Goal: Transaction & Acquisition: Purchase product/service

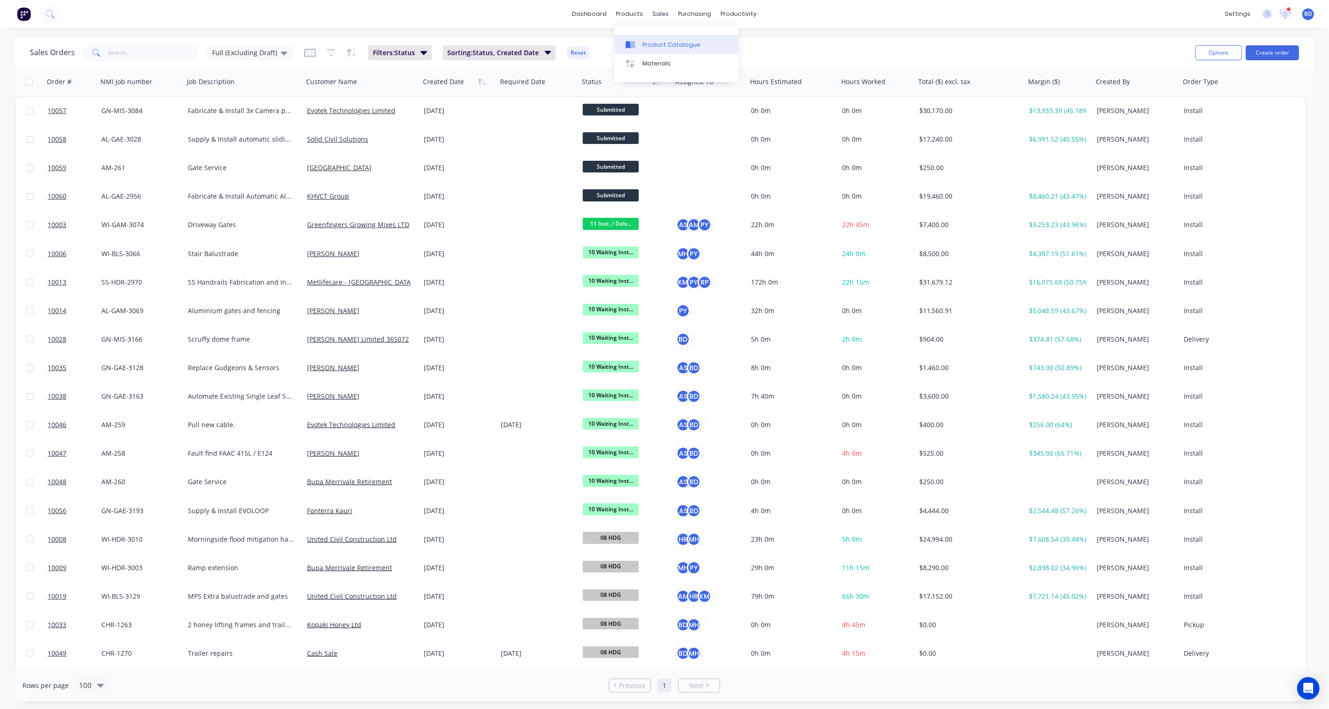
click at [672, 51] on link "Product Catalogue" at bounding box center [676, 44] width 124 height 19
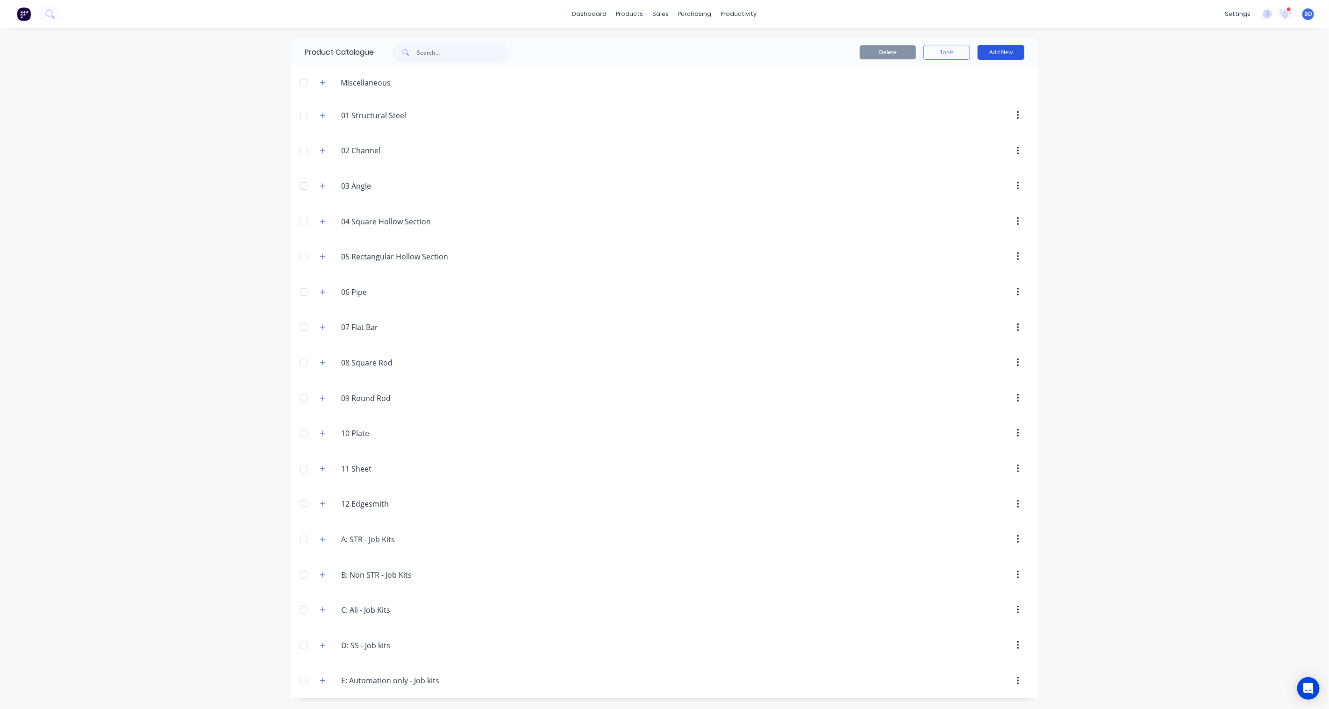
click at [995, 50] on button "Add New" at bounding box center [1000, 52] width 47 height 15
click at [983, 110] on div "Product Kit" at bounding box center [980, 114] width 72 height 14
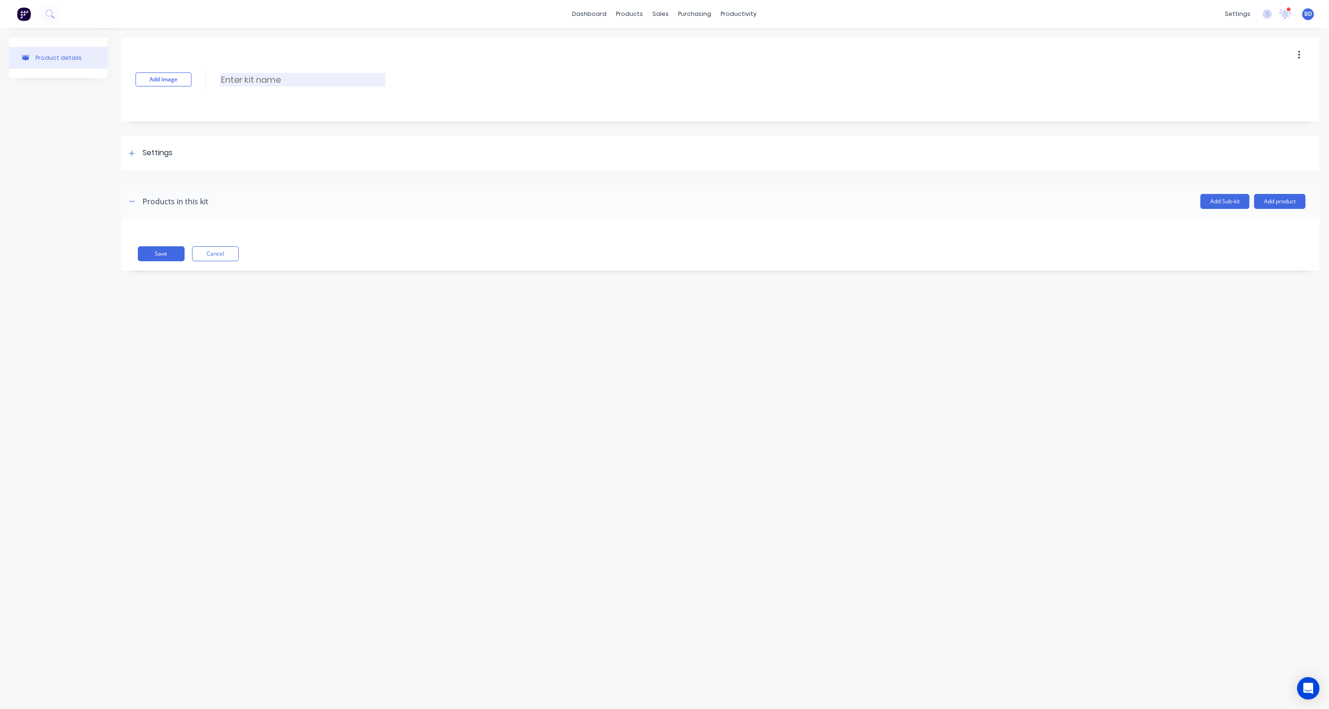
click at [265, 80] on input at bounding box center [302, 80] width 165 height 14
type input "3084: Procurement and Design"
click at [133, 153] on icon at bounding box center [131, 152] width 5 height 5
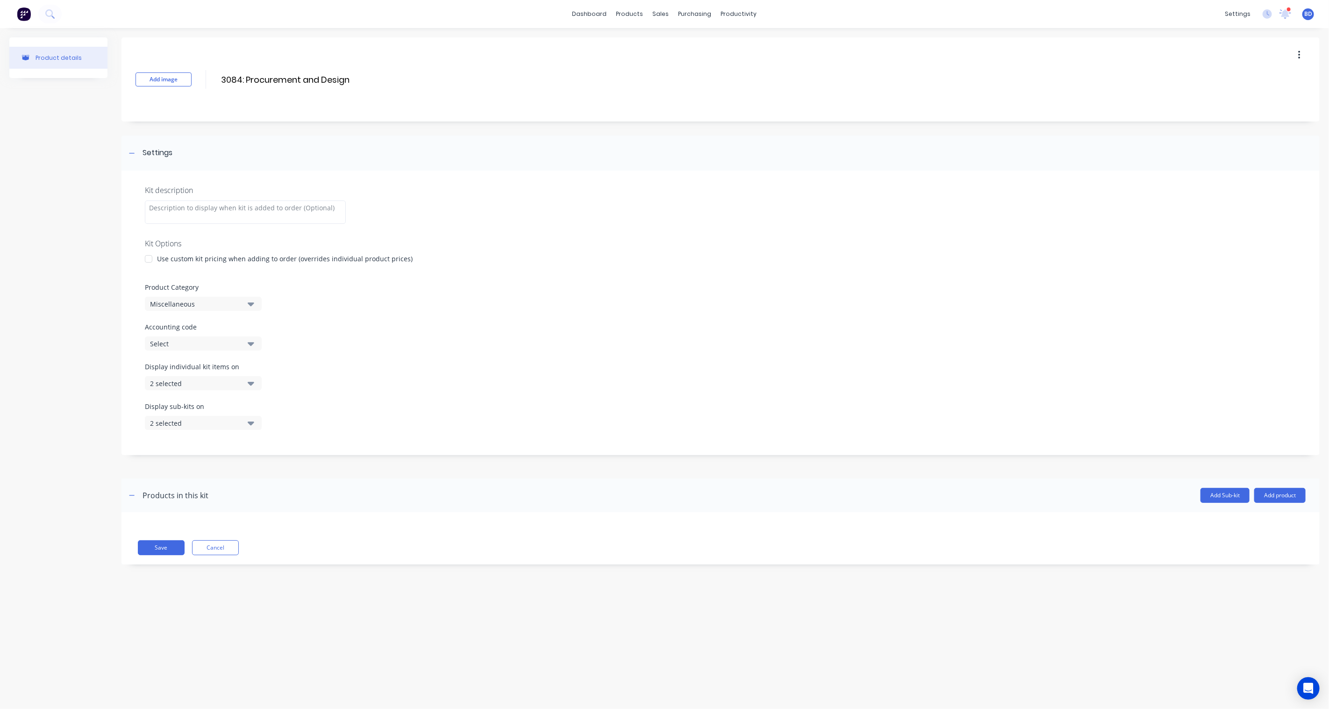
click at [235, 301] on div "Miscellaneous" at bounding box center [195, 304] width 91 height 10
click at [218, 366] on div "B: Non STR - Job Kits" at bounding box center [215, 364] width 140 height 19
click at [1218, 497] on button "Add Sub-kit" at bounding box center [1224, 495] width 49 height 15
click at [157, 568] on input at bounding box center [225, 567] width 165 height 14
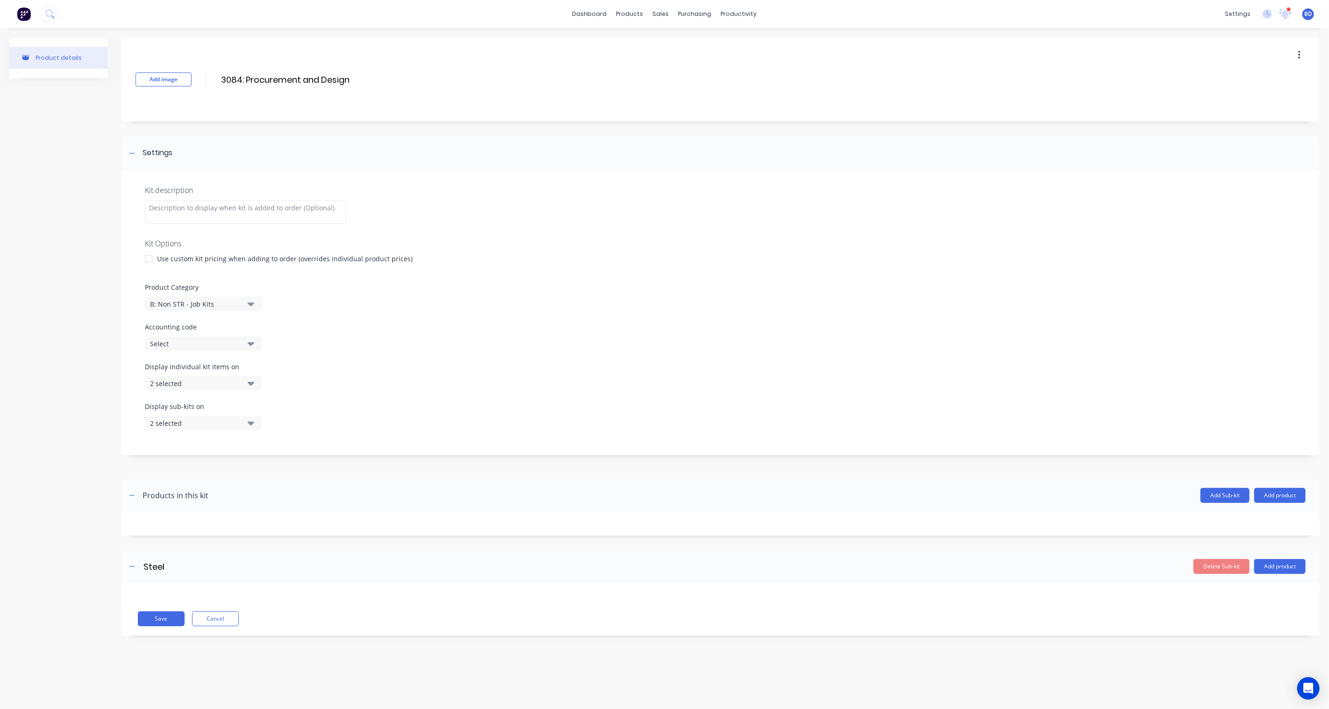
drag, startPoint x: 169, startPoint y: 568, endPoint x: 94, endPoint y: 563, distance: 75.4
click at [94, 563] on div "Product details Add image 3084: Procurement and Design 3084: Procurement and De…" at bounding box center [664, 343] width 1310 height 612
click at [430, 656] on div "Product details Add image 3084: Procurement and Design 3084: Procurement and De…" at bounding box center [664, 359] width 1329 height 662
drag, startPoint x: 168, startPoint y: 567, endPoint x: 139, endPoint y: 563, distance: 29.2
click at [139, 563] on div "Steel Steel Enter sub-kit name" at bounding box center [217, 566] width 182 height 15
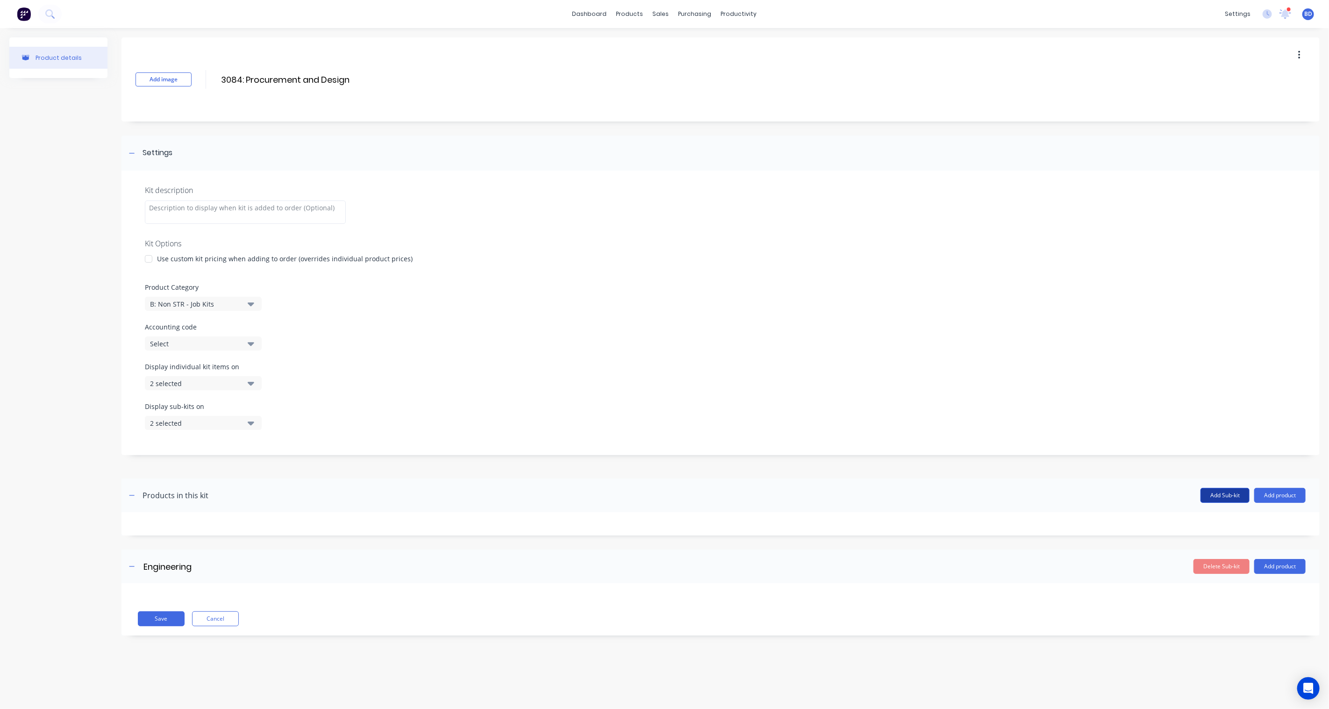
type input "Engineering"
click at [1213, 494] on button "Add Sub-kit" at bounding box center [1224, 495] width 49 height 15
click at [173, 635] on input at bounding box center [225, 638] width 165 height 14
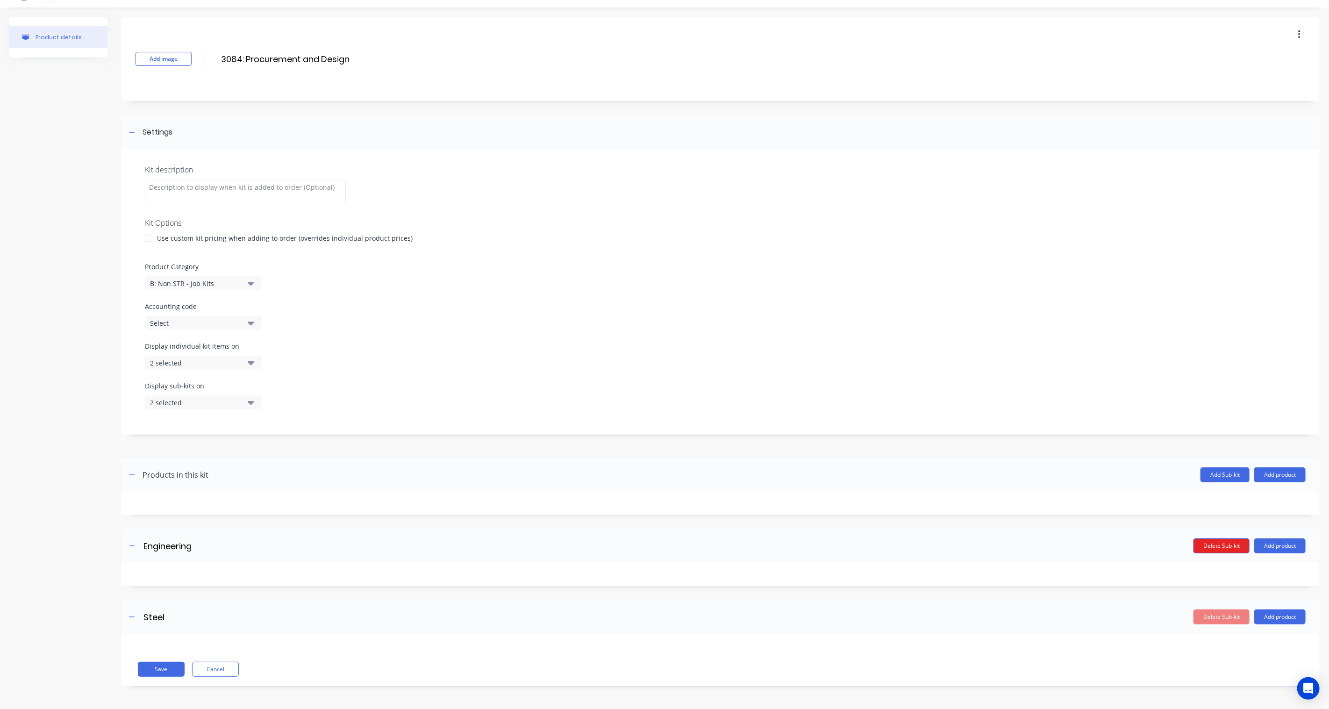
type input "Steel"
click at [1211, 545] on button "Delete Sub-kit" at bounding box center [1221, 545] width 56 height 15
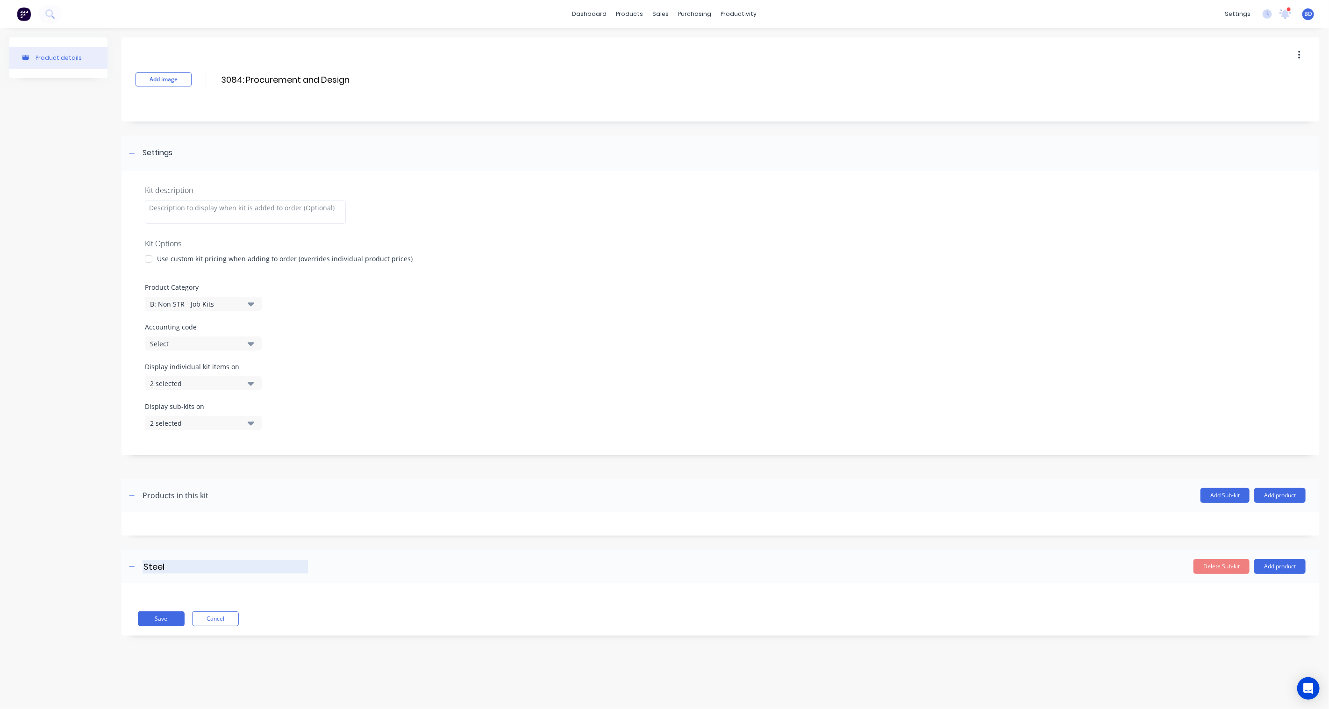
drag, startPoint x: 168, startPoint y: 574, endPoint x: 179, endPoint y: 567, distance: 12.6
click at [169, 573] on header "Steel Steel Enter sub-kit name Delete Sub-kit Add product" at bounding box center [720, 566] width 1198 height 34
drag, startPoint x: 179, startPoint y: 567, endPoint x: 94, endPoint y: 556, distance: 85.7
click at [94, 556] on div "Product details Add image 3084: Procurement and Design 3084: Procurement and De…" at bounding box center [664, 343] width 1310 height 612
type input "Engineering"
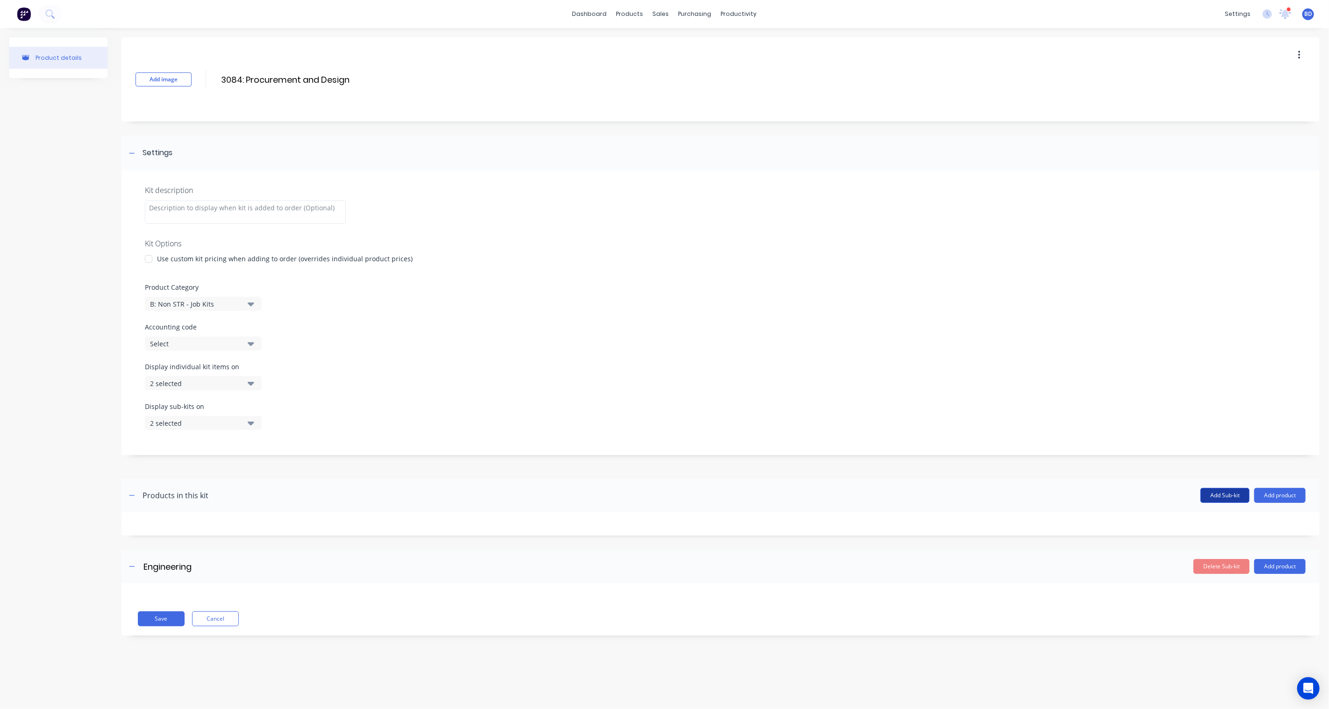
click at [1211, 496] on button "Add Sub-kit" at bounding box center [1224, 495] width 49 height 15
click at [191, 640] on input at bounding box center [225, 638] width 165 height 14
type input "Steel"
click at [1220, 496] on button "Add Sub-kit" at bounding box center [1224, 495] width 49 height 15
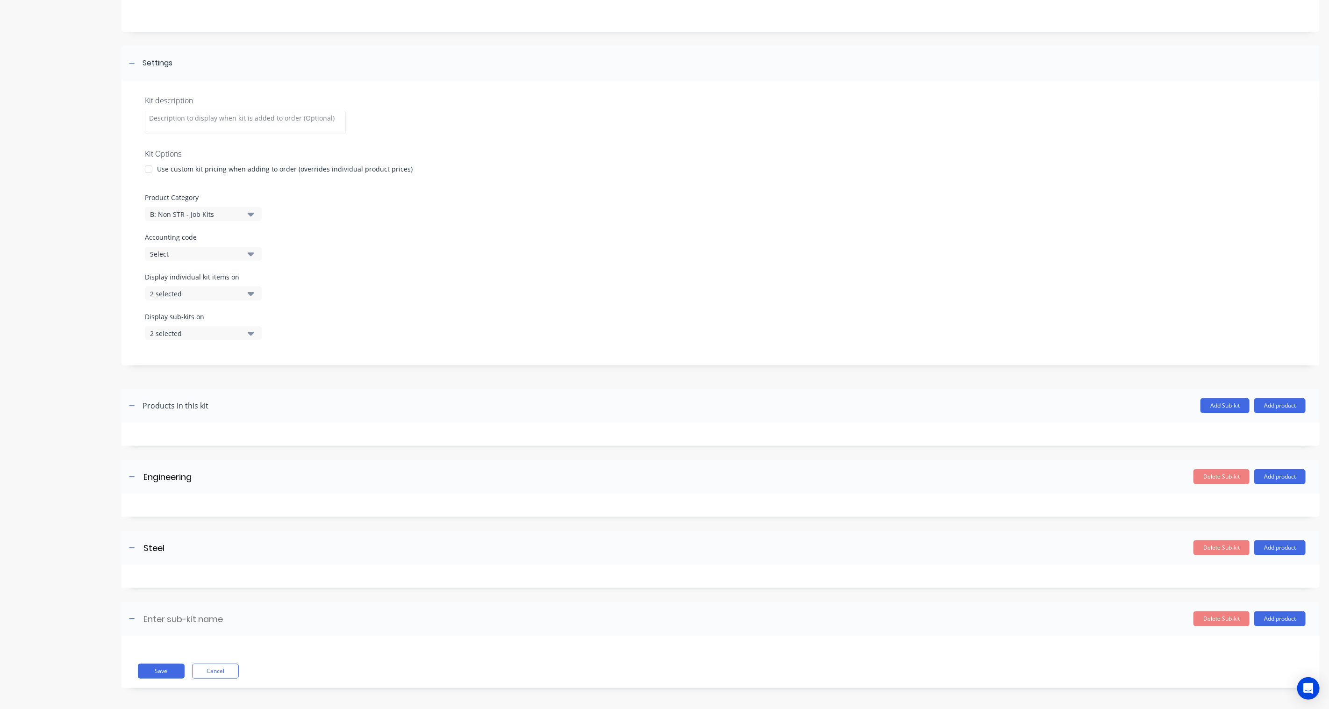
scroll to position [92, 0]
click at [171, 623] on input at bounding box center [225, 617] width 165 height 14
type input "Coating"
click at [1234, 403] on button "Add Sub-kit" at bounding box center [1224, 403] width 49 height 15
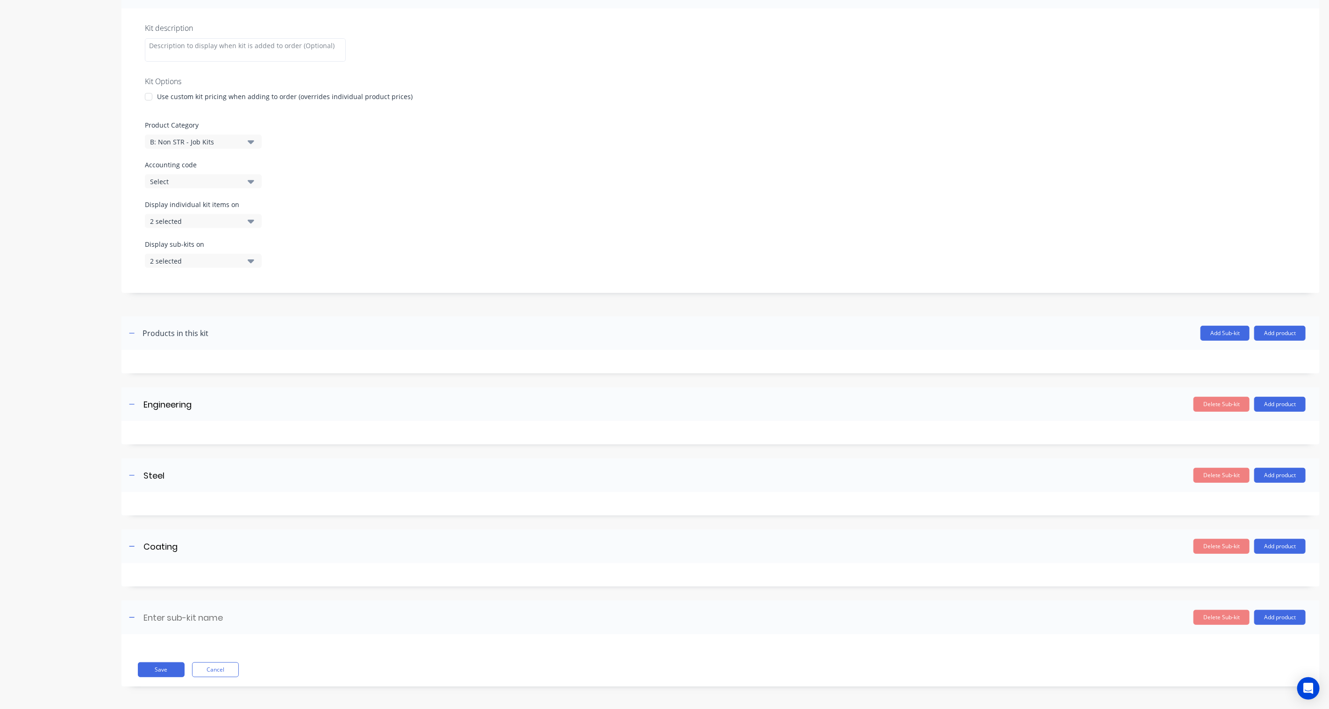
scroll to position [163, 0]
click at [163, 610] on input at bounding box center [225, 617] width 165 height 14
type input "Misc"
click at [159, 666] on button "Save" at bounding box center [161, 669] width 47 height 15
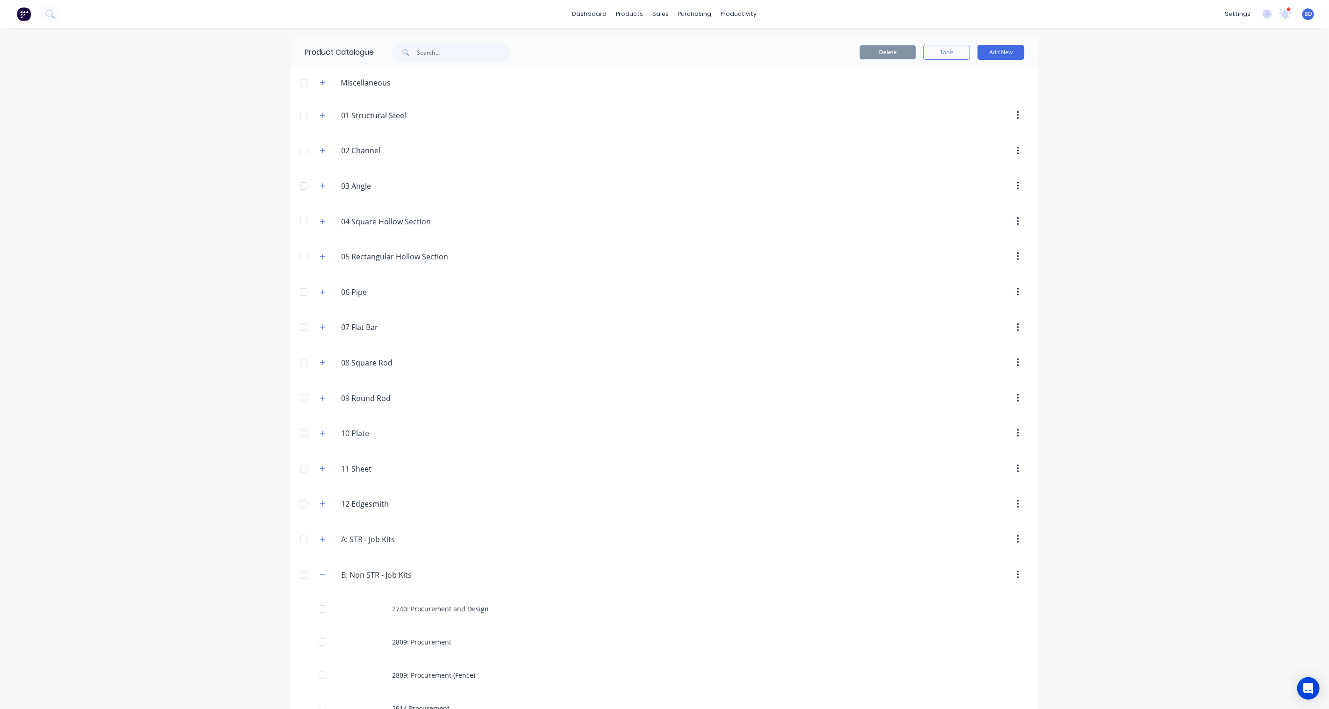
click at [1286, 11] on div at bounding box center [1288, 9] width 5 height 5
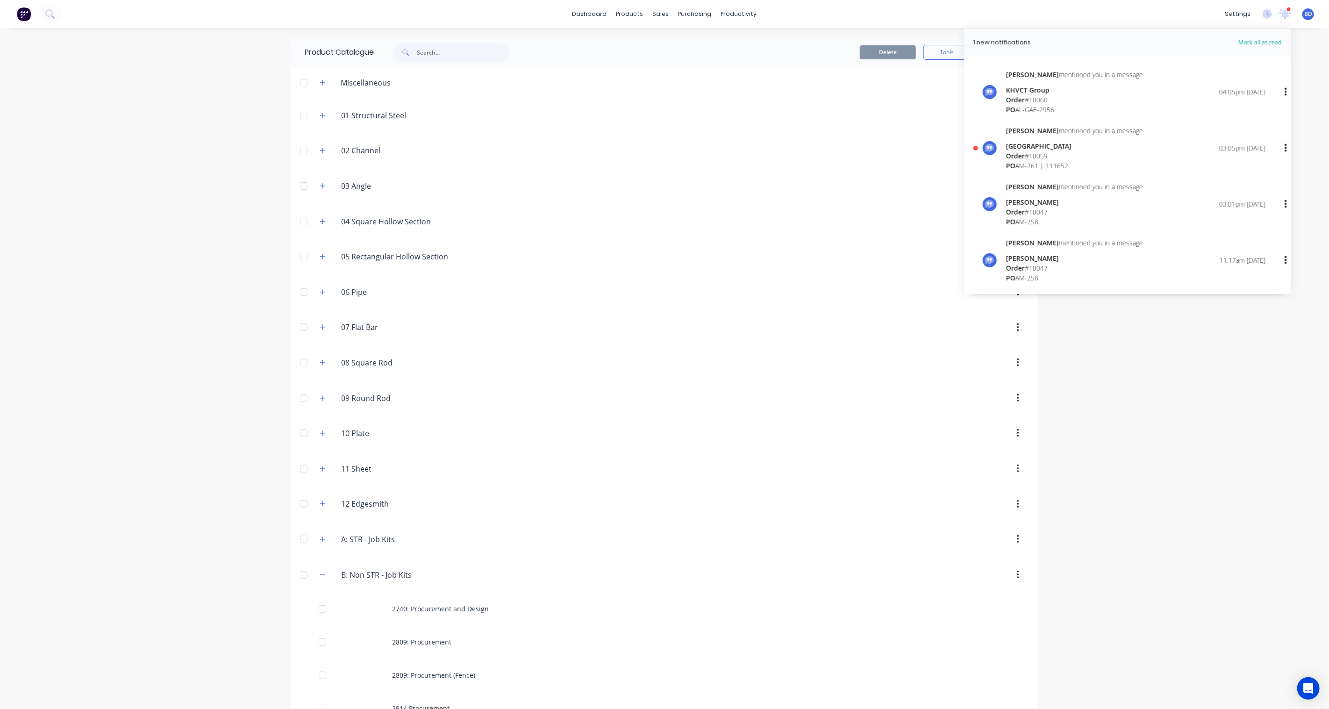
click at [1286, 11] on div at bounding box center [1288, 9] width 5 height 5
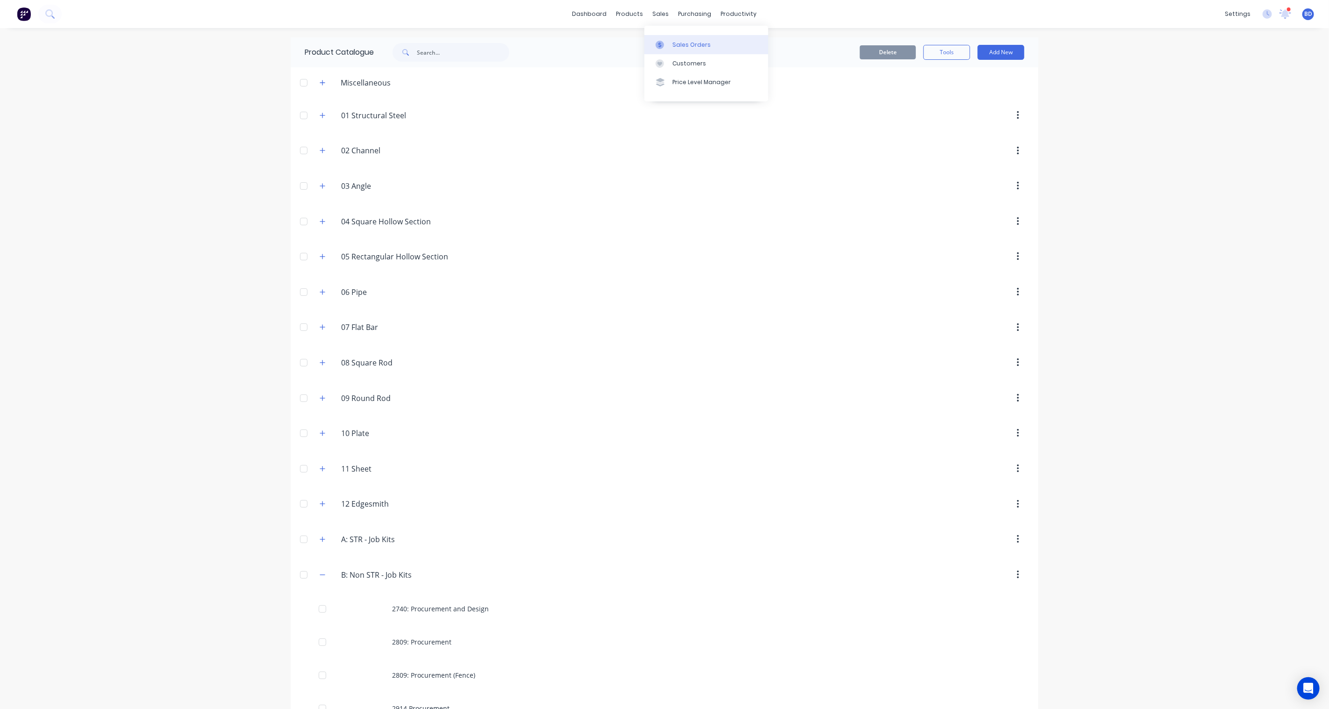
click at [675, 48] on div "Sales Orders" at bounding box center [691, 45] width 38 height 8
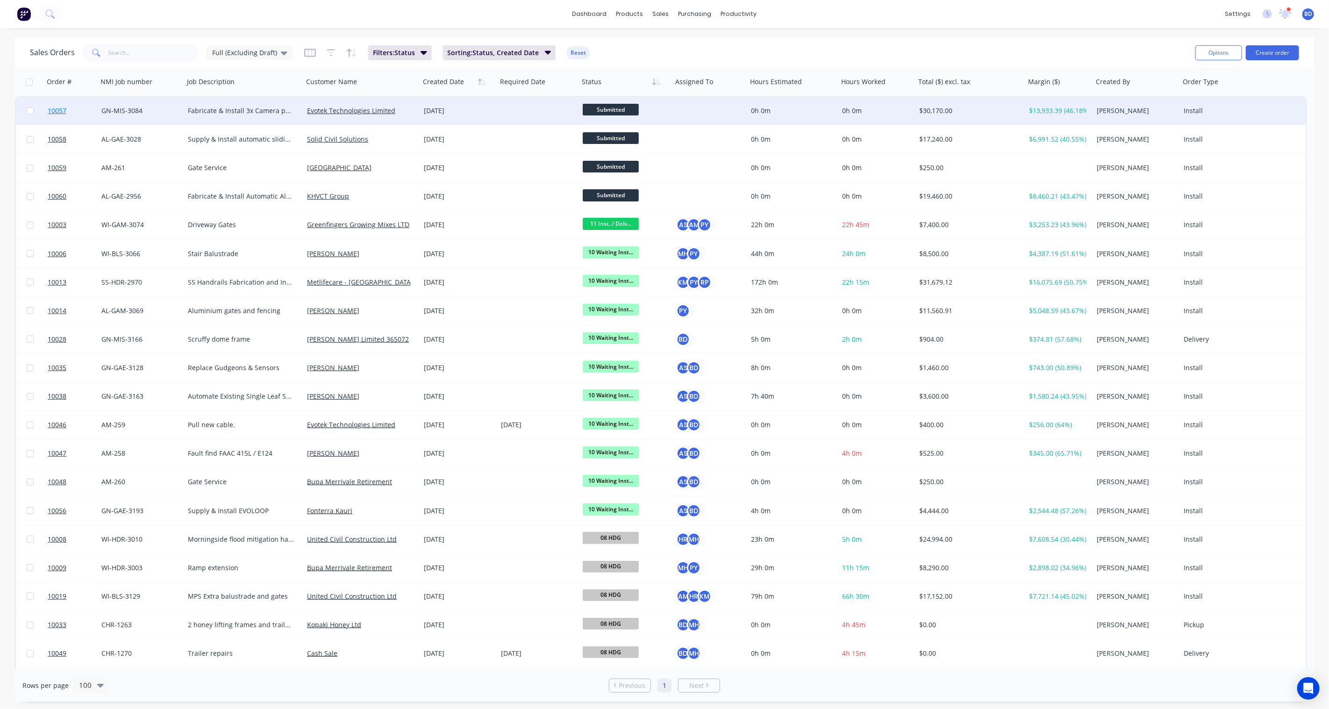
click at [59, 109] on span "10057" at bounding box center [57, 110] width 19 height 9
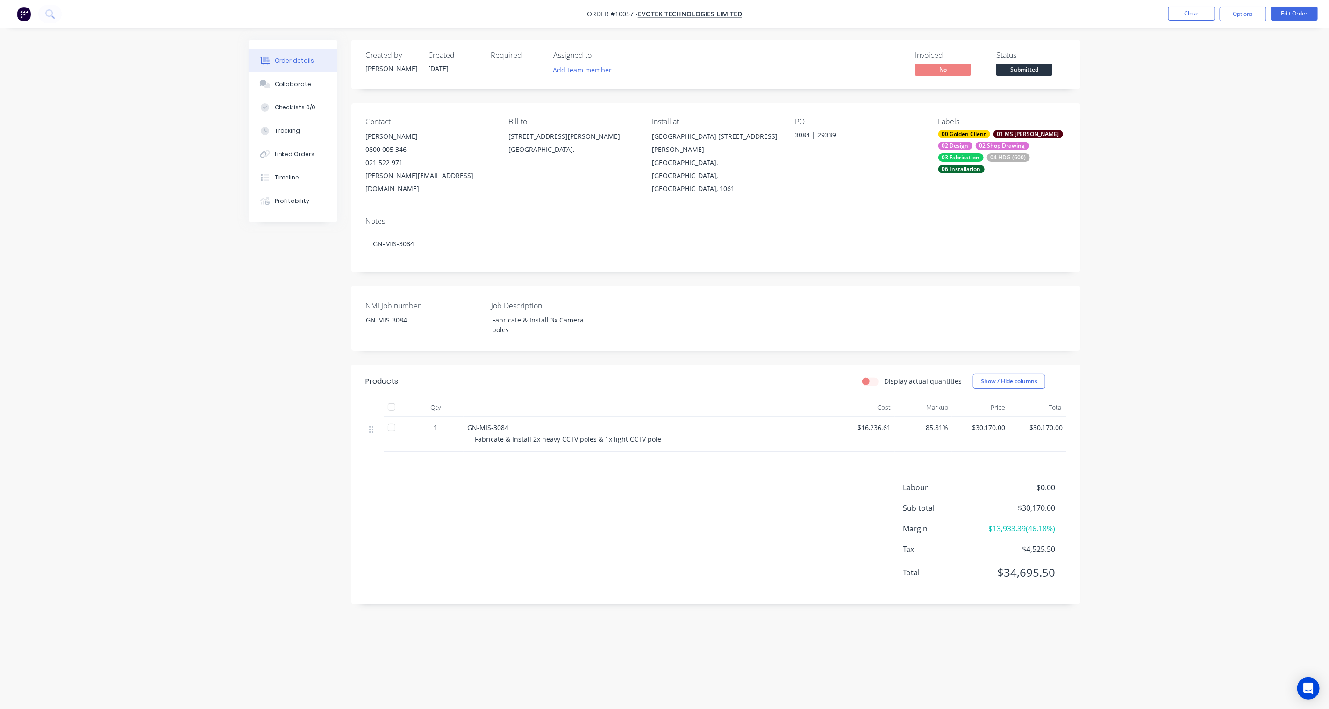
drag, startPoint x: 1167, startPoint y: 137, endPoint x: 276, endPoint y: 288, distance: 903.7
click at [276, 288] on div "Created by [PERSON_NAME] Created [DATE] Required Assigned to Add team member In…" at bounding box center [665, 337] width 832 height 594
click at [1291, 14] on button "Edit Order" at bounding box center [1294, 14] width 47 height 14
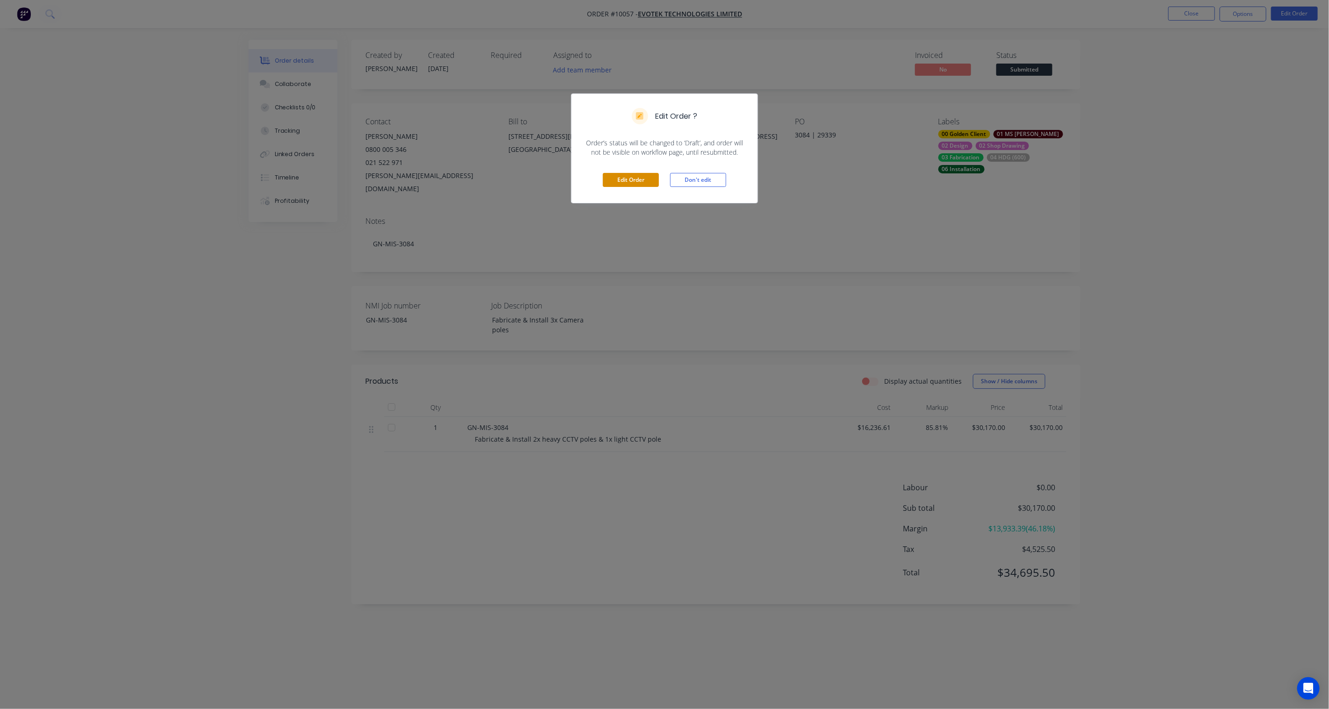
click at [618, 182] on button "Edit Order" at bounding box center [631, 180] width 56 height 14
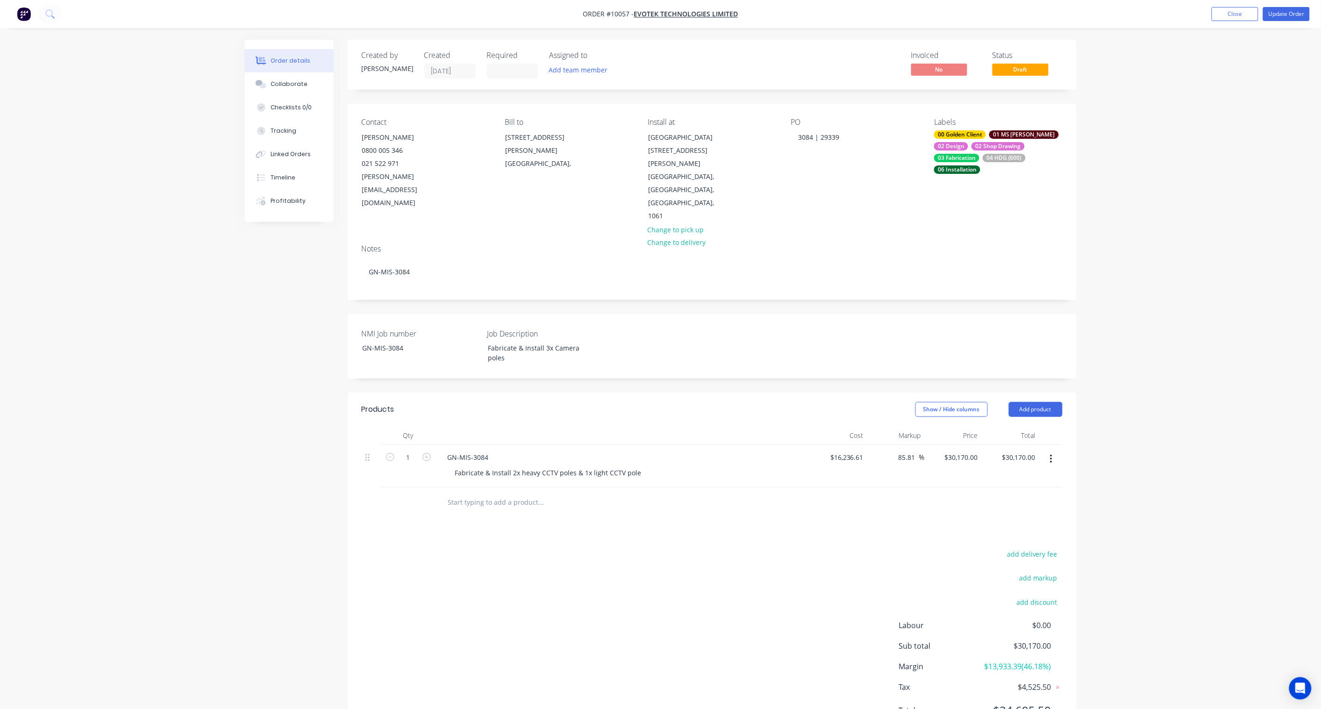
click at [1052, 454] on icon "button" at bounding box center [1051, 459] width 2 height 10
click at [1010, 533] on div "Delete" at bounding box center [1018, 540] width 72 height 14
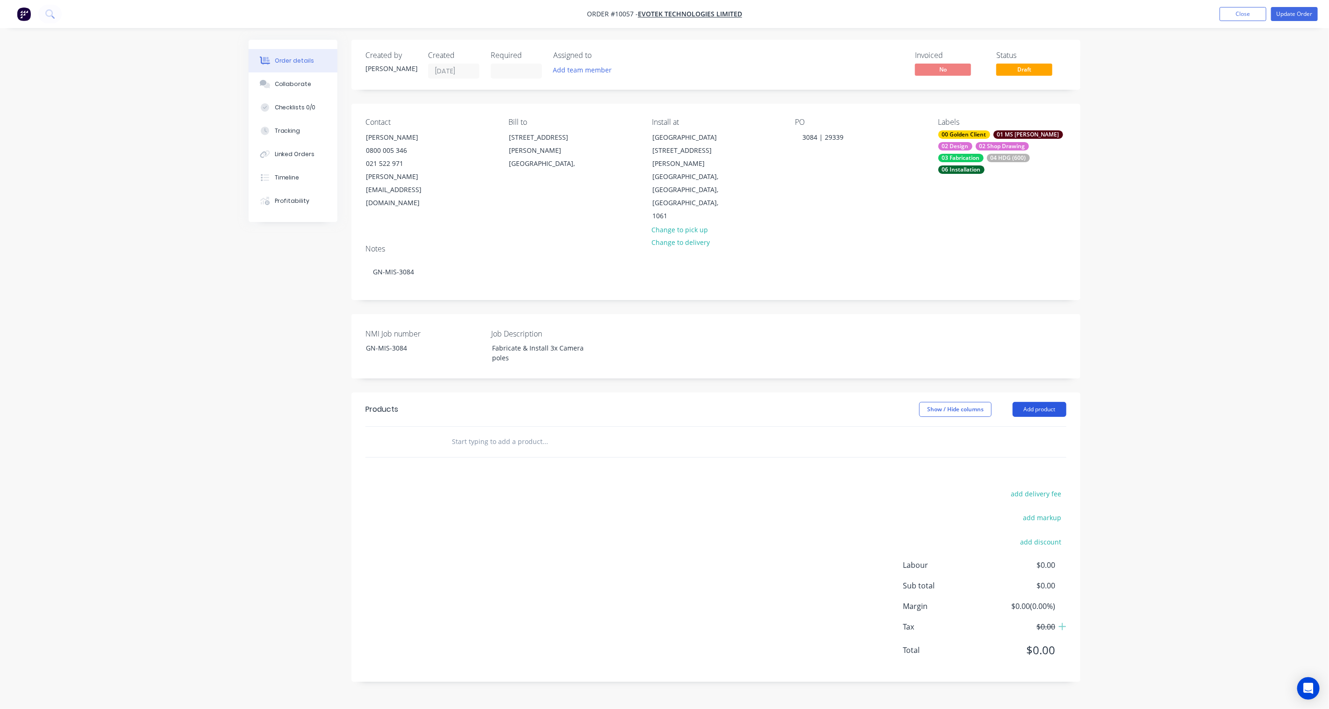
click at [1058, 402] on button "Add product" at bounding box center [1039, 409] width 54 height 15
click at [1027, 426] on div "Product catalogue" at bounding box center [1022, 433] width 72 height 14
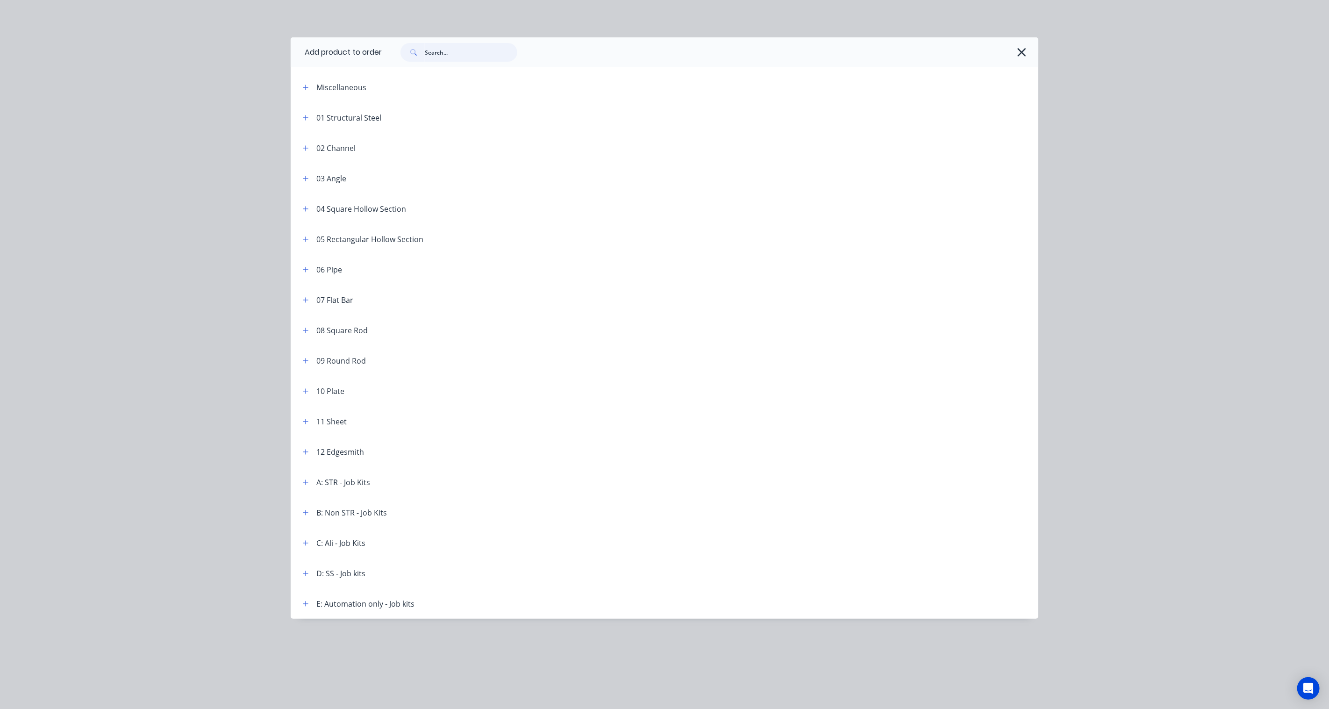
click at [453, 49] on input "text" at bounding box center [471, 52] width 93 height 19
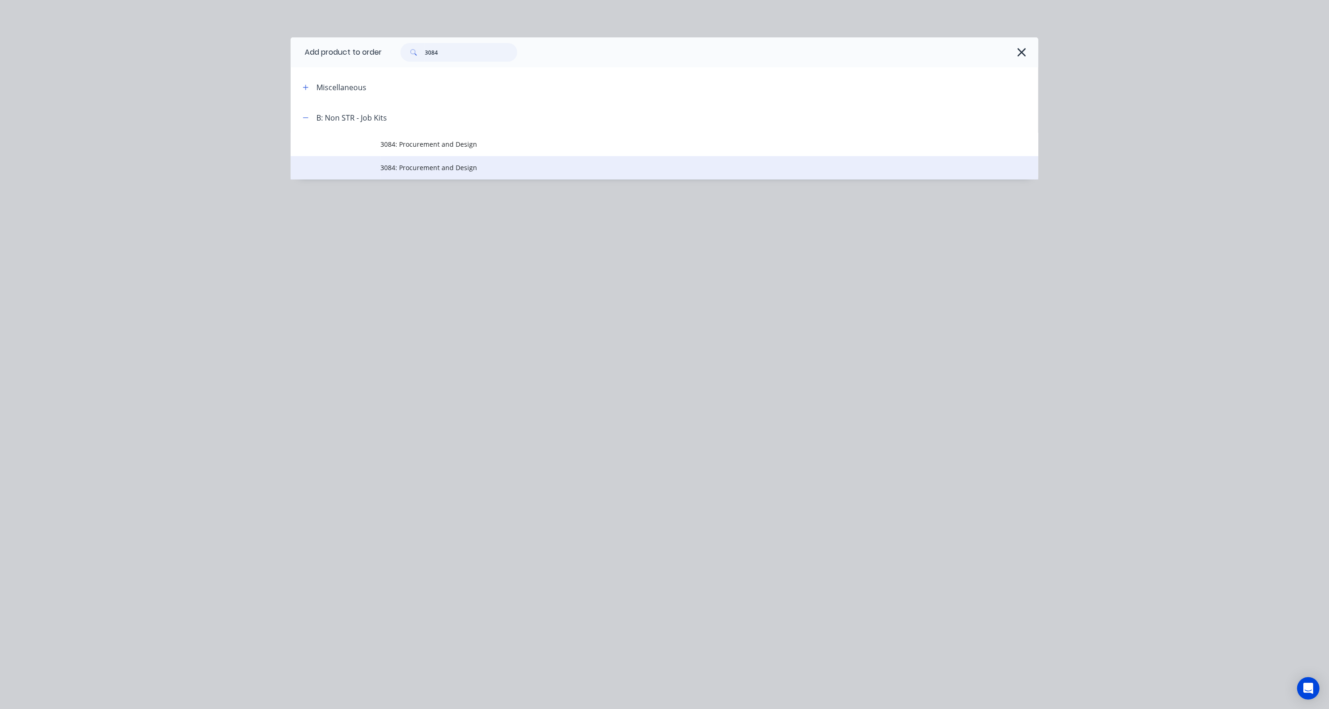
type input "3084"
click at [430, 166] on span "3084: Procurement and Design" at bounding box center [643, 168] width 526 height 10
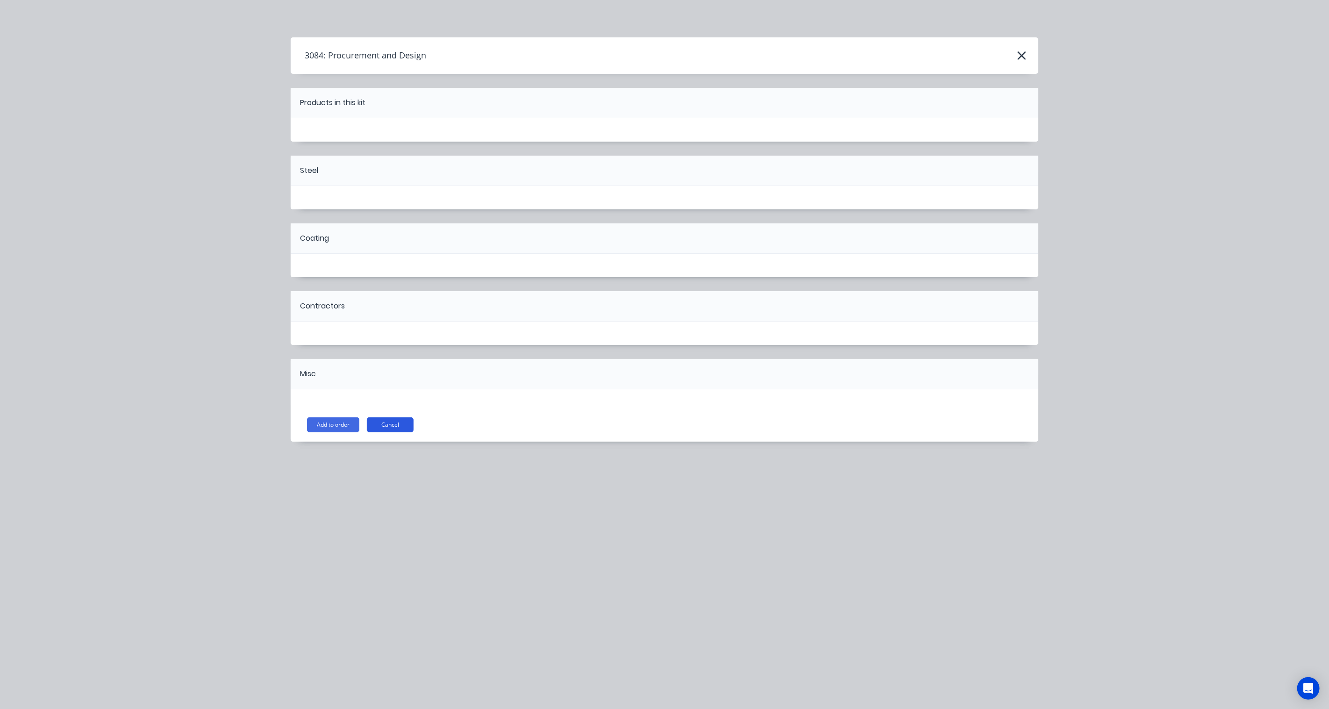
click at [388, 427] on button "Cancel" at bounding box center [390, 424] width 47 height 15
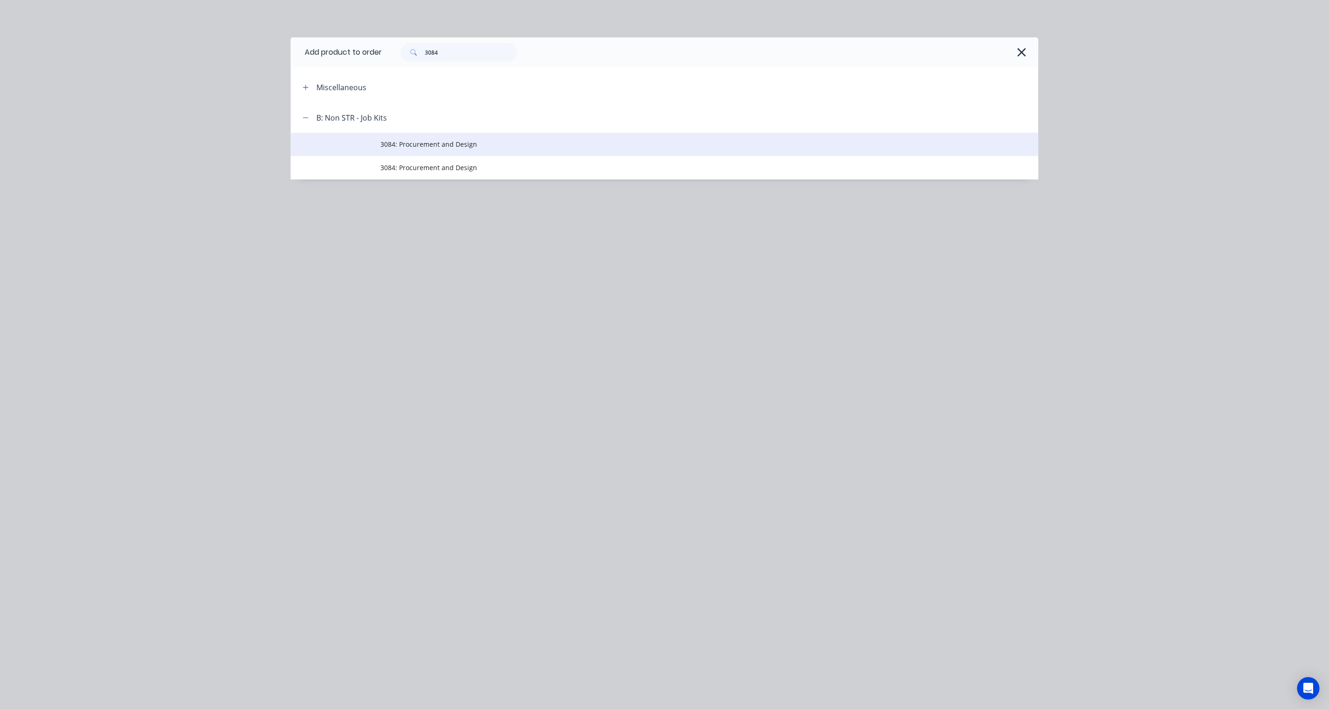
click at [450, 150] on td "3084: Procurement and Design" at bounding box center [709, 144] width 658 height 23
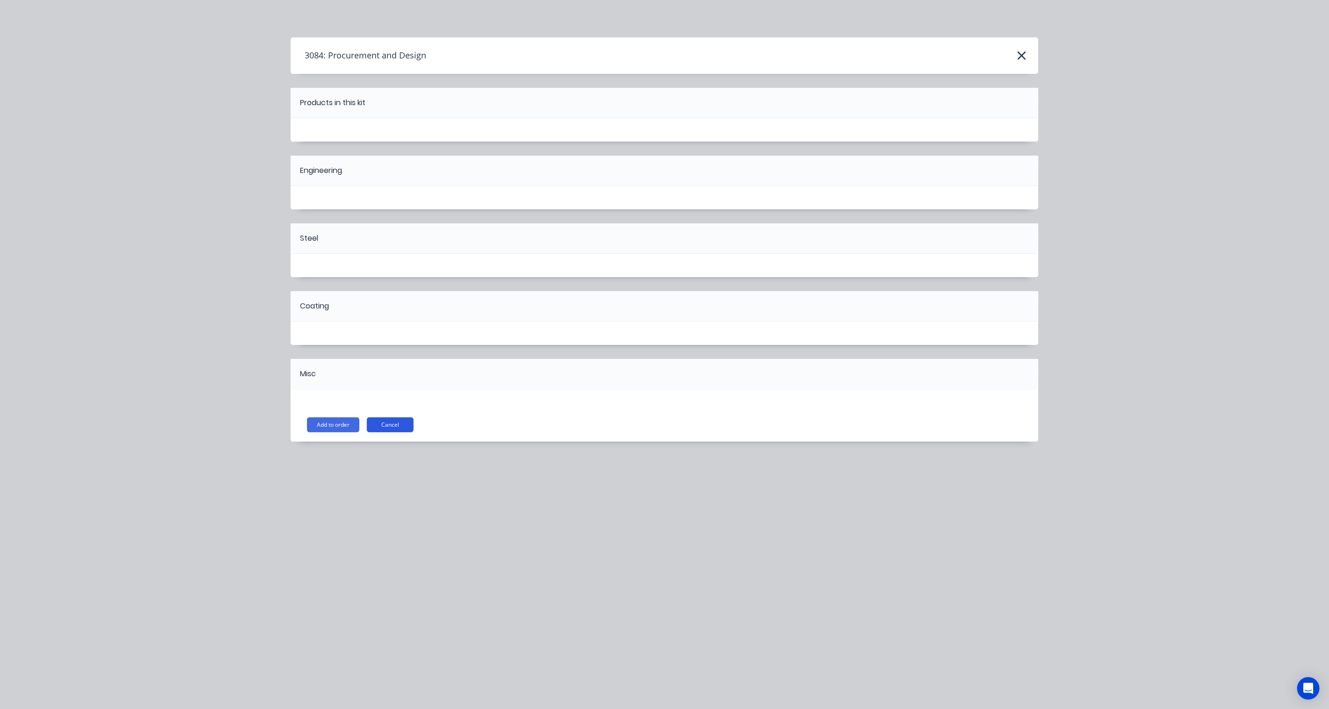
click at [395, 428] on button "Cancel" at bounding box center [390, 424] width 47 height 15
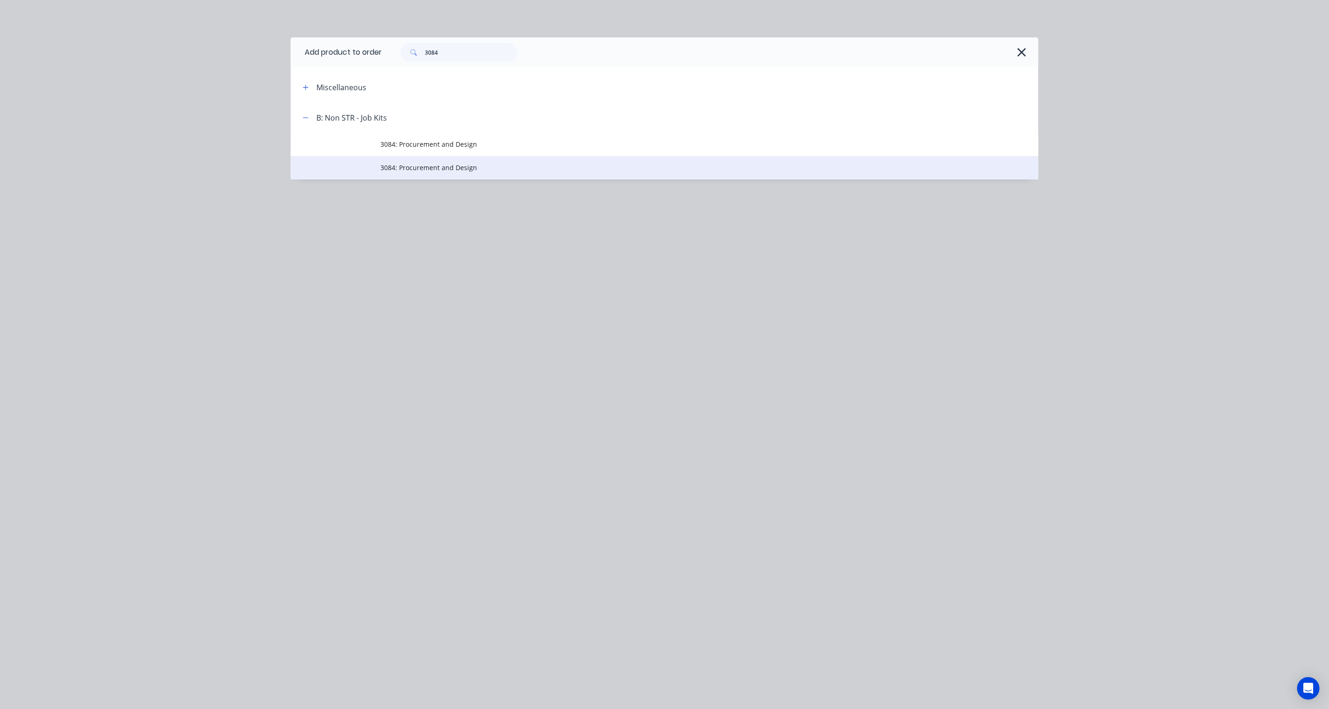
click at [429, 166] on span "3084: Procurement and Design" at bounding box center [643, 168] width 526 height 10
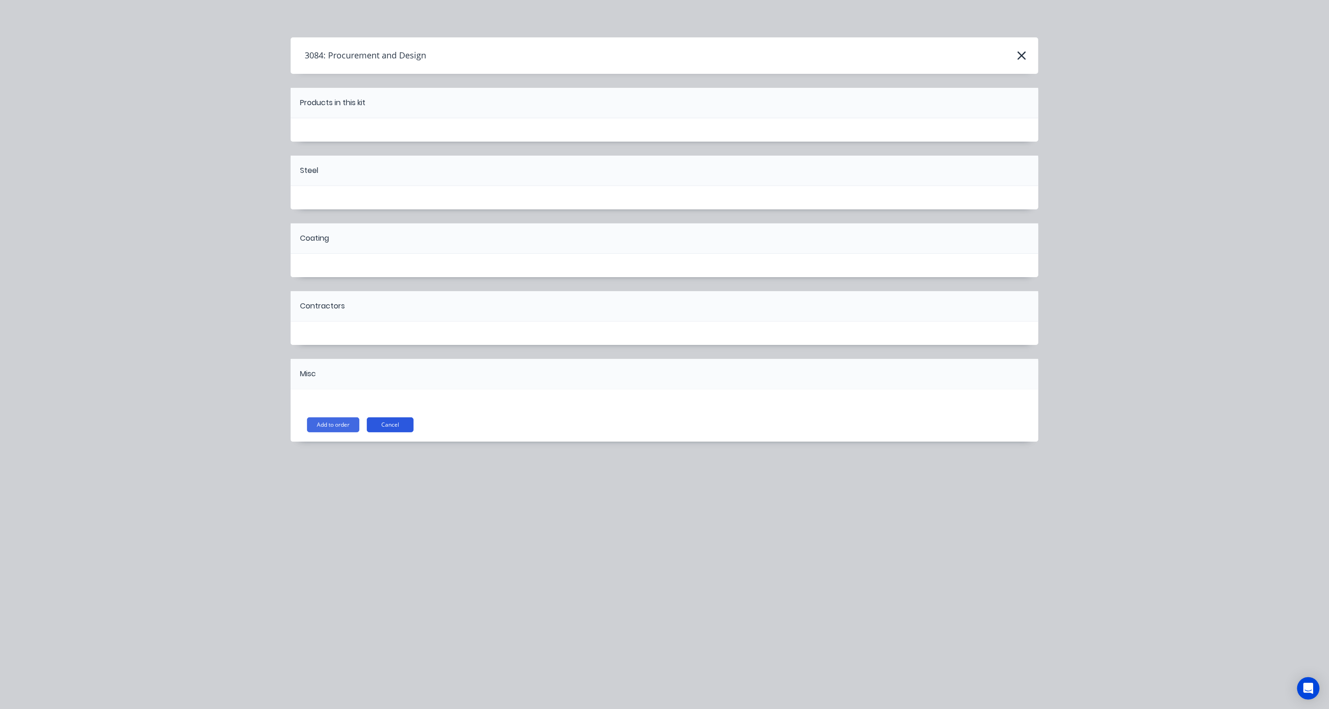
click at [394, 421] on button "Cancel" at bounding box center [390, 424] width 47 height 15
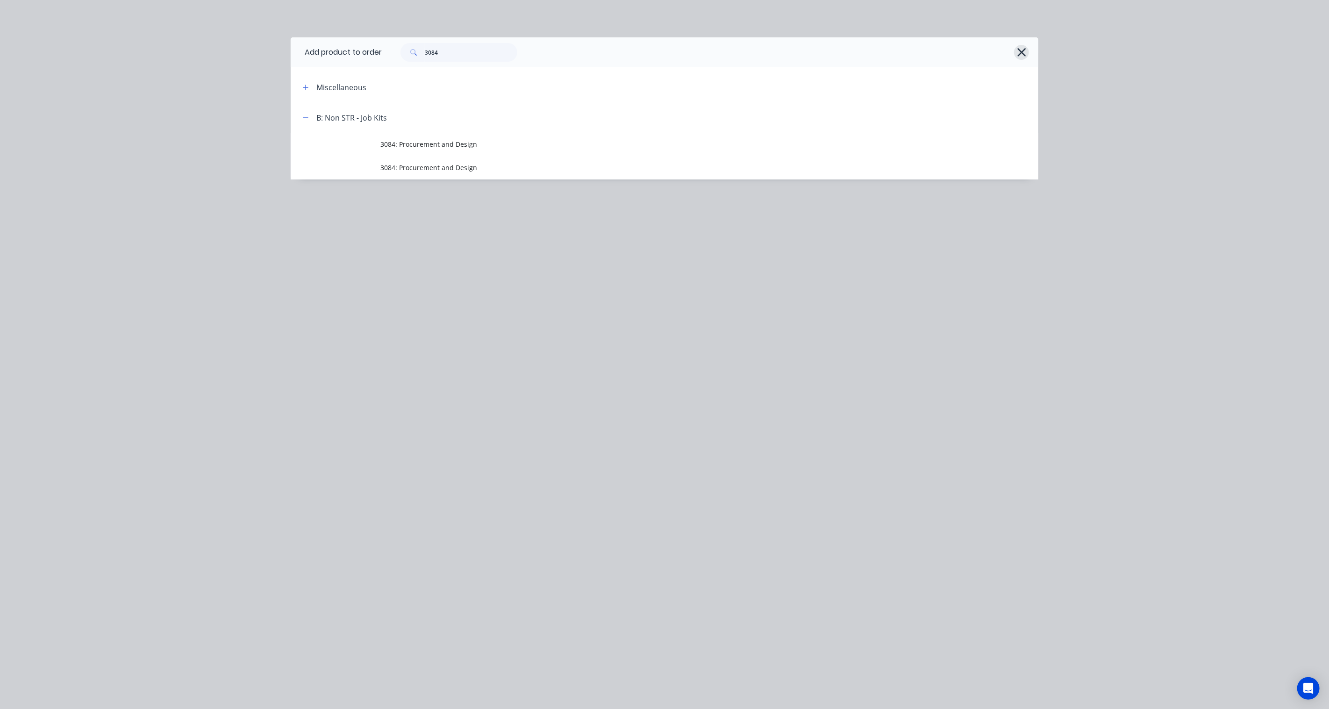
click at [1019, 57] on icon "button" at bounding box center [1022, 52] width 10 height 13
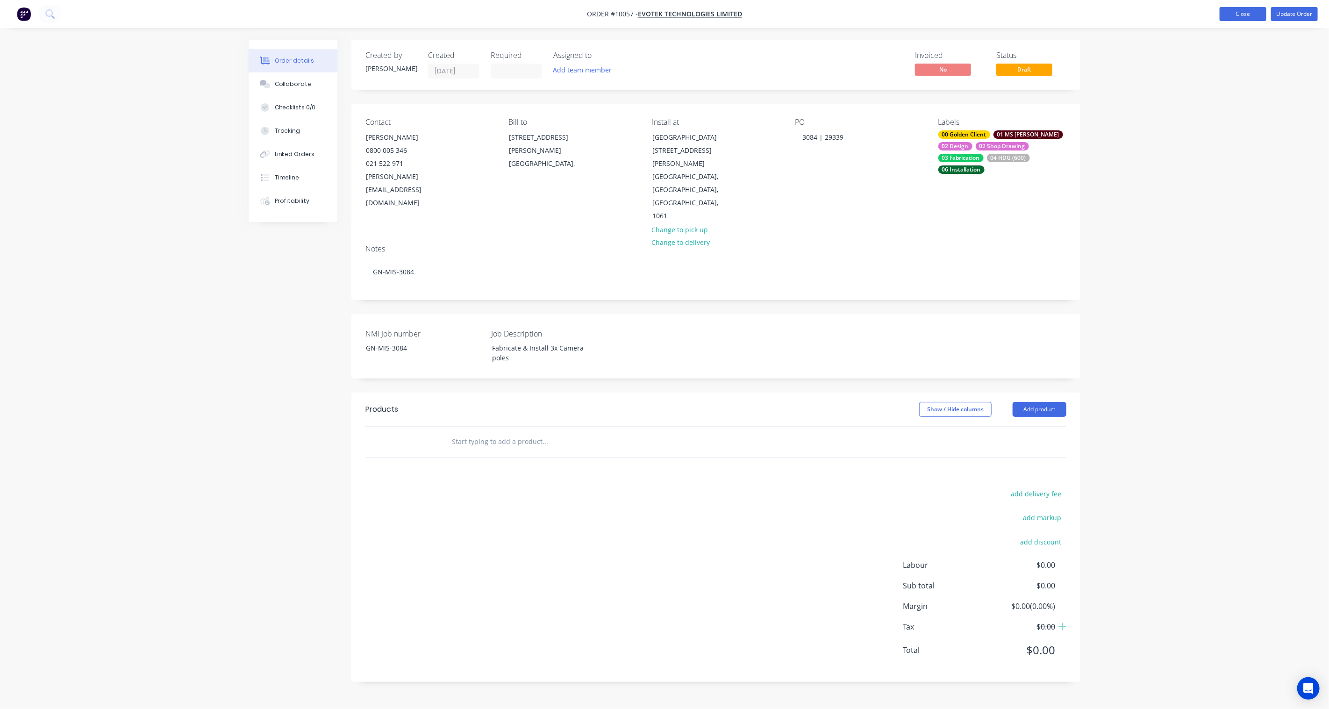
click at [1244, 15] on button "Close" at bounding box center [1242, 14] width 47 height 14
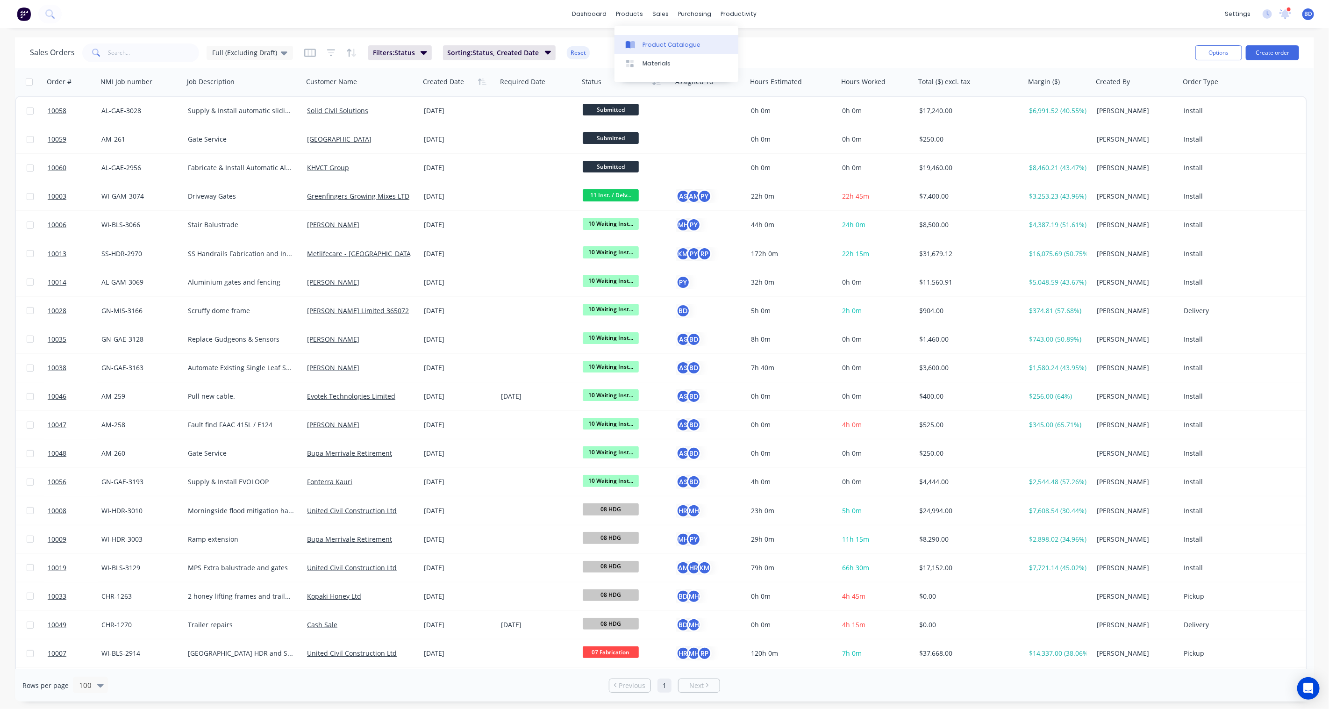
click at [653, 41] on div "Product Catalogue" at bounding box center [671, 45] width 58 height 8
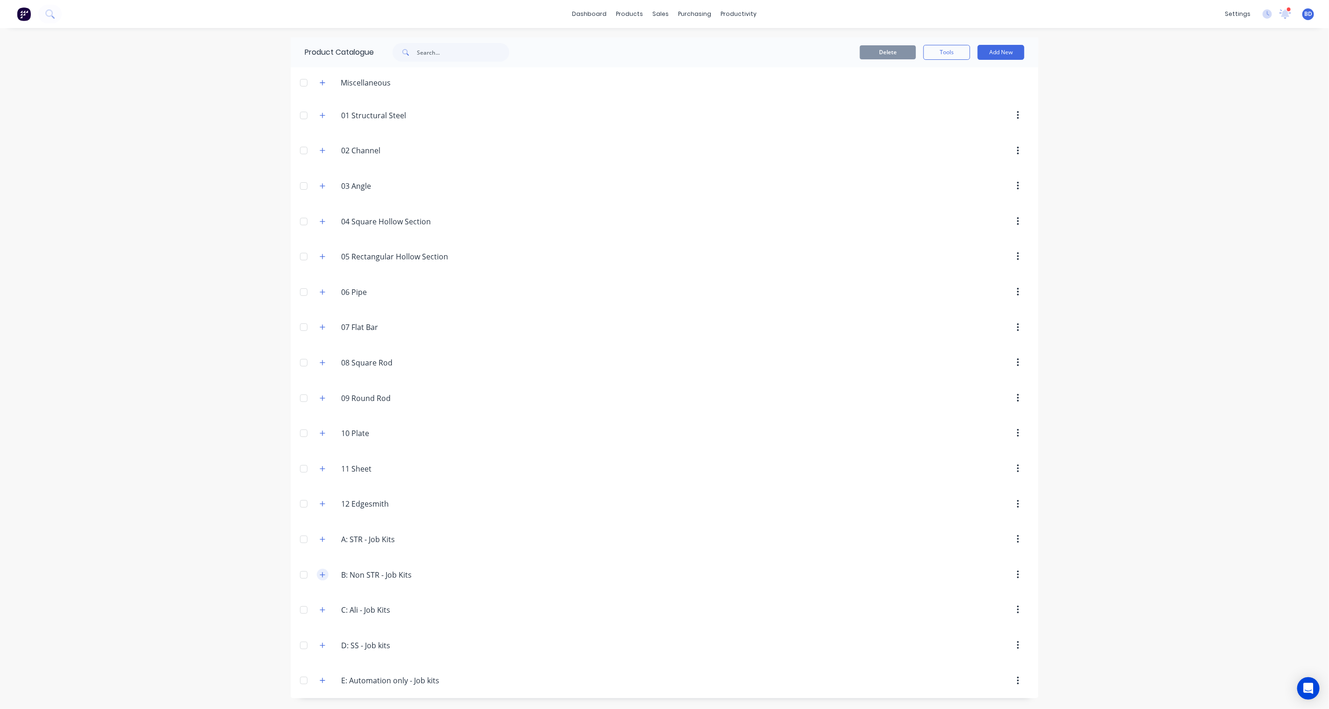
click at [321, 575] on icon "button" at bounding box center [323, 574] width 6 height 7
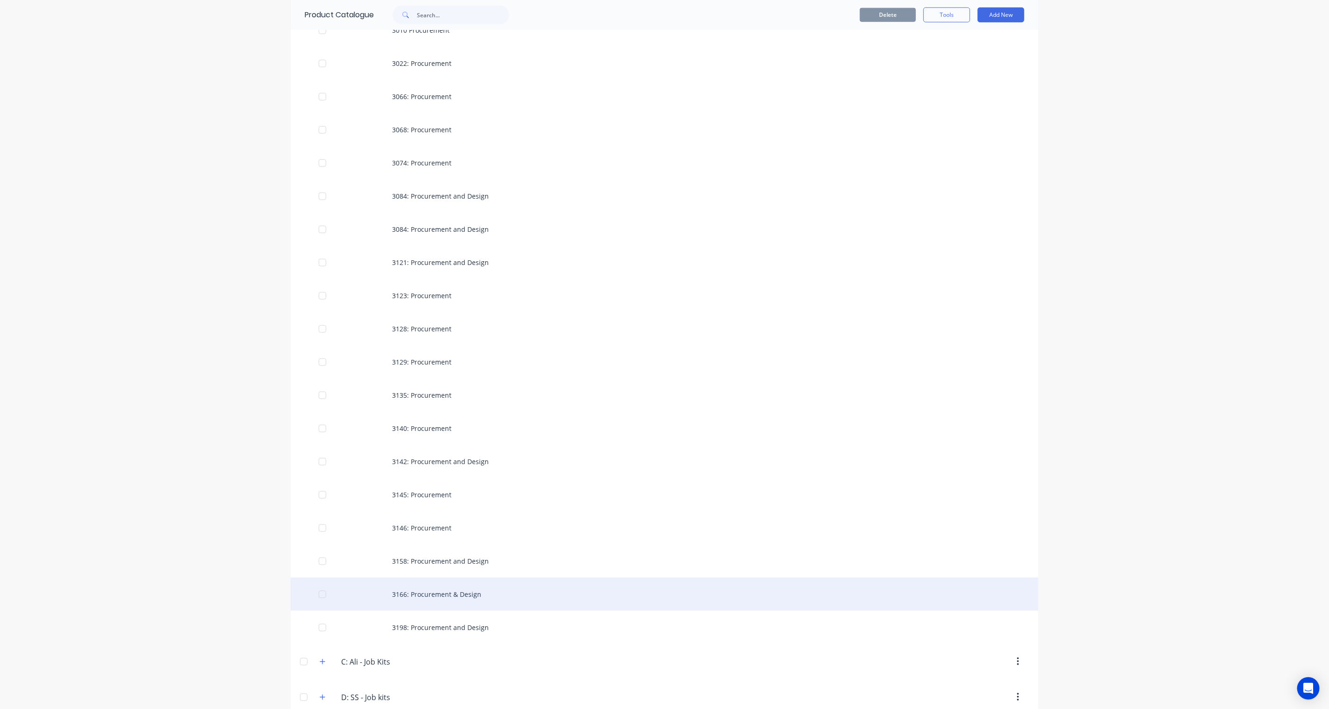
scroll to position [744, 0]
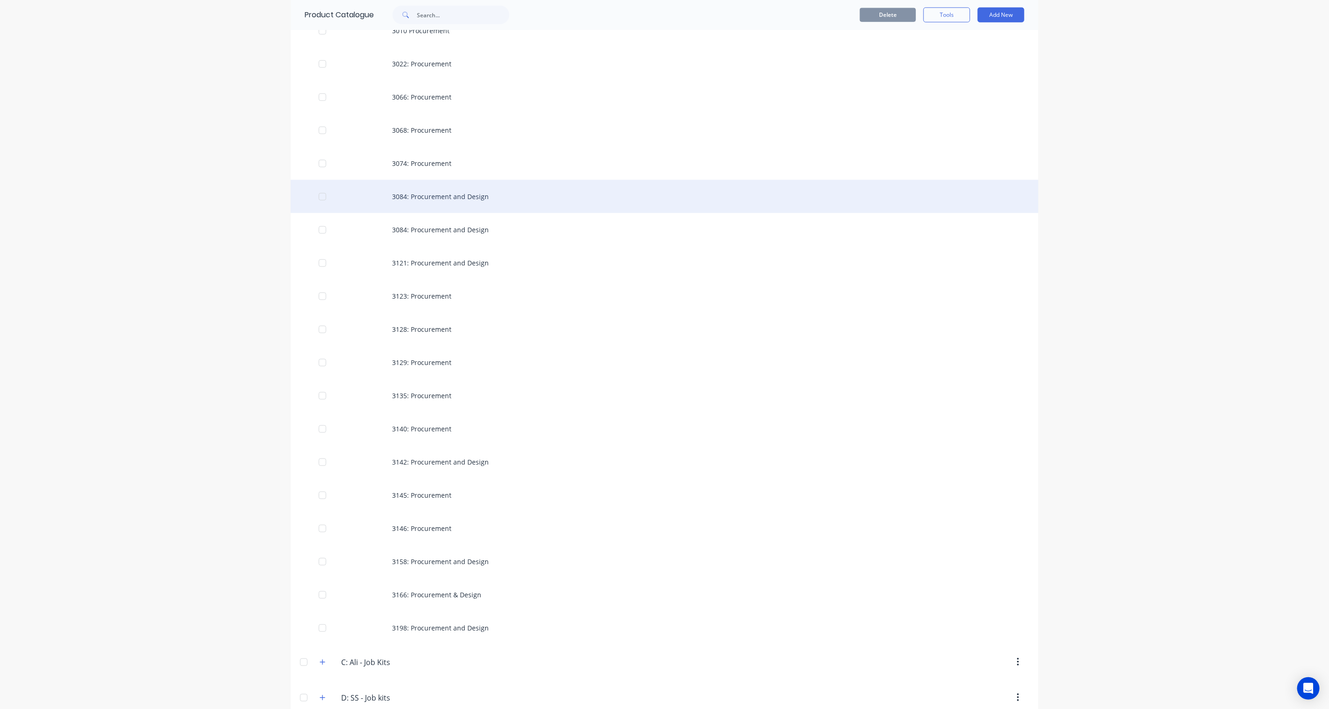
click at [460, 194] on div "3084: Procurement and Design" at bounding box center [665, 196] width 748 height 33
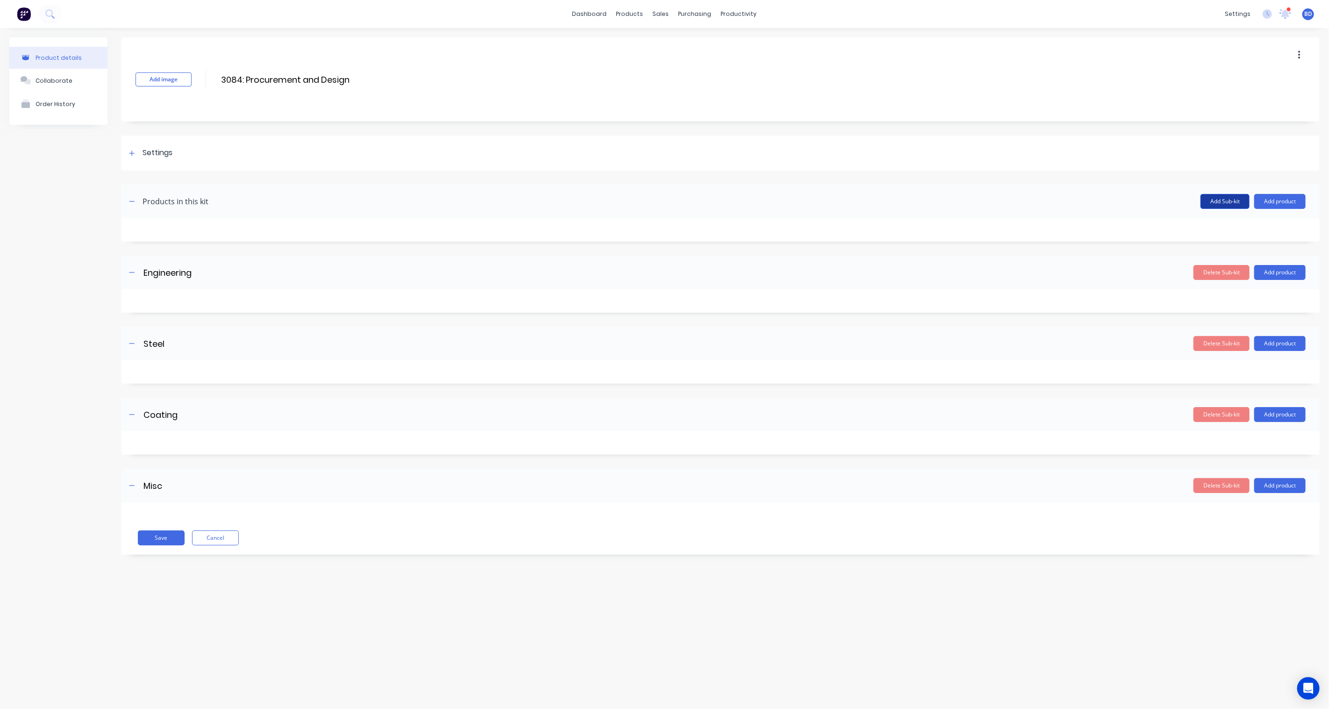
click at [1225, 201] on button "Add Sub-kit" at bounding box center [1224, 201] width 49 height 15
drag, startPoint x: 185, startPoint y: 413, endPoint x: 64, endPoint y: 408, distance: 121.5
click at [64, 408] on div "Product details Collaborate Order History Add image 3084: Procurement and Desig…" at bounding box center [664, 338] width 1310 height 602
type input "Contractor"
drag, startPoint x: 176, startPoint y: 486, endPoint x: 137, endPoint y: 484, distance: 38.8
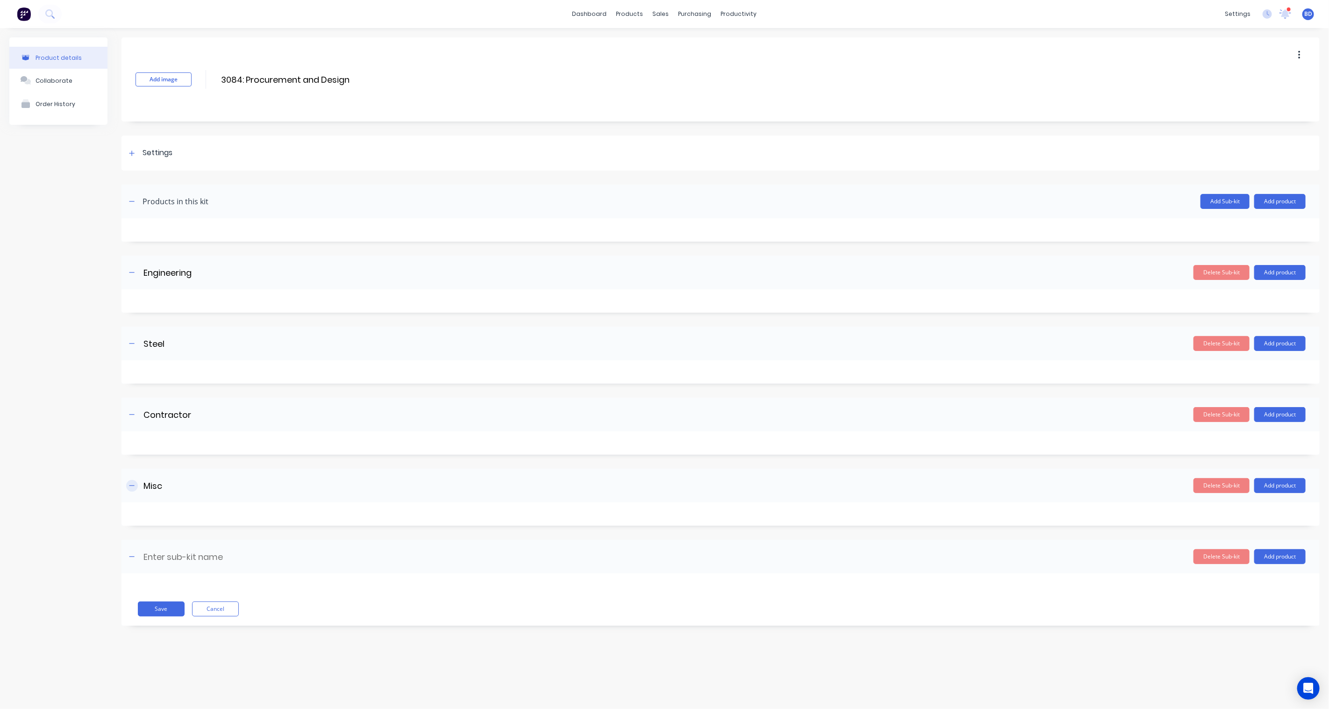
click at [137, 484] on div "Misc Misc Enter sub-kit name" at bounding box center [217, 485] width 182 height 15
type input "Coating"
click at [174, 555] on input at bounding box center [225, 557] width 165 height 14
type input "Misc"
click at [161, 610] on button "Save" at bounding box center [161, 608] width 47 height 15
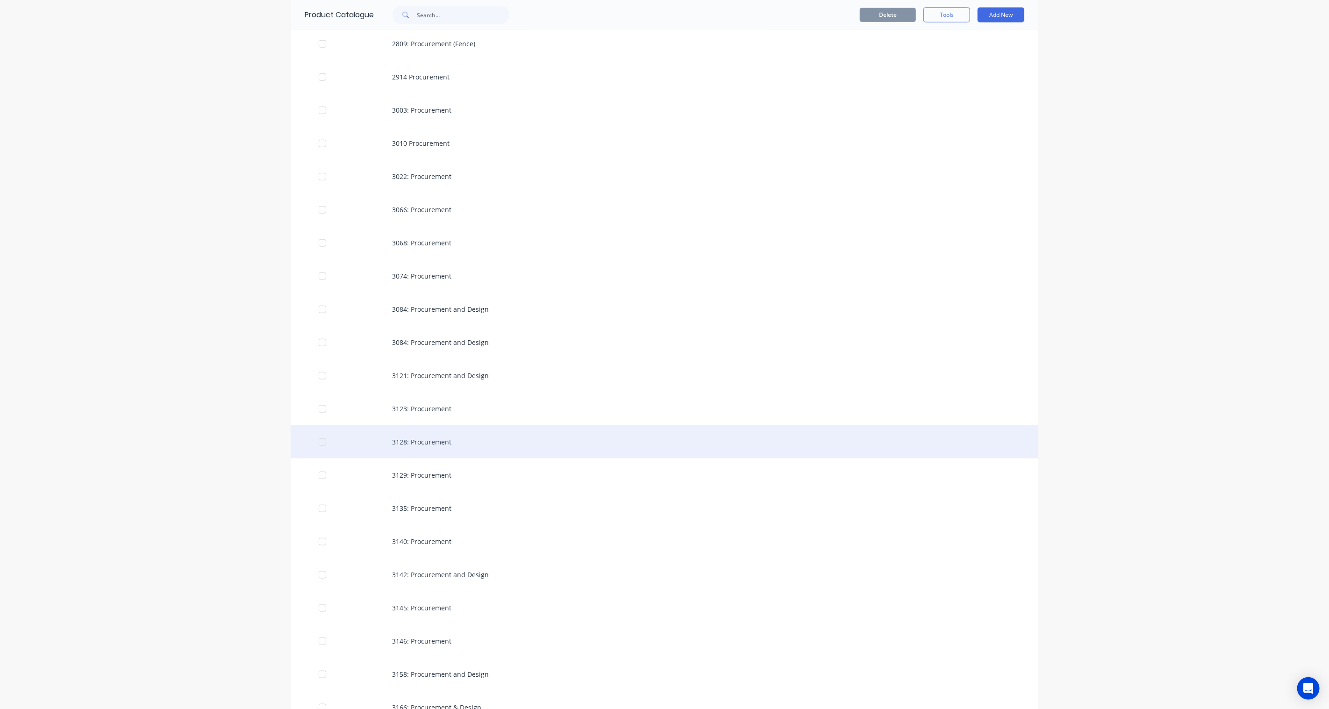
scroll to position [675, 0]
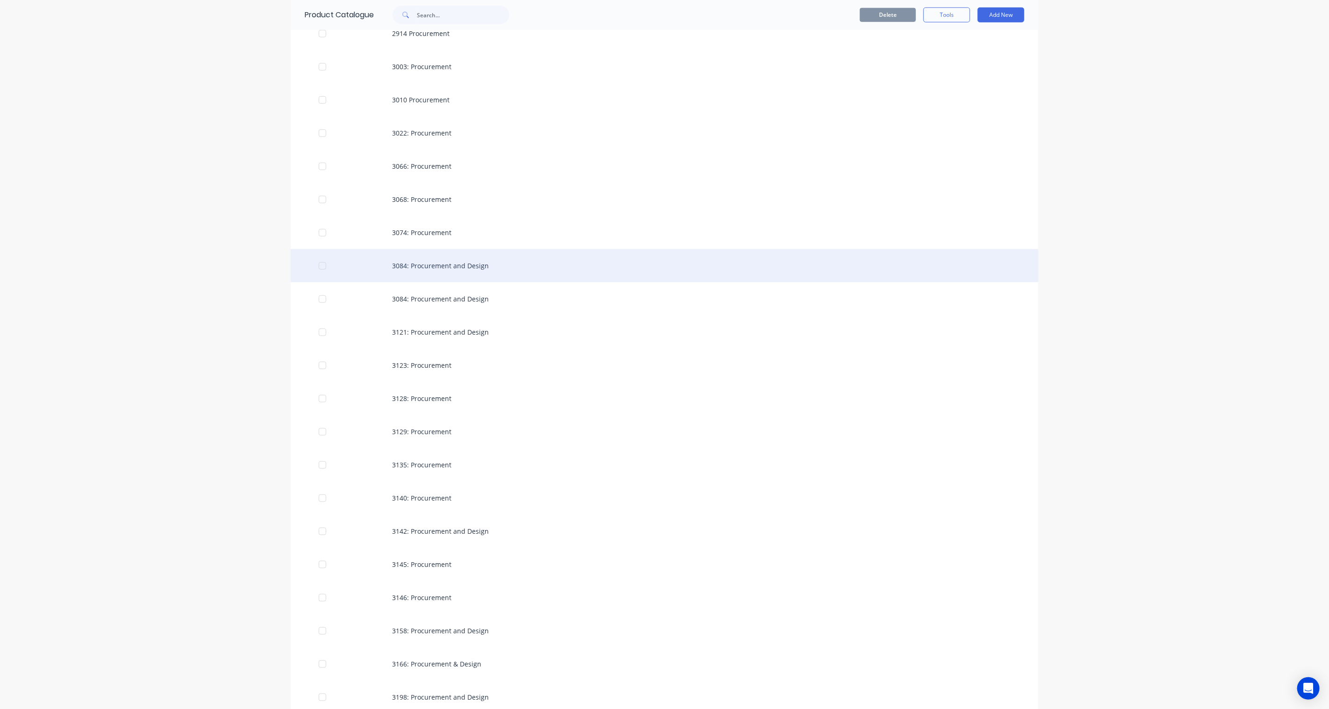
click at [474, 269] on div "3084: Procurement and Design" at bounding box center [665, 265] width 748 height 33
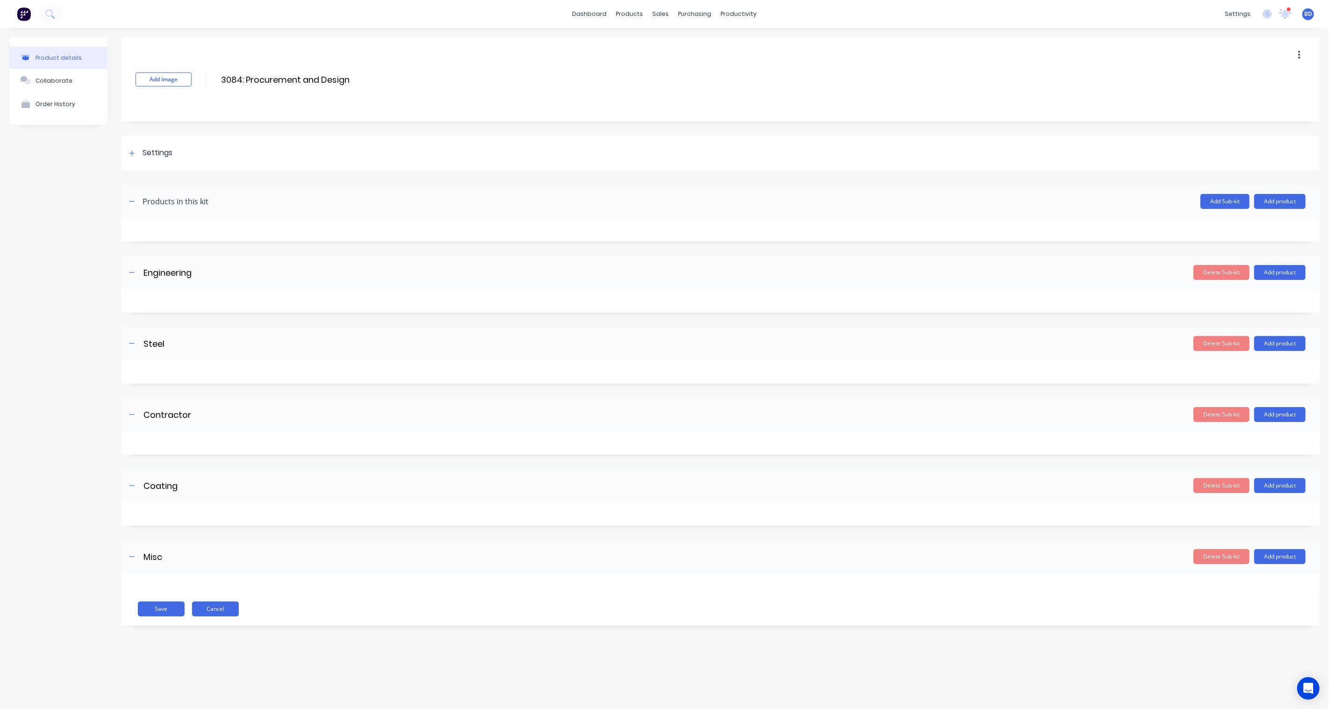
click at [207, 608] on button "Cancel" at bounding box center [215, 608] width 47 height 15
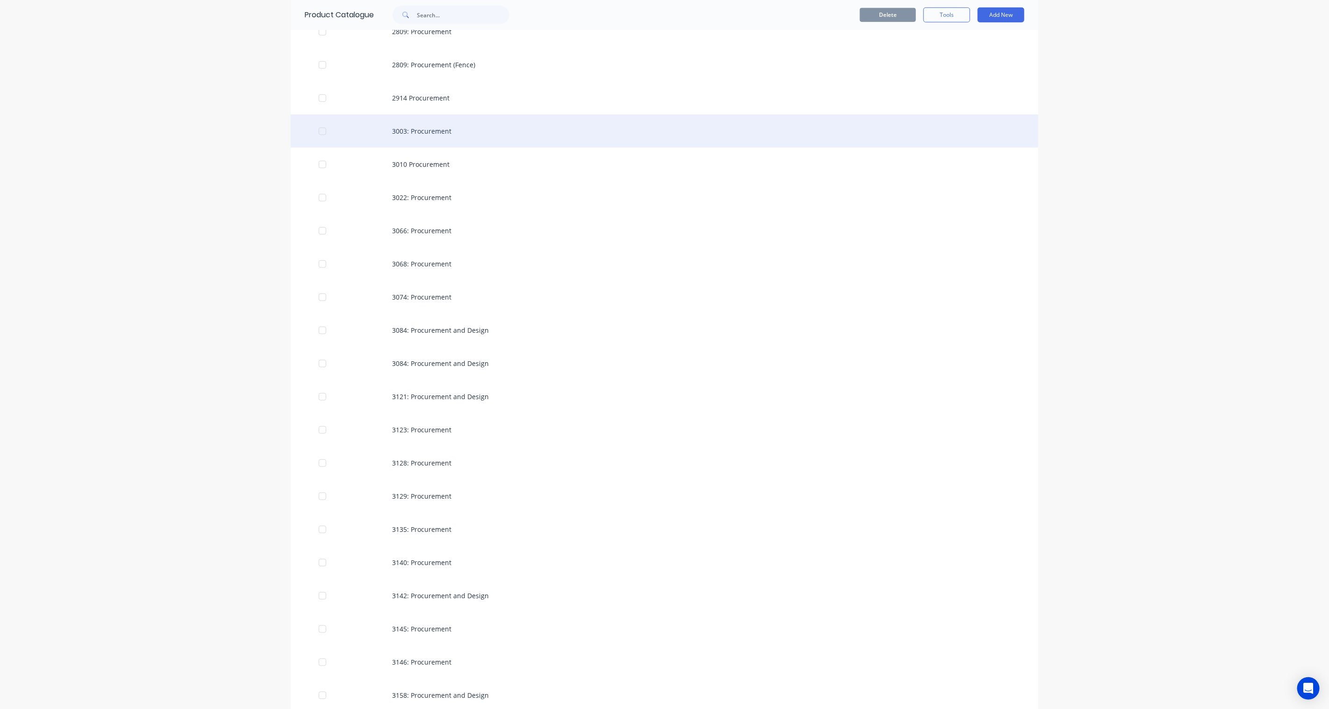
scroll to position [623, 0]
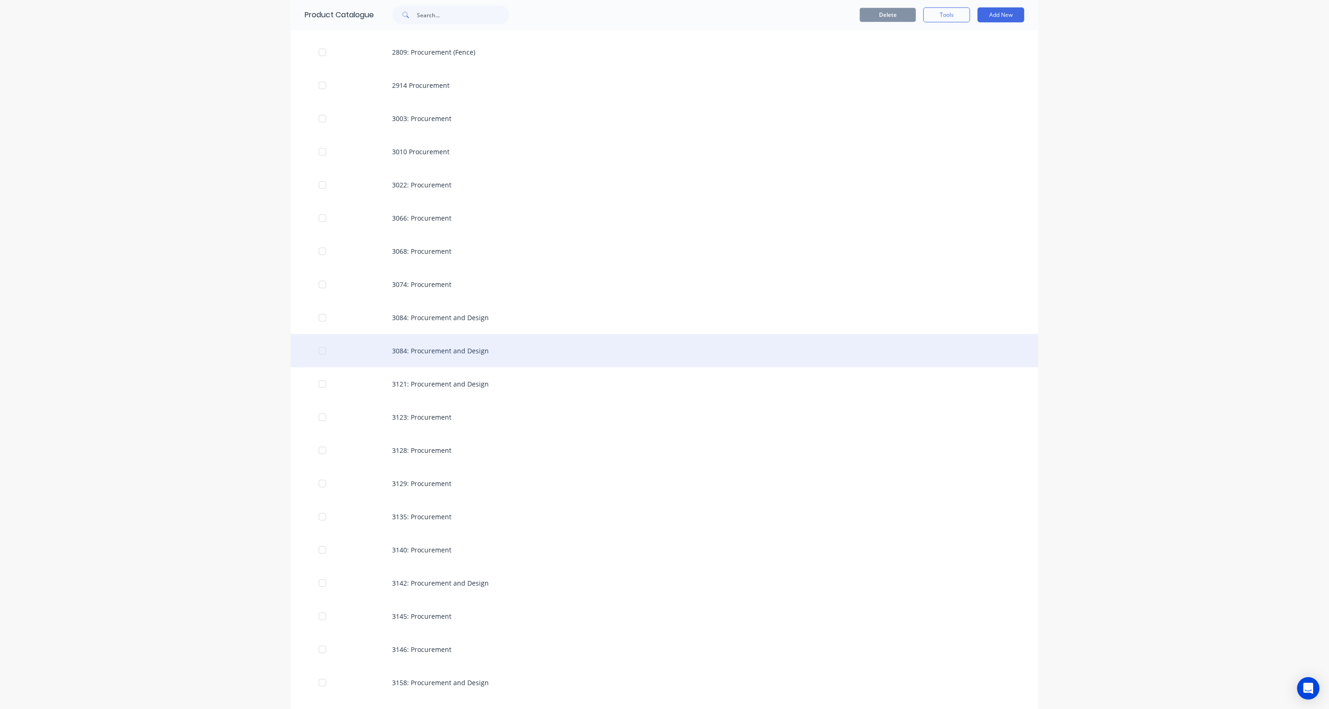
click at [468, 349] on div "3084: Procurement and Design" at bounding box center [665, 350] width 748 height 33
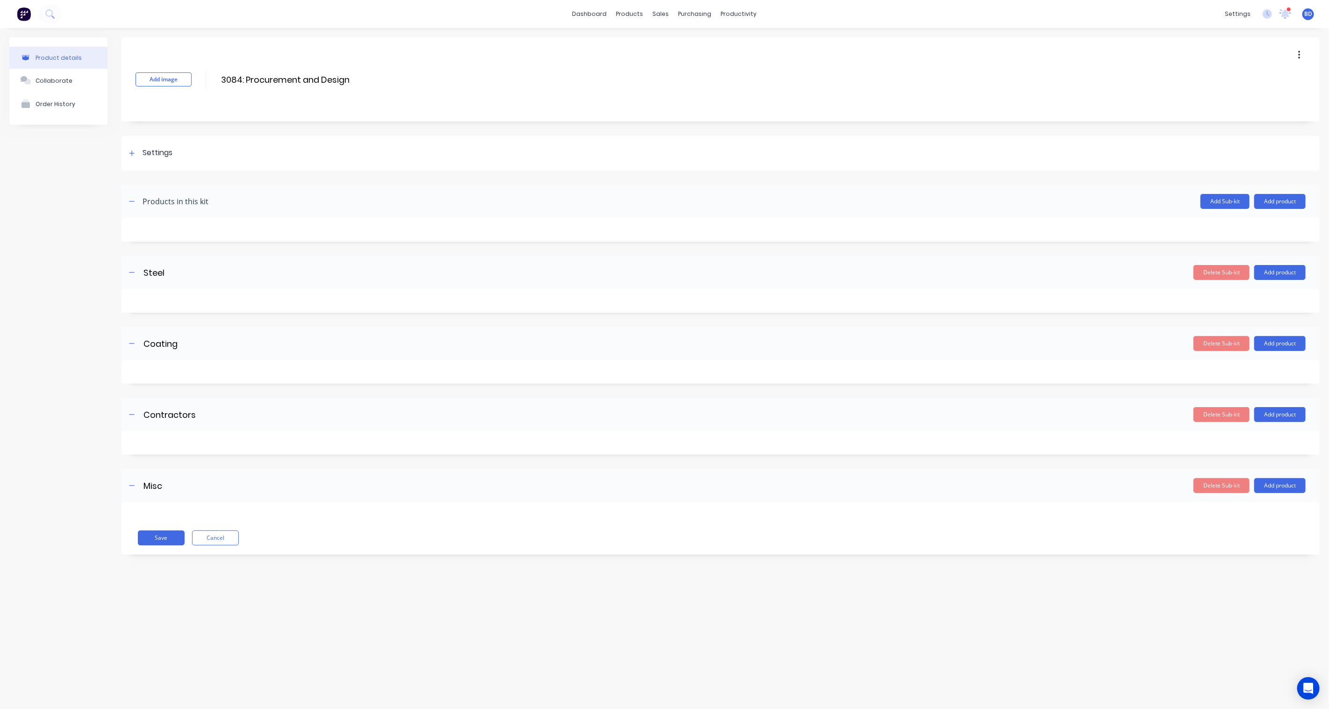
click at [1302, 53] on button "button" at bounding box center [1299, 55] width 22 height 17
click at [1239, 99] on div "Delete" at bounding box center [1266, 99] width 72 height 14
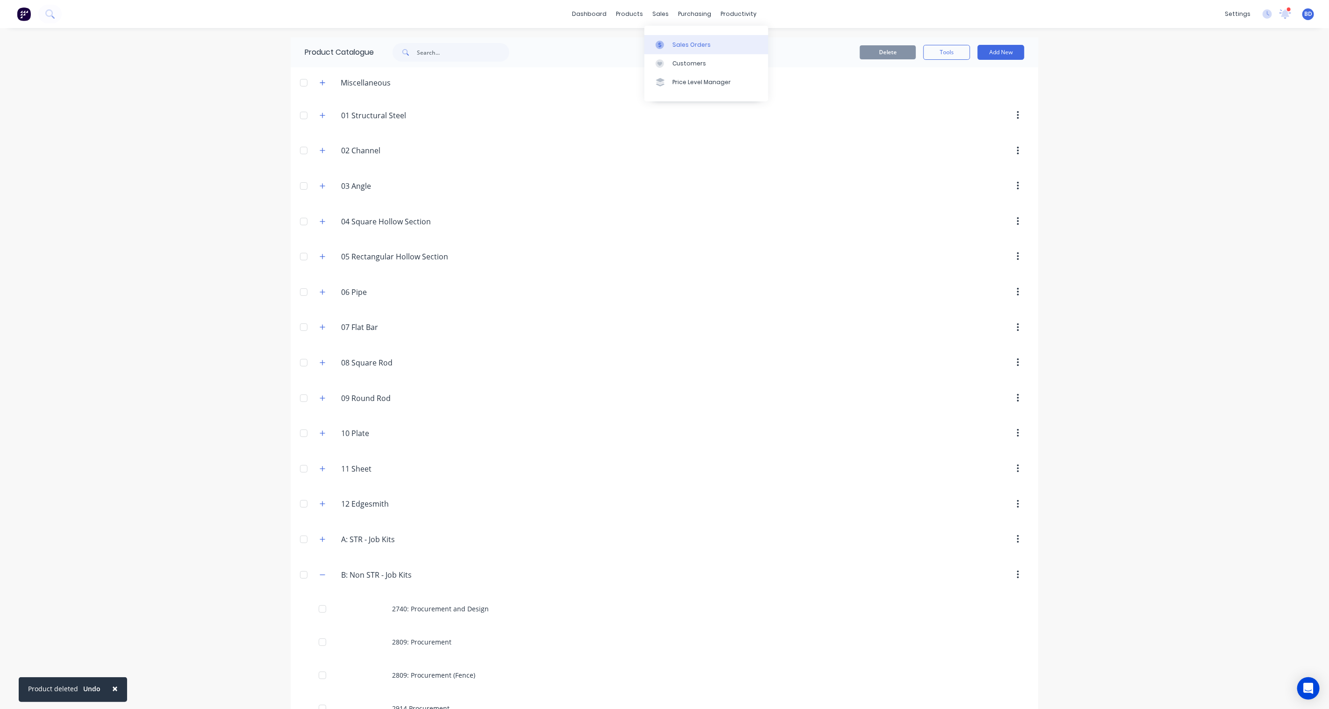
click at [677, 41] on div "Sales Orders" at bounding box center [691, 45] width 38 height 8
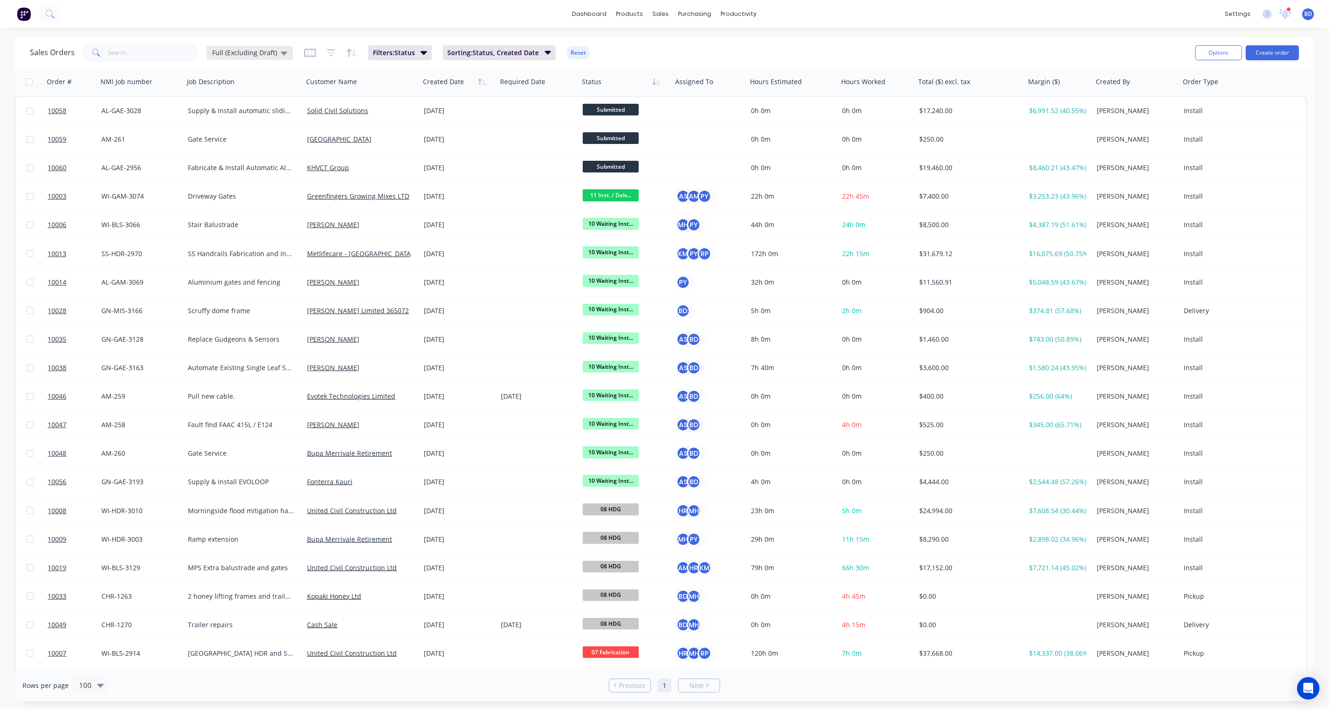
click at [257, 52] on span "Full (Excluding Draft)" at bounding box center [244, 53] width 65 height 10
click at [231, 131] on button "None" at bounding box center [262, 132] width 107 height 11
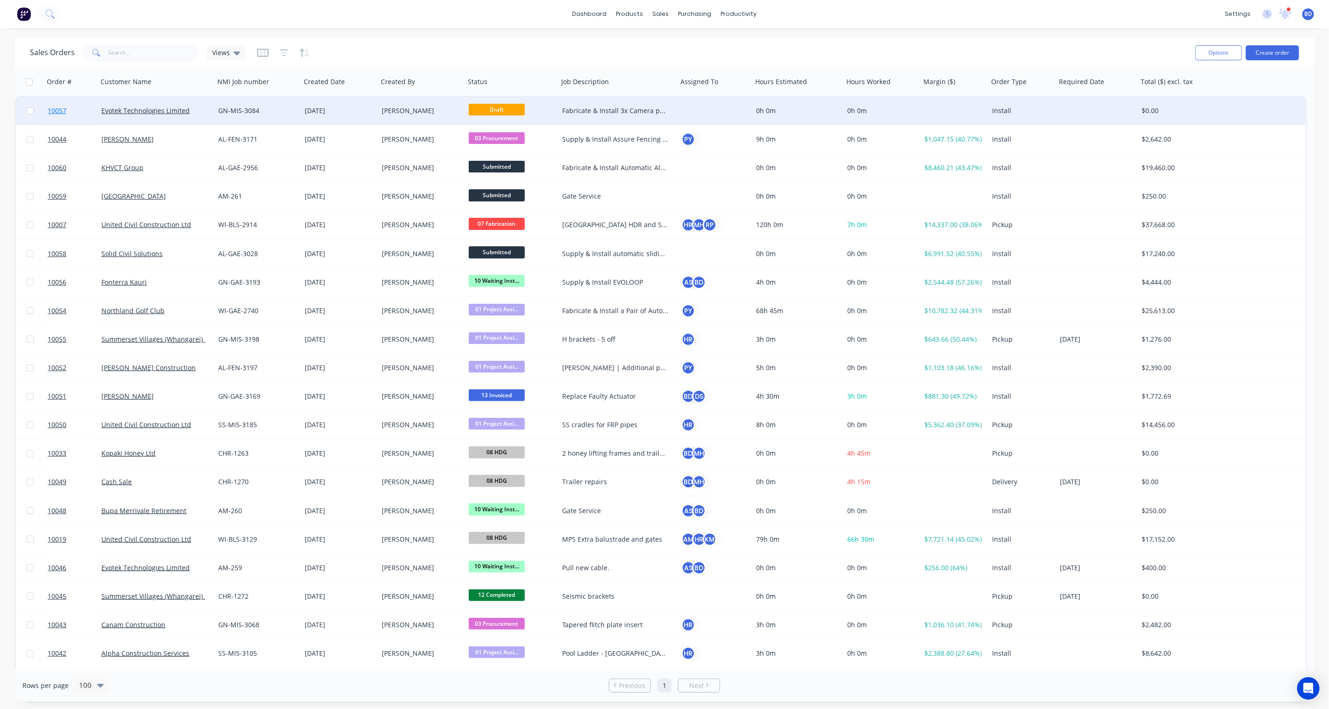
click at [55, 108] on span "10057" at bounding box center [57, 110] width 19 height 9
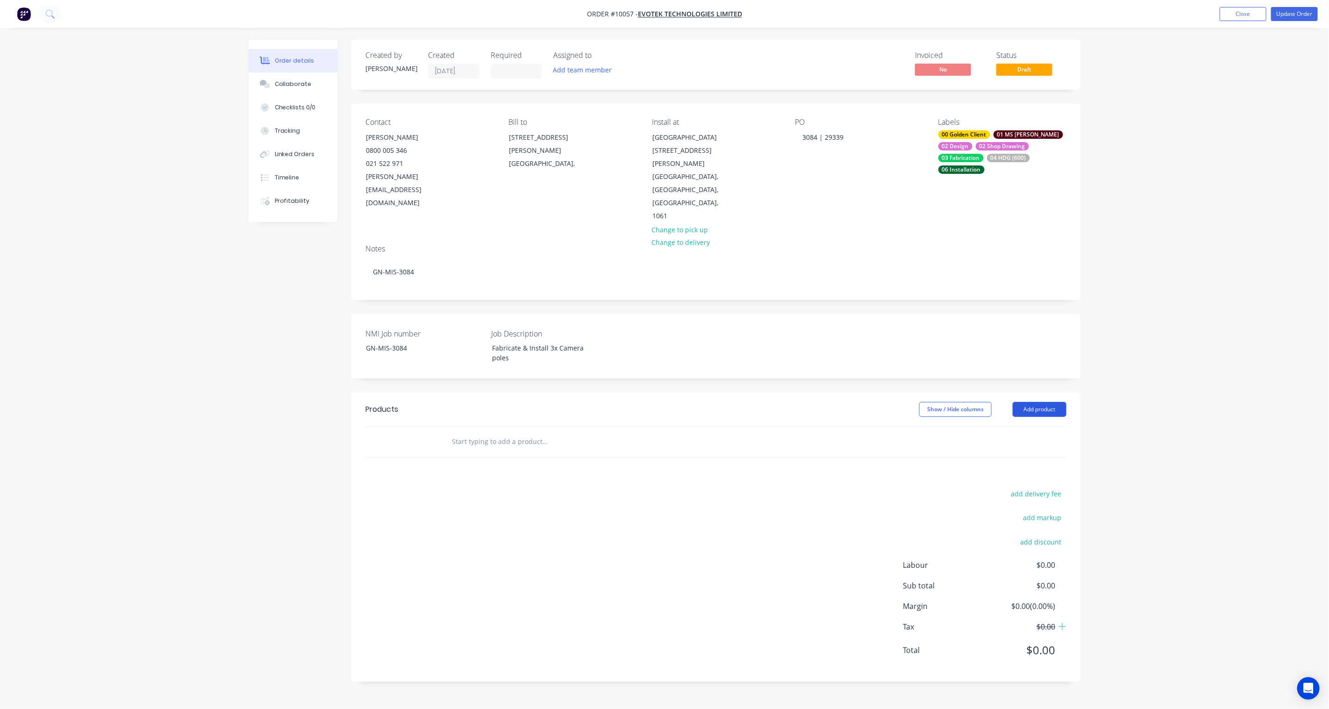
click at [1045, 402] on button "Add product" at bounding box center [1039, 409] width 54 height 15
click at [1014, 426] on div "Product catalogue" at bounding box center [1022, 433] width 72 height 14
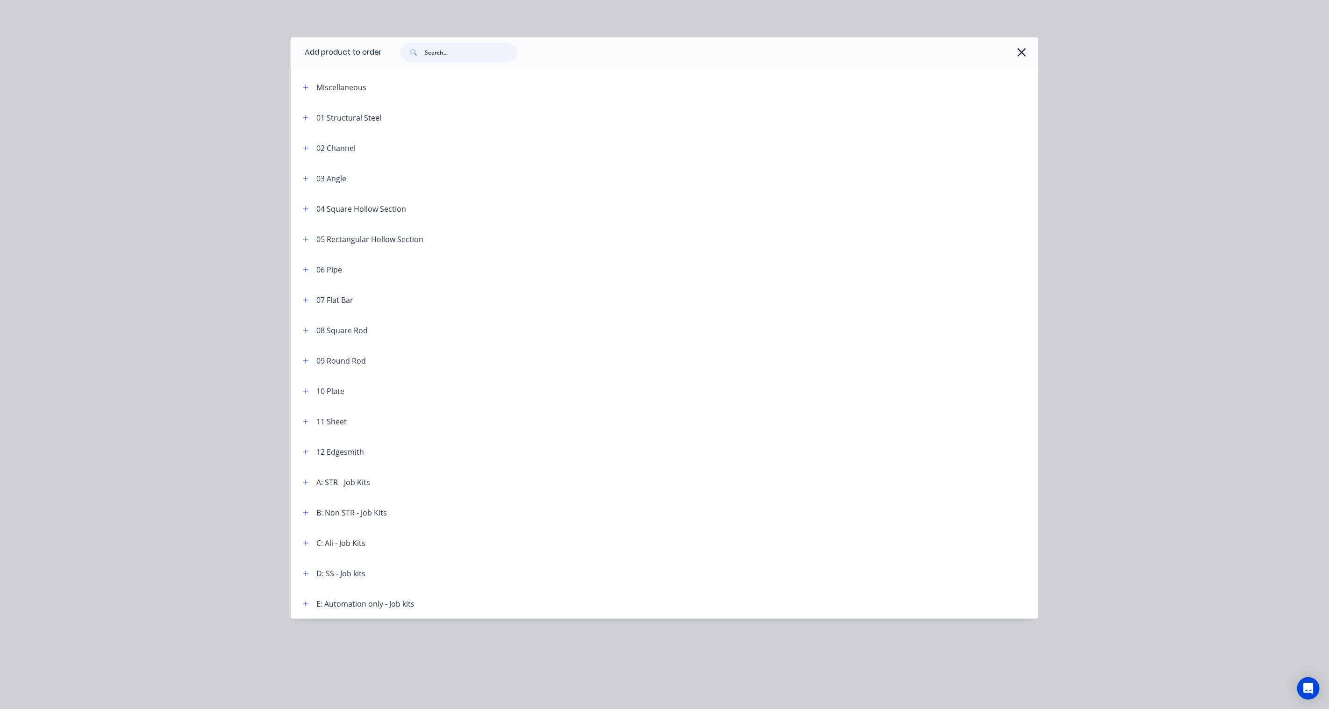
click at [459, 59] on input "text" at bounding box center [471, 52] width 93 height 19
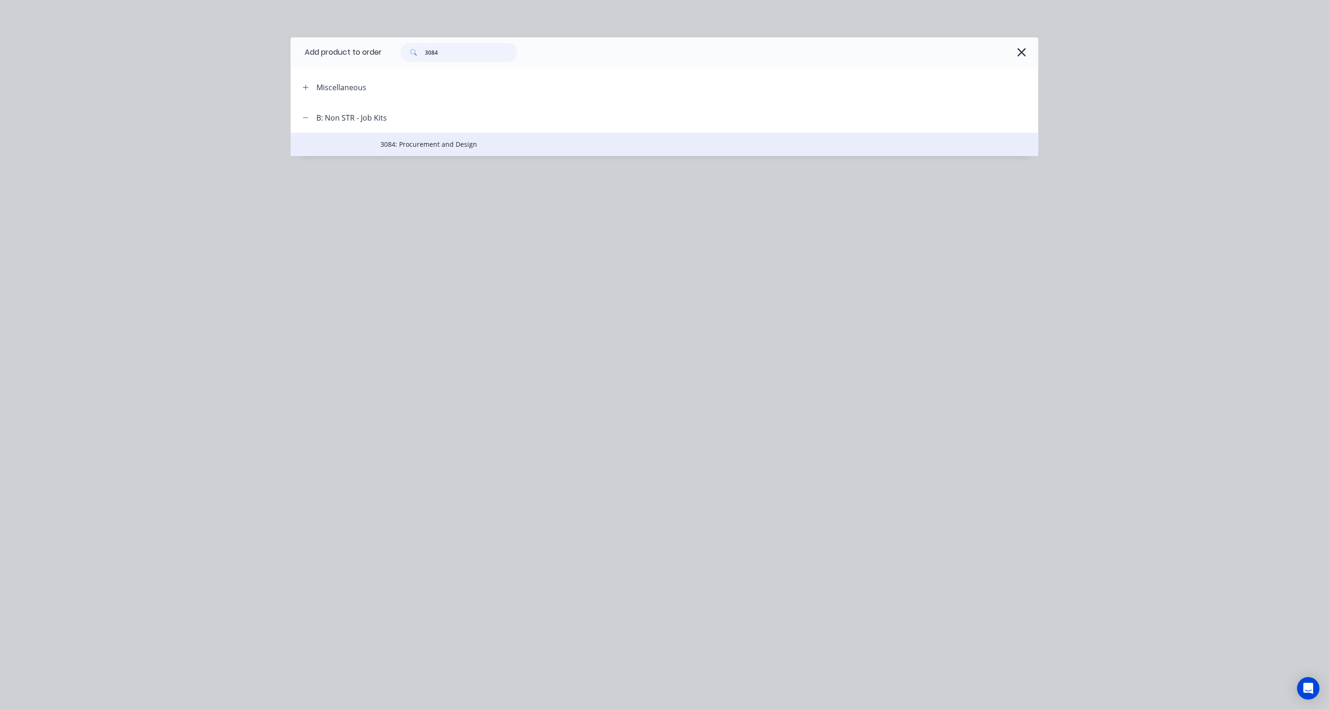
type input "3084"
click at [470, 142] on span "3084: Procurement and Design" at bounding box center [643, 144] width 526 height 10
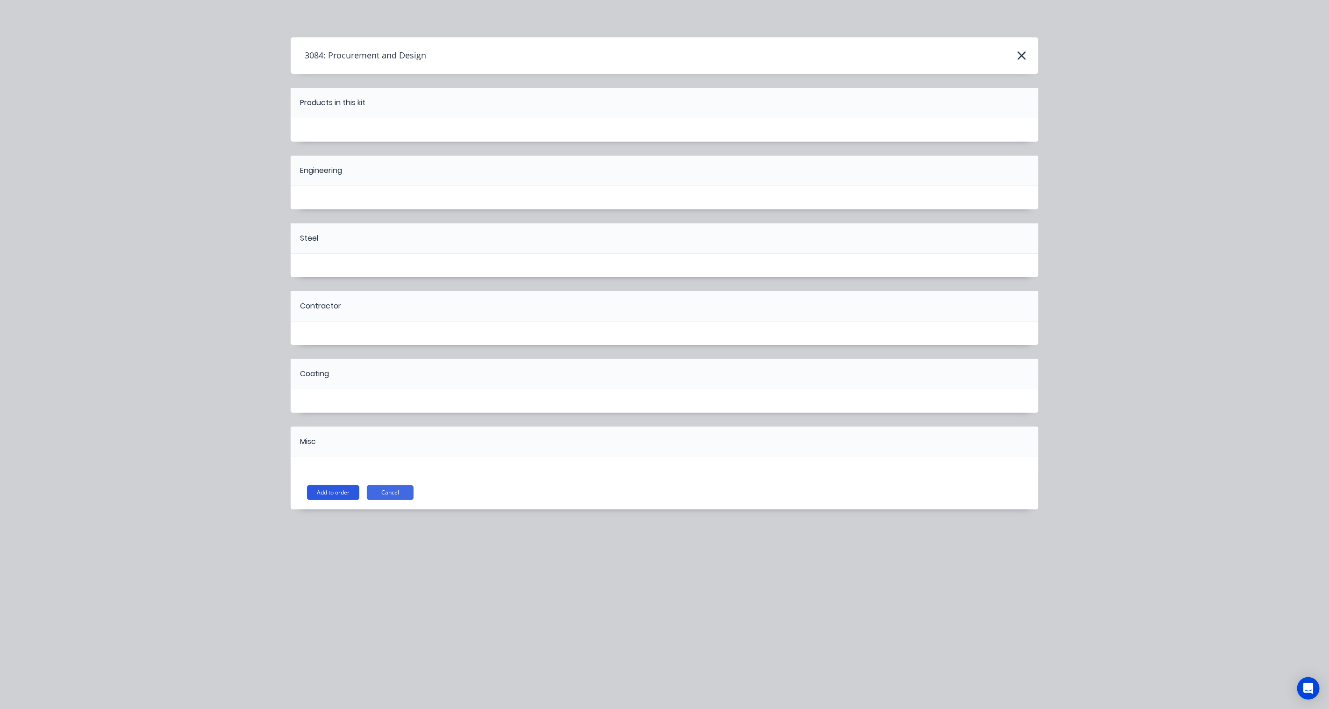
click at [335, 493] on button "Add to order" at bounding box center [333, 492] width 52 height 15
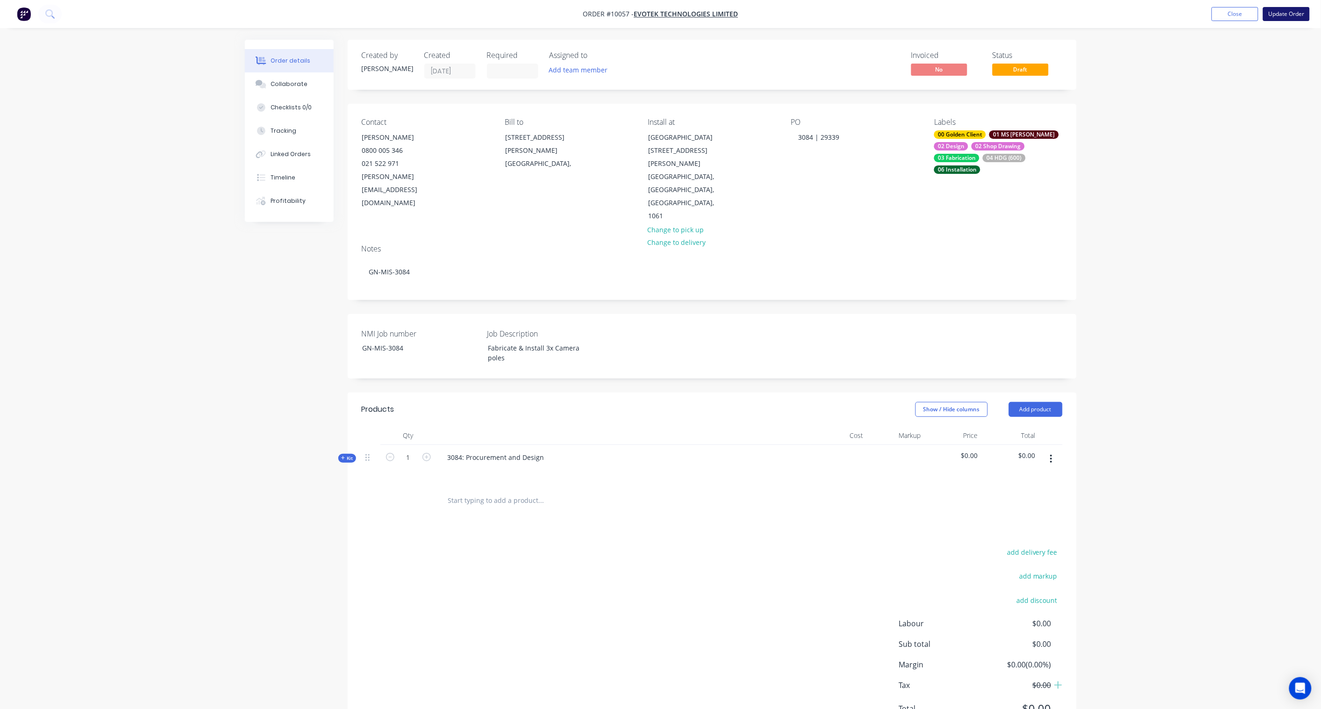
click at [1293, 14] on button "Update Order" at bounding box center [1286, 14] width 47 height 14
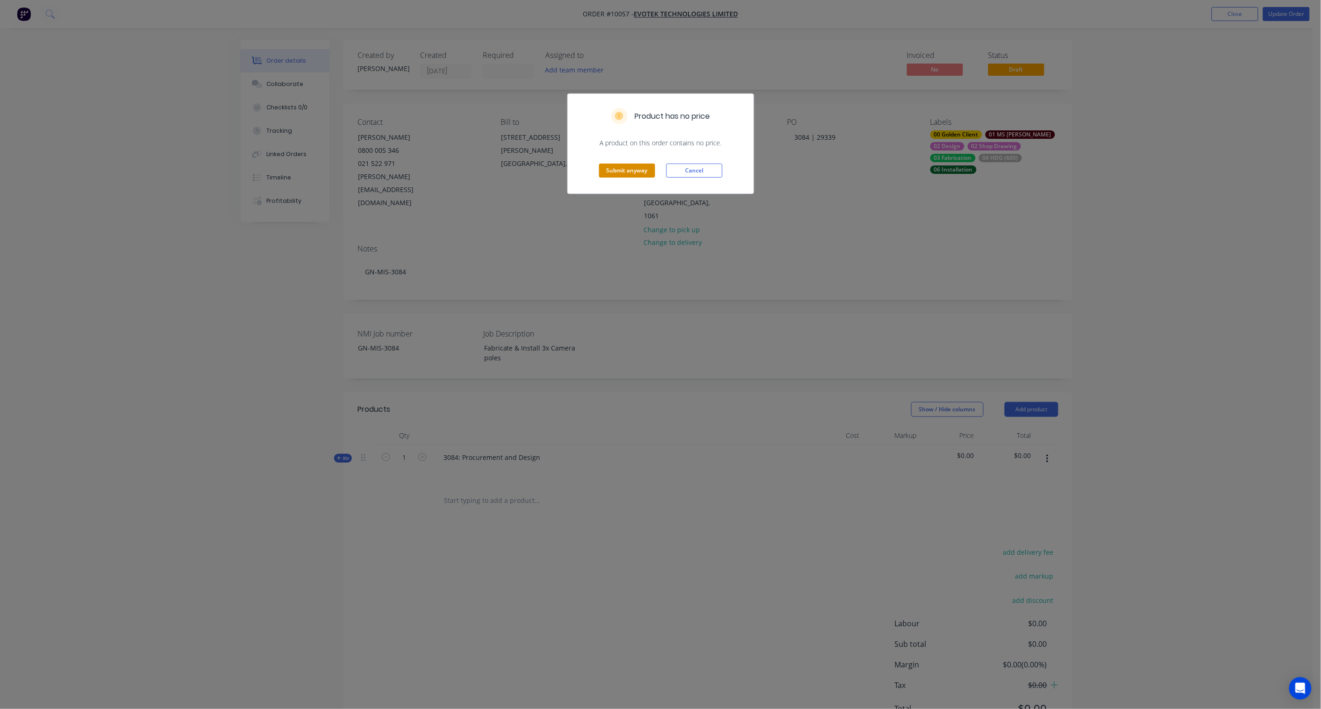
click at [627, 174] on button "Submit anyway" at bounding box center [627, 171] width 56 height 14
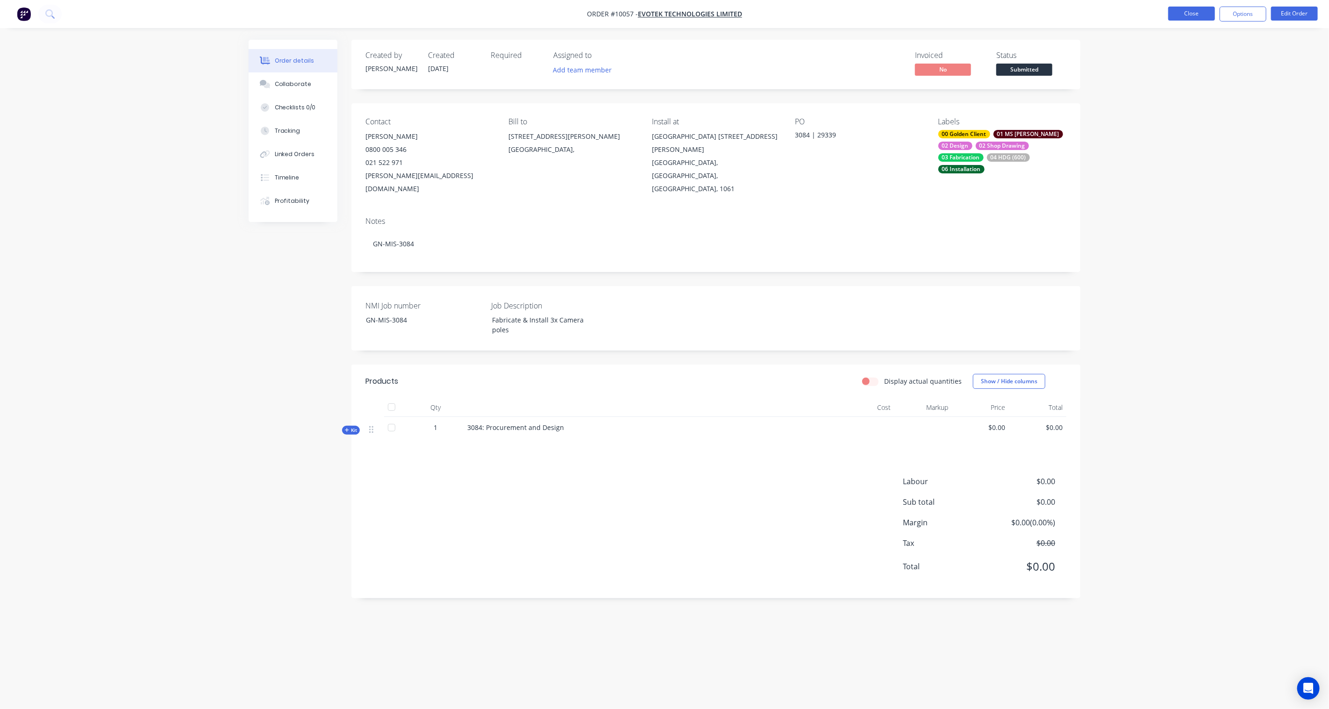
click at [1199, 12] on button "Close" at bounding box center [1191, 14] width 47 height 14
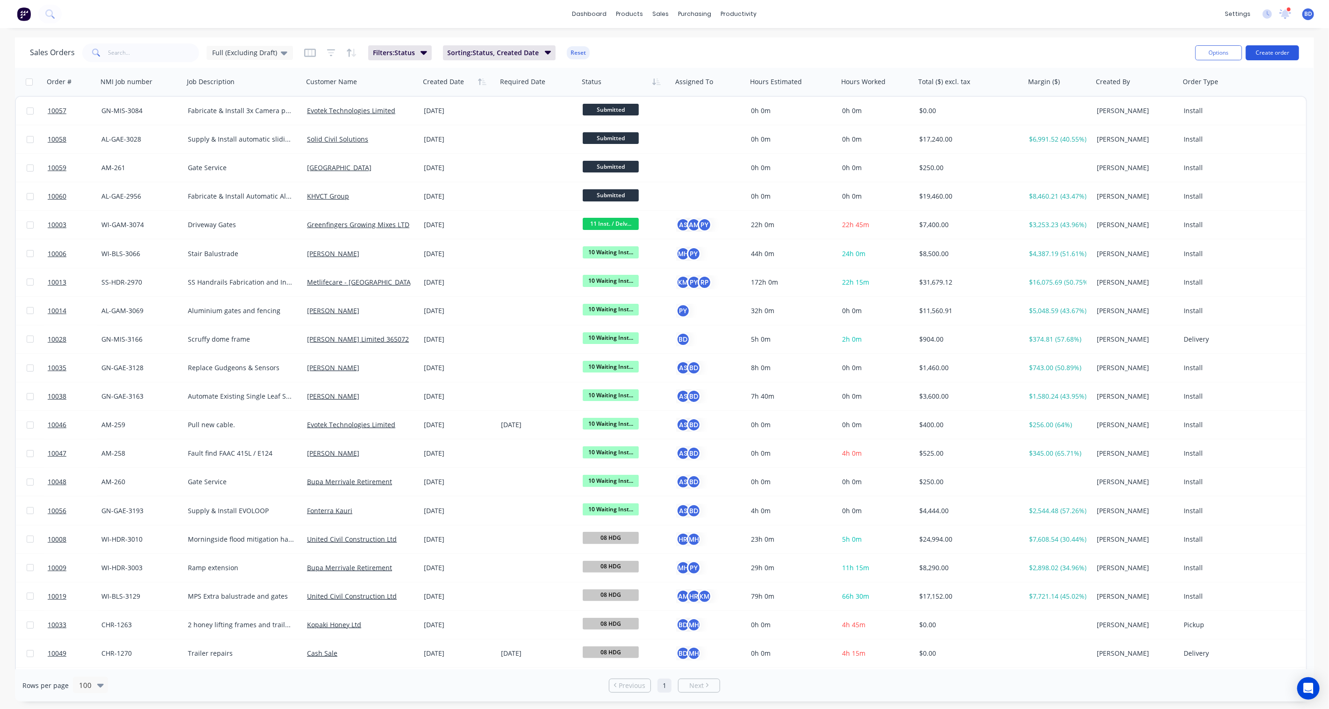
click at [1281, 52] on button "Create order" at bounding box center [1272, 52] width 53 height 15
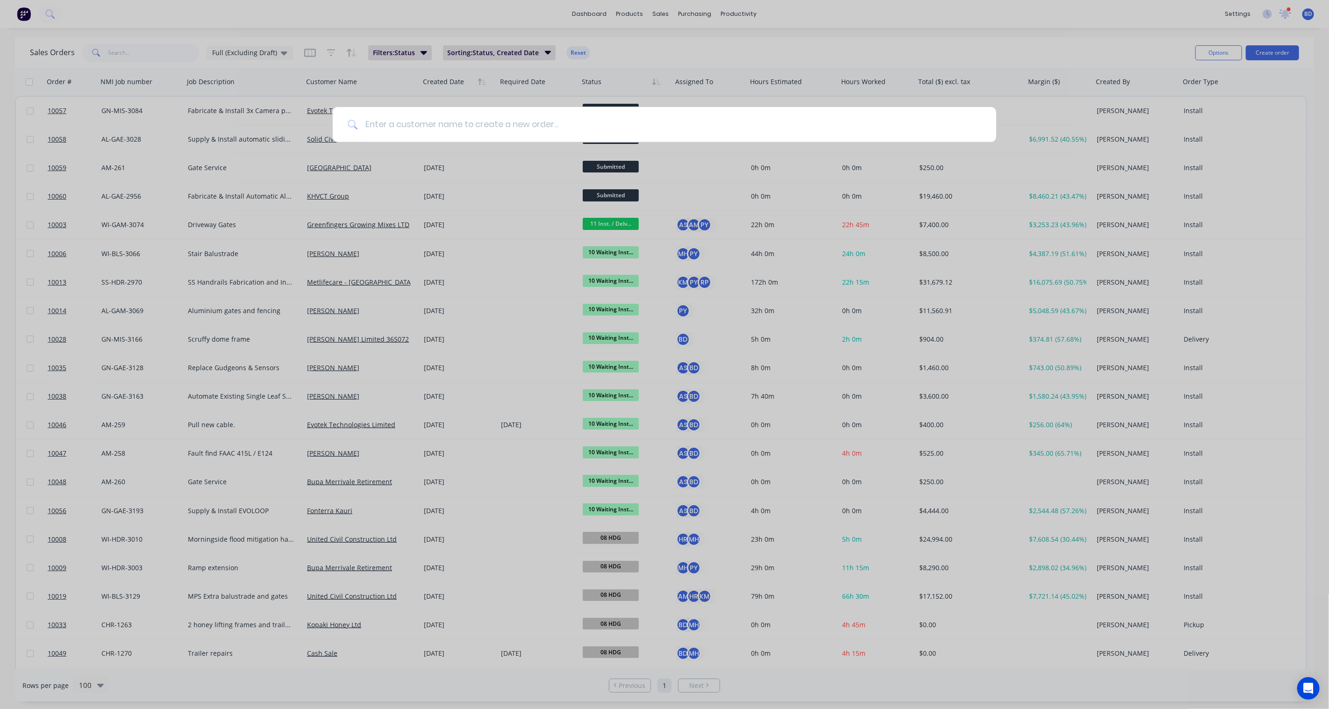
click at [389, 125] on input at bounding box center [669, 124] width 623 height 35
click at [459, 127] on input at bounding box center [669, 124] width 623 height 35
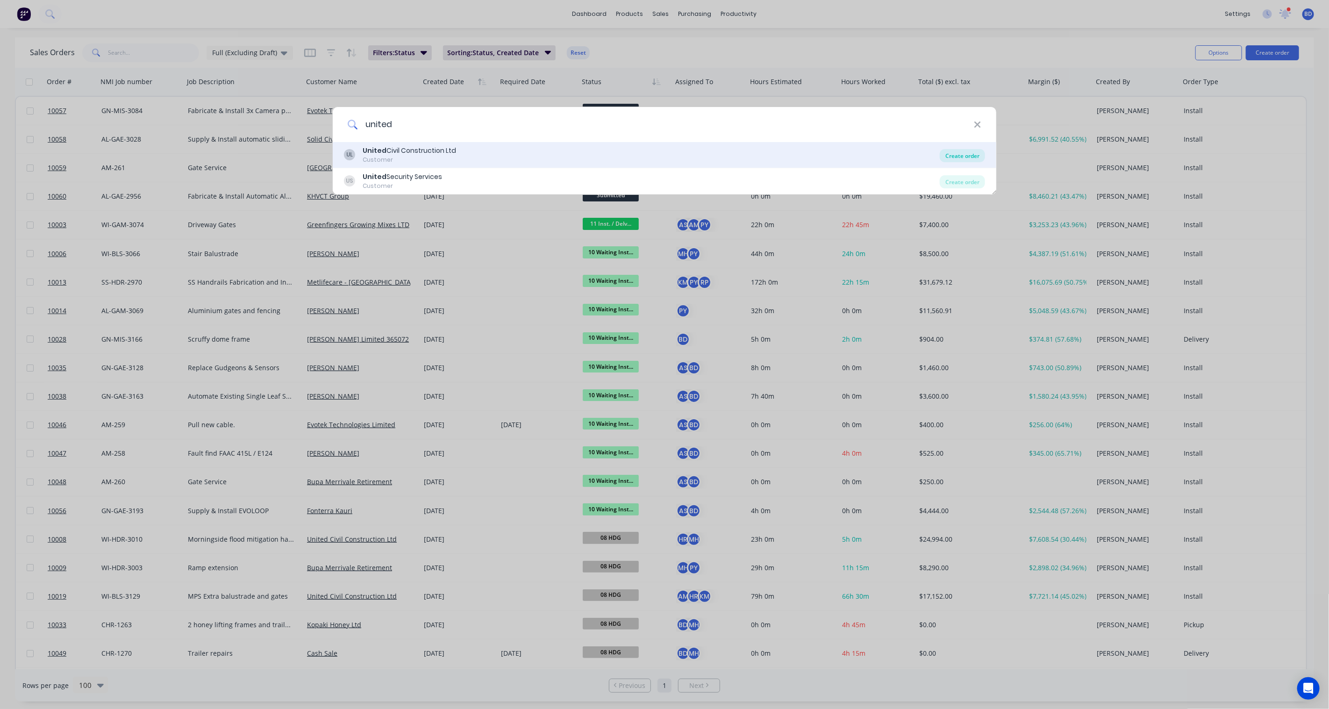
type input "united"
click at [963, 156] on div "Create order" at bounding box center [962, 155] width 45 height 13
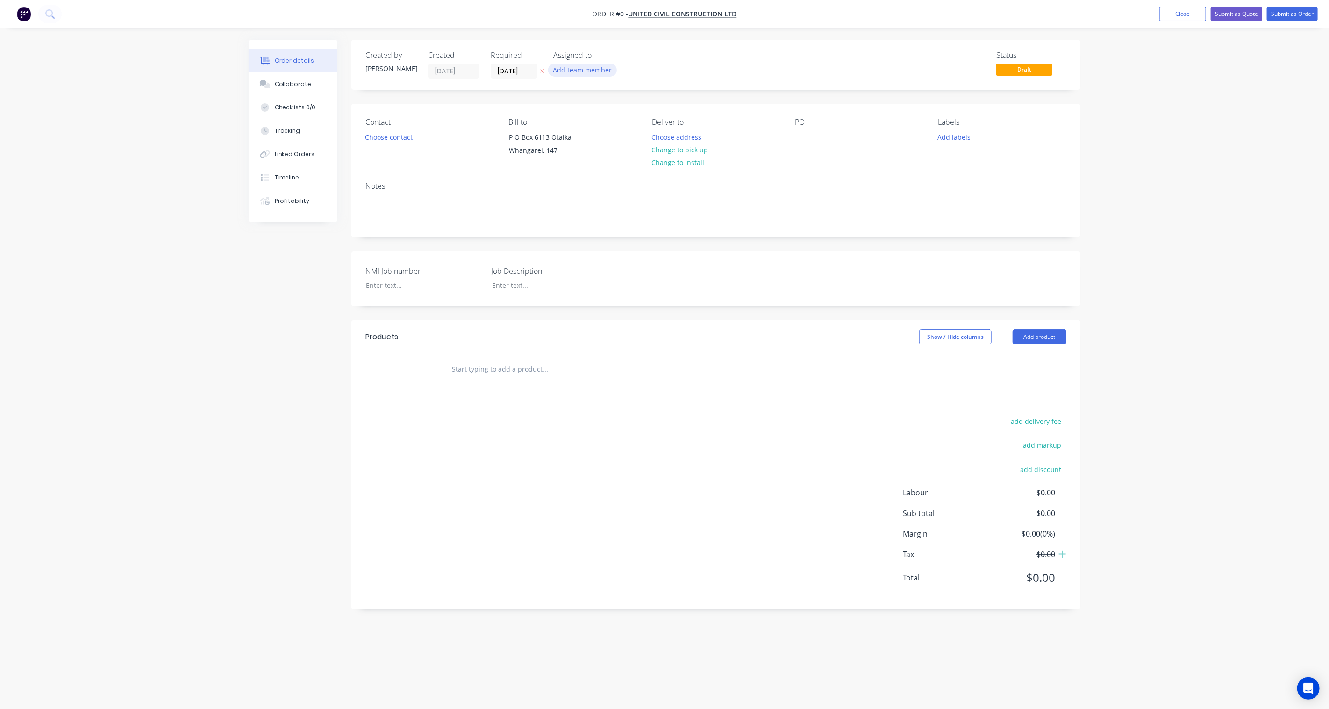
click at [582, 70] on button "Add team member" at bounding box center [582, 70] width 69 height 13
click at [605, 121] on div "Hayden Ross" at bounding box center [628, 122] width 93 height 10
click at [609, 100] on input "hay" at bounding box center [629, 98] width 99 height 19
type input "h"
type input "mat"
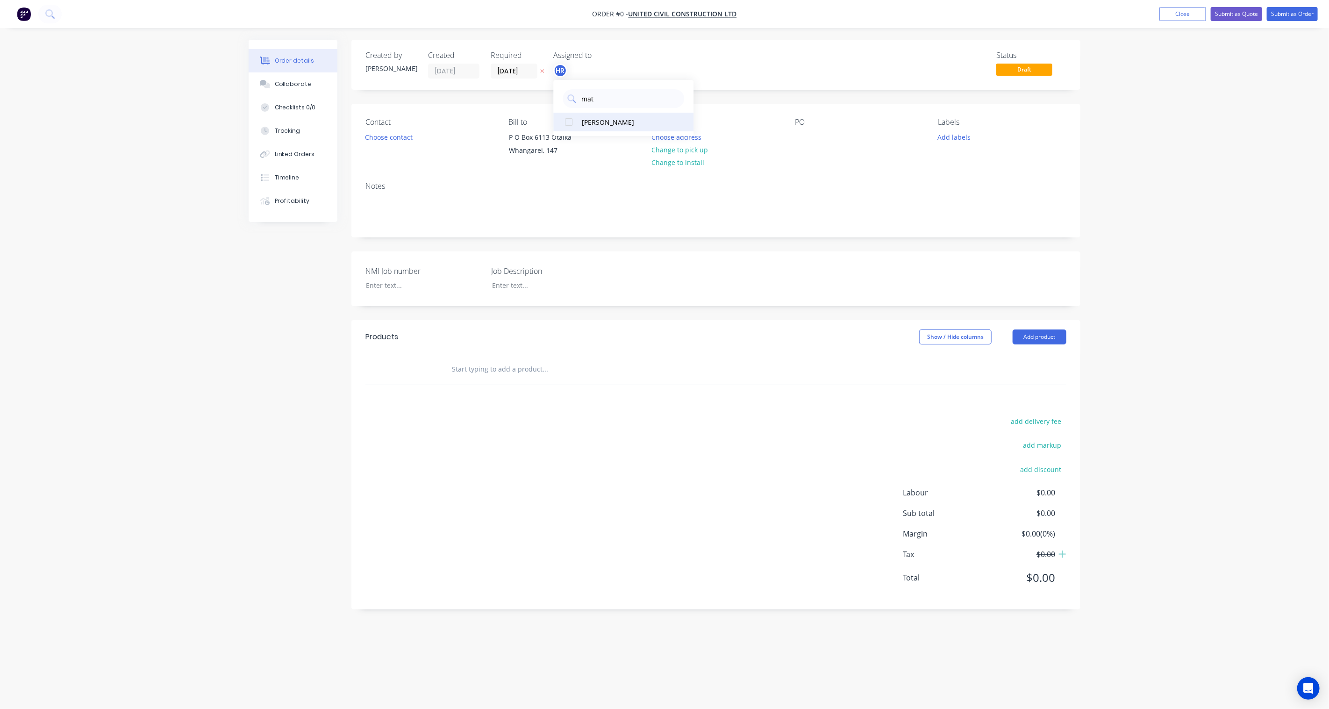
click at [609, 118] on div "Matt Hollings" at bounding box center [628, 122] width 93 height 10
click at [715, 57] on div "Creating draft order... Loading... Order details Collaborate Checklists 0/0 Tra…" at bounding box center [664, 337] width 850 height 594
click at [543, 71] on icon at bounding box center [542, 71] width 4 height 6
click at [371, 141] on button "Choose contact" at bounding box center [388, 136] width 57 height 13
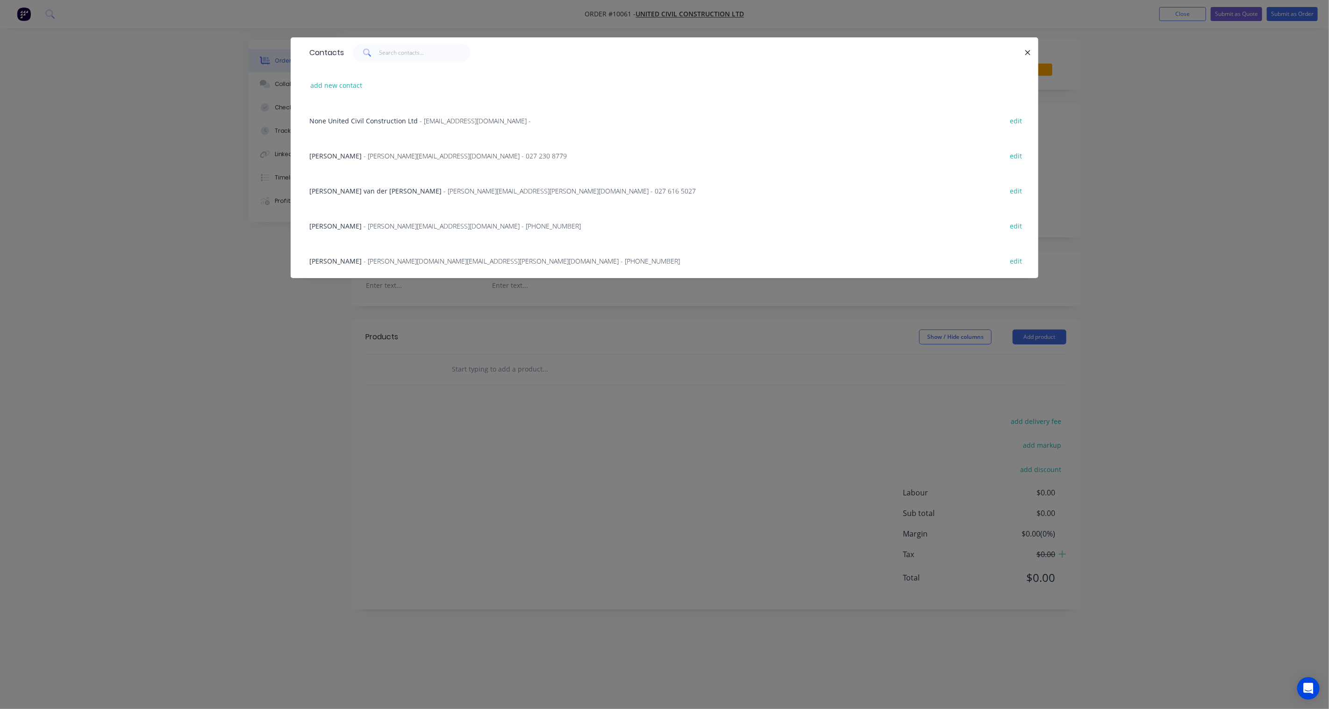
click at [442, 222] on span "- Grant.Little@unitedcivil.co.nz - (02) 7486 4025" at bounding box center [471, 225] width 217 height 9
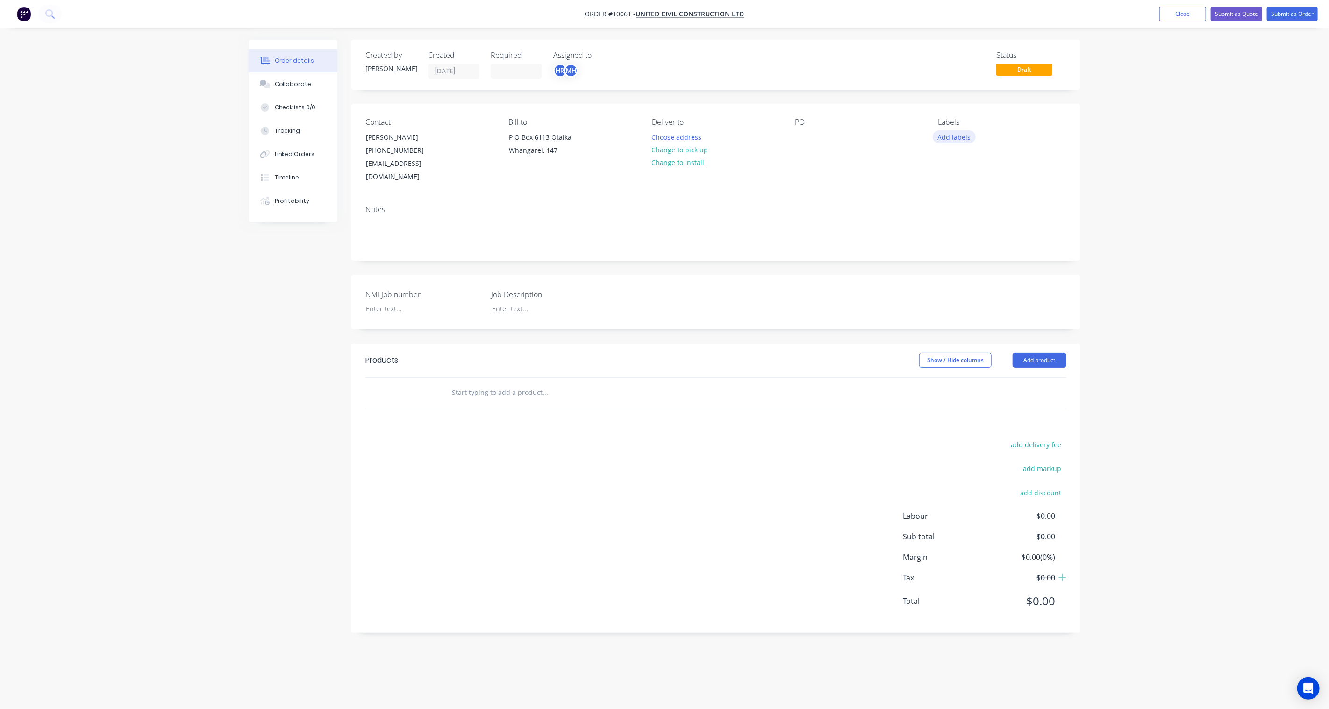
click at [949, 134] on button "Add labels" at bounding box center [954, 136] width 43 height 13
click at [989, 235] on div "01 CHR - MS" at bounding box center [983, 237] width 40 height 10
click at [991, 234] on div "03 Fabrication" at bounding box center [985, 239] width 45 height 10
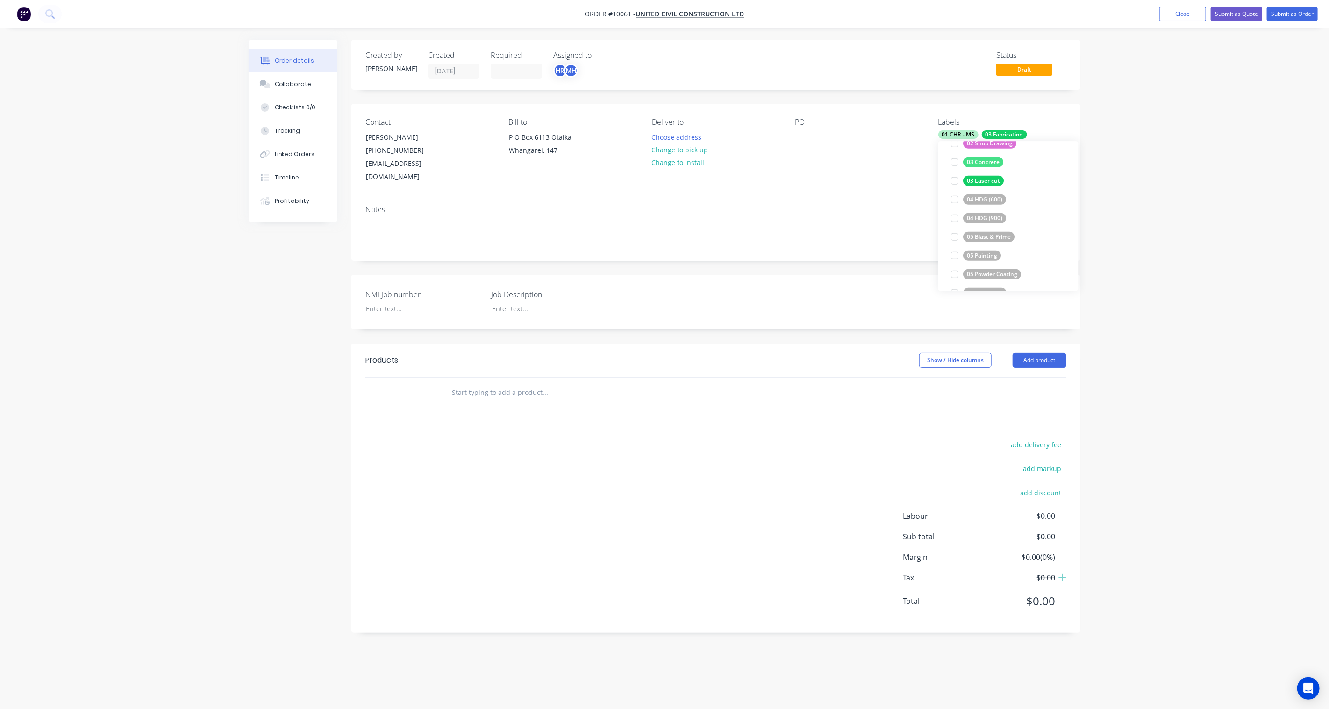
scroll to position [623, 0]
click at [1204, 182] on div "Order details Collaborate Checklists 0/0 Tracking Linked Orders Timeline Profit…" at bounding box center [664, 354] width 1329 height 709
click at [1010, 138] on div "03 Fabrication" at bounding box center [1004, 134] width 45 height 8
click at [982, 211] on div "05 Prime only" at bounding box center [984, 214] width 43 height 10
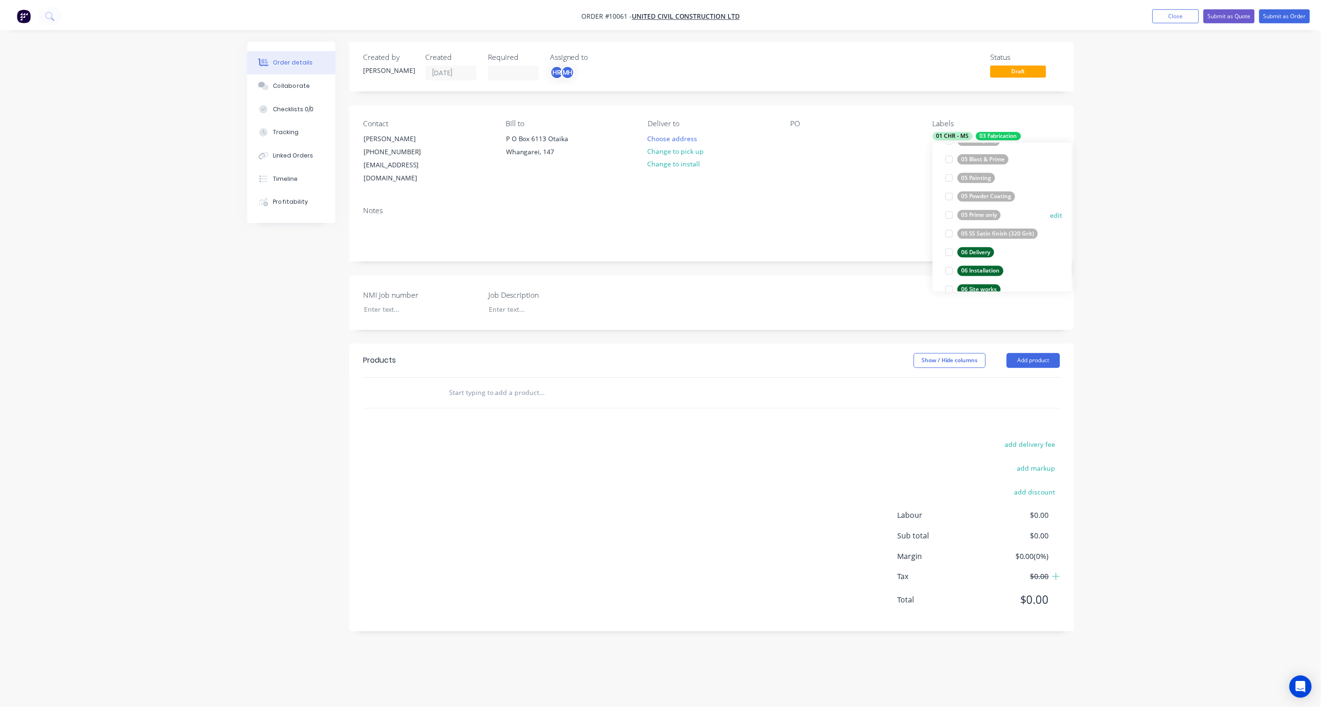
scroll to position [39, 0]
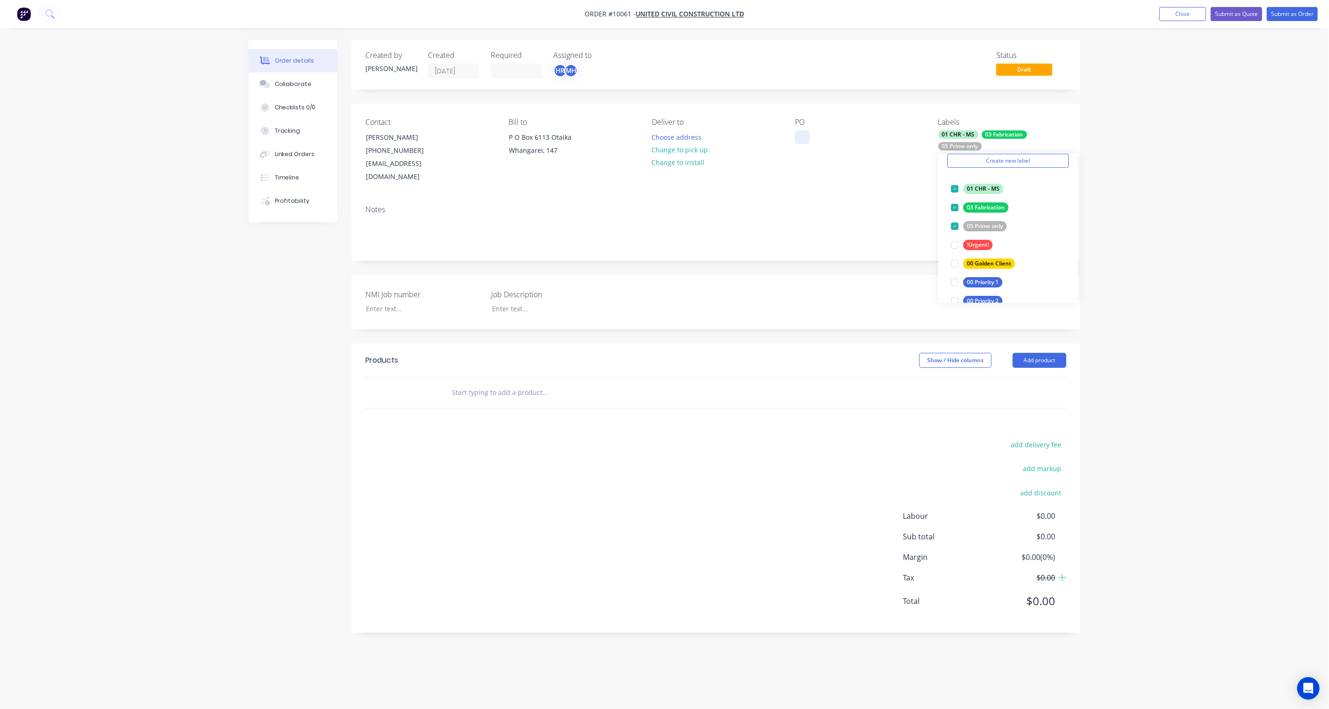
click at [805, 130] on div at bounding box center [802, 137] width 15 height 14
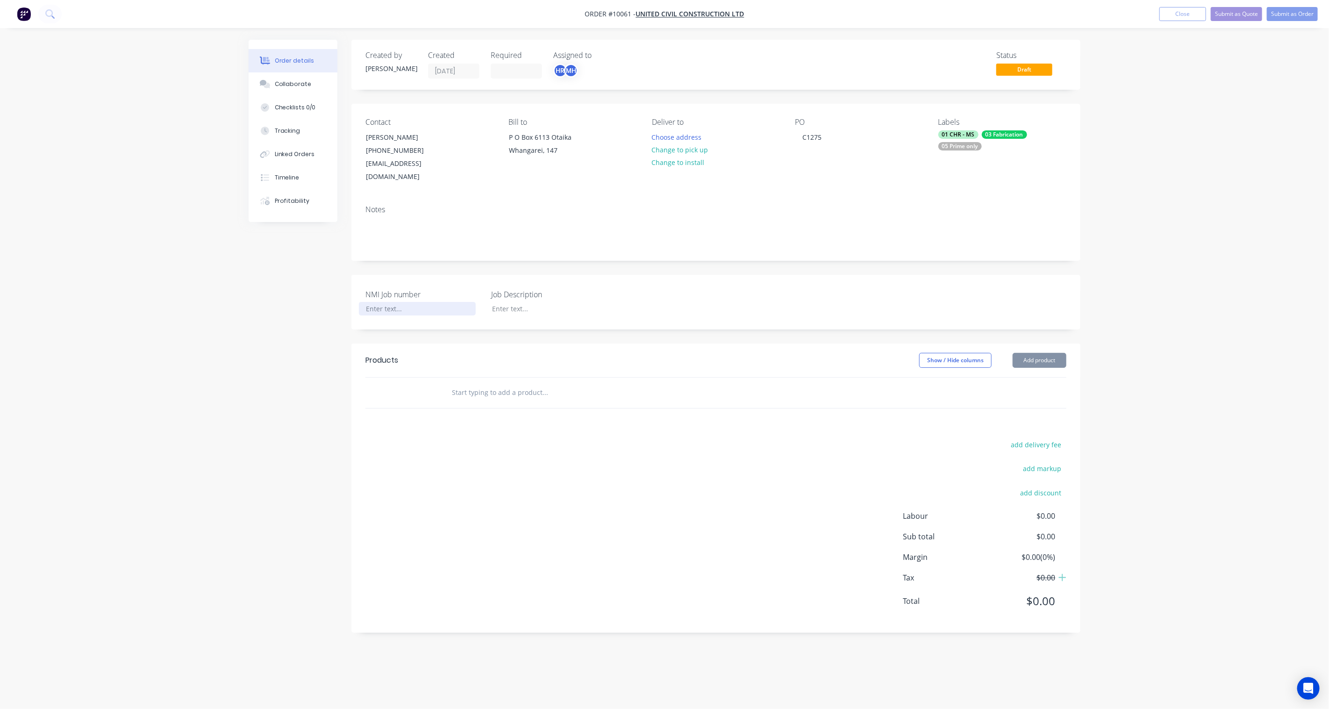
click at [390, 302] on div at bounding box center [417, 309] width 117 height 14
click at [522, 302] on div at bounding box center [543, 309] width 117 height 14
click at [500, 302] on div at bounding box center [543, 309] width 117 height 14
paste div
click at [388, 302] on div "CHR-1275" at bounding box center [417, 309] width 117 height 14
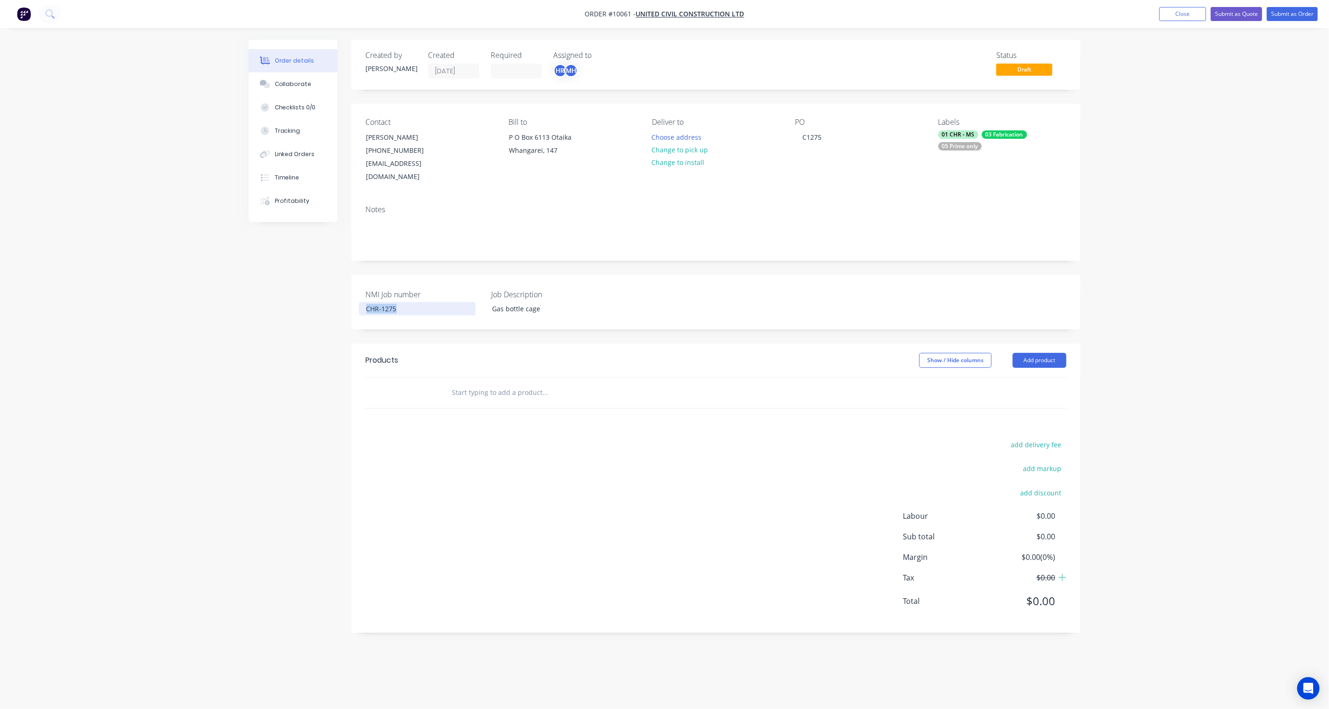
drag, startPoint x: 407, startPoint y: 295, endPoint x: 345, endPoint y: 293, distance: 62.2
click at [345, 293] on div "Created by Brandon Created 02/09/25 Required Assigned to HR MH Status Draft Con…" at bounding box center [665, 343] width 832 height 607
copy div "CHR-1275"
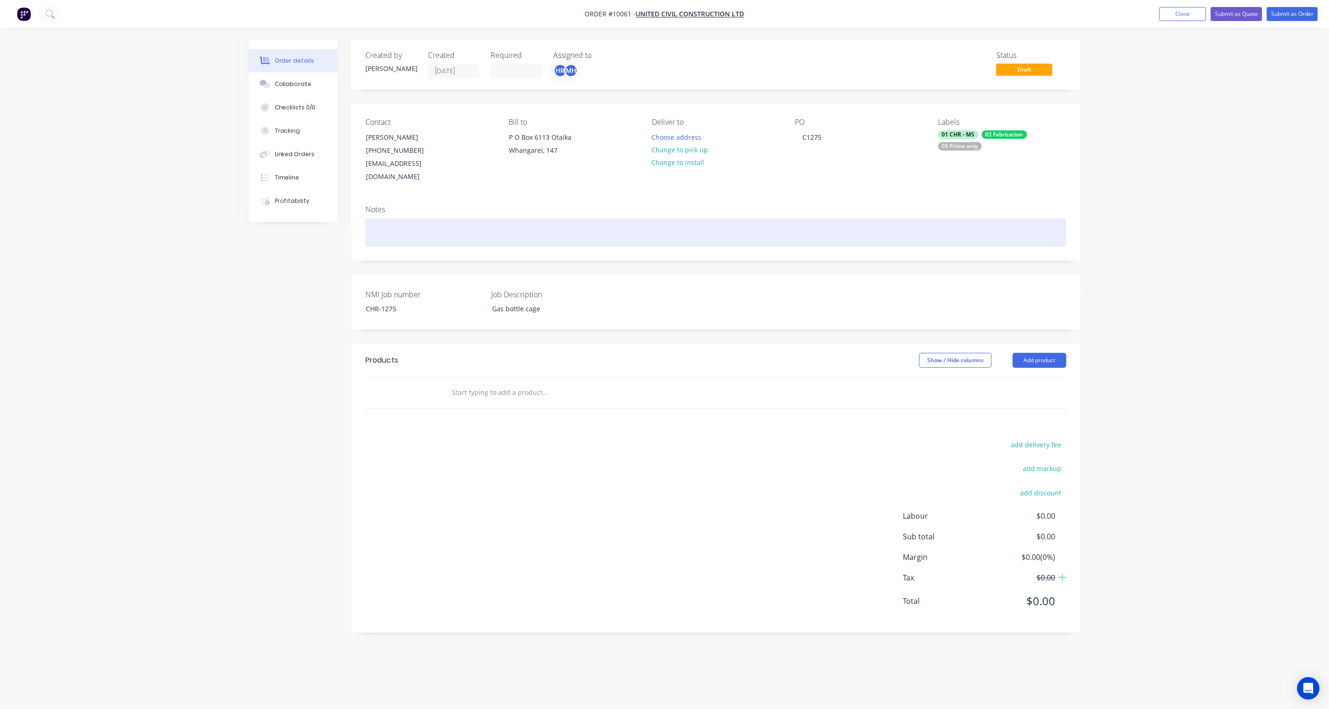
click at [389, 219] on div at bounding box center [715, 232] width 701 height 29
paste div
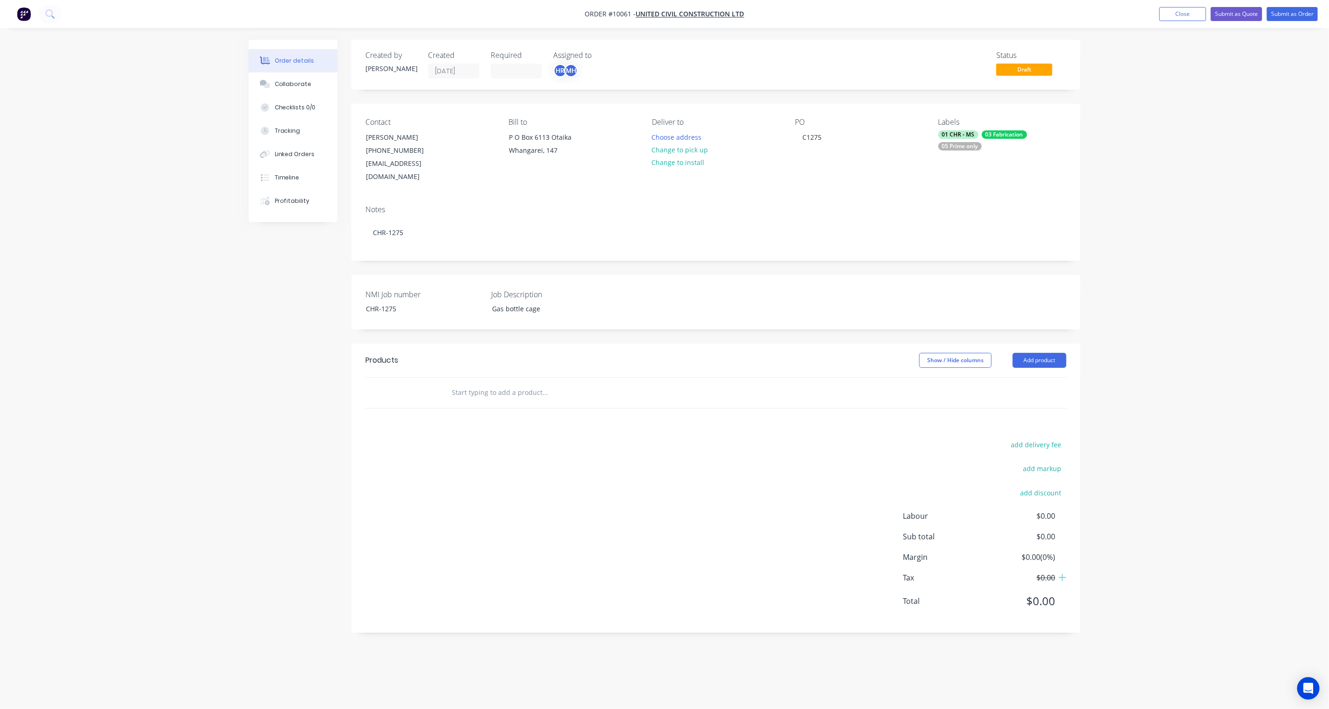
click at [314, 421] on div "Created by Brandon Created 02/09/25 Required Assigned to HR MH Status Draft Con…" at bounding box center [665, 343] width 832 height 607
click at [1038, 353] on button "Add product" at bounding box center [1039, 360] width 54 height 15
click at [1036, 377] on div "Product catalogue" at bounding box center [1022, 384] width 72 height 14
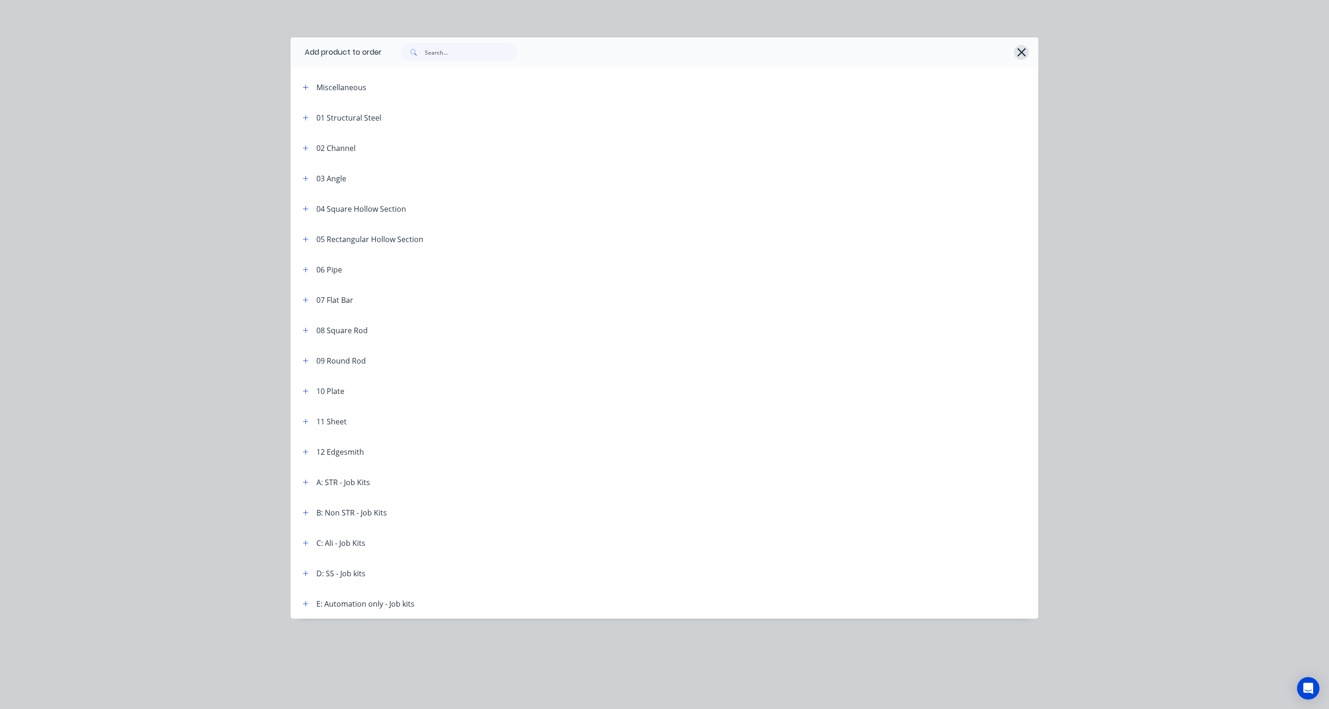
click at [1014, 53] on button "button" at bounding box center [1021, 52] width 15 height 15
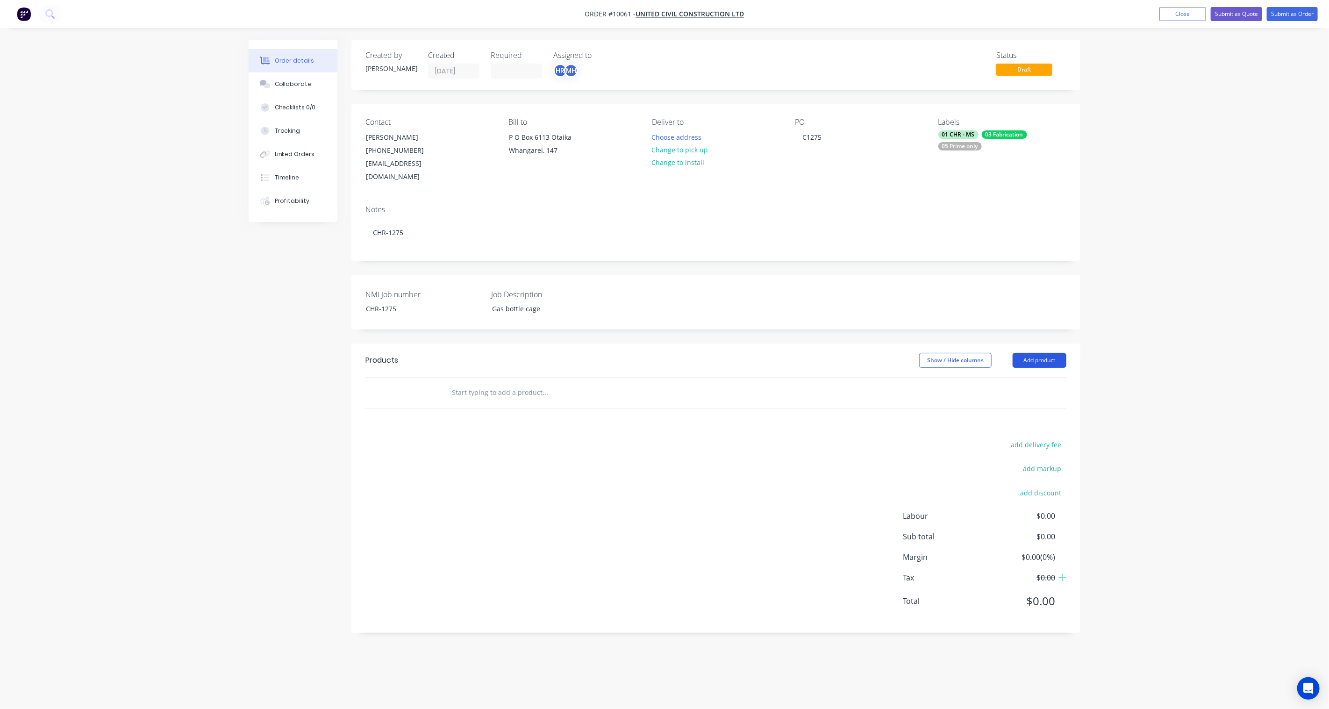
click at [1041, 353] on button "Add product" at bounding box center [1039, 360] width 54 height 15
click at [1007, 414] on div "Product Kit" at bounding box center [1022, 421] width 72 height 14
click at [1016, 396] on div "Standard pricing" at bounding box center [1022, 403] width 72 height 14
click at [353, 400] on div "Qty Cost Markup Price Total Kit 1 $0.00 $0.00" at bounding box center [715, 422] width 729 height 90
click at [353, 405] on div "Kit" at bounding box center [351, 409] width 18 height 9
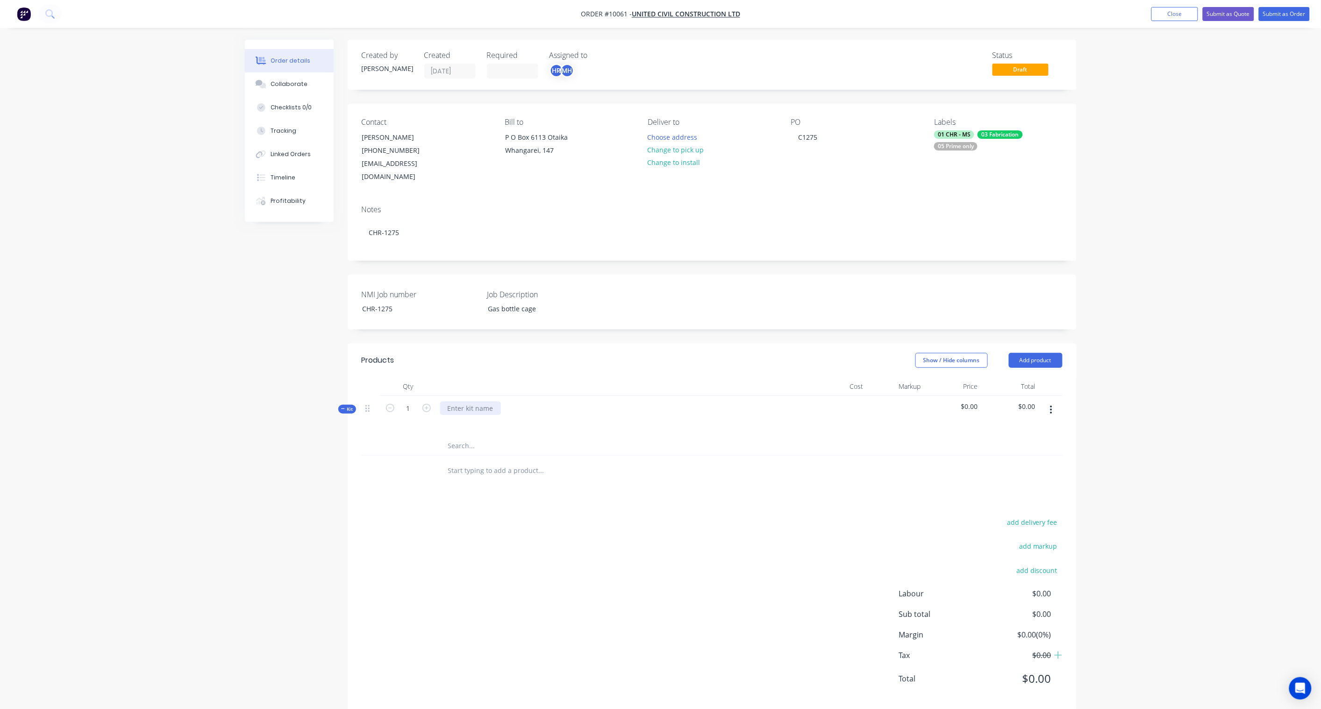
click at [473, 401] on div at bounding box center [470, 408] width 61 height 14
click at [1034, 353] on button "Add product" at bounding box center [1036, 360] width 54 height 15
click at [1121, 458] on div "Order details Collaborate Checklists 0/0 Tracking Linked Orders Timeline Profit…" at bounding box center [660, 362] width 1321 height 724
click at [451, 401] on div at bounding box center [447, 408] width 15 height 14
click at [445, 401] on div "Procurement" at bounding box center [468, 408] width 56 height 14
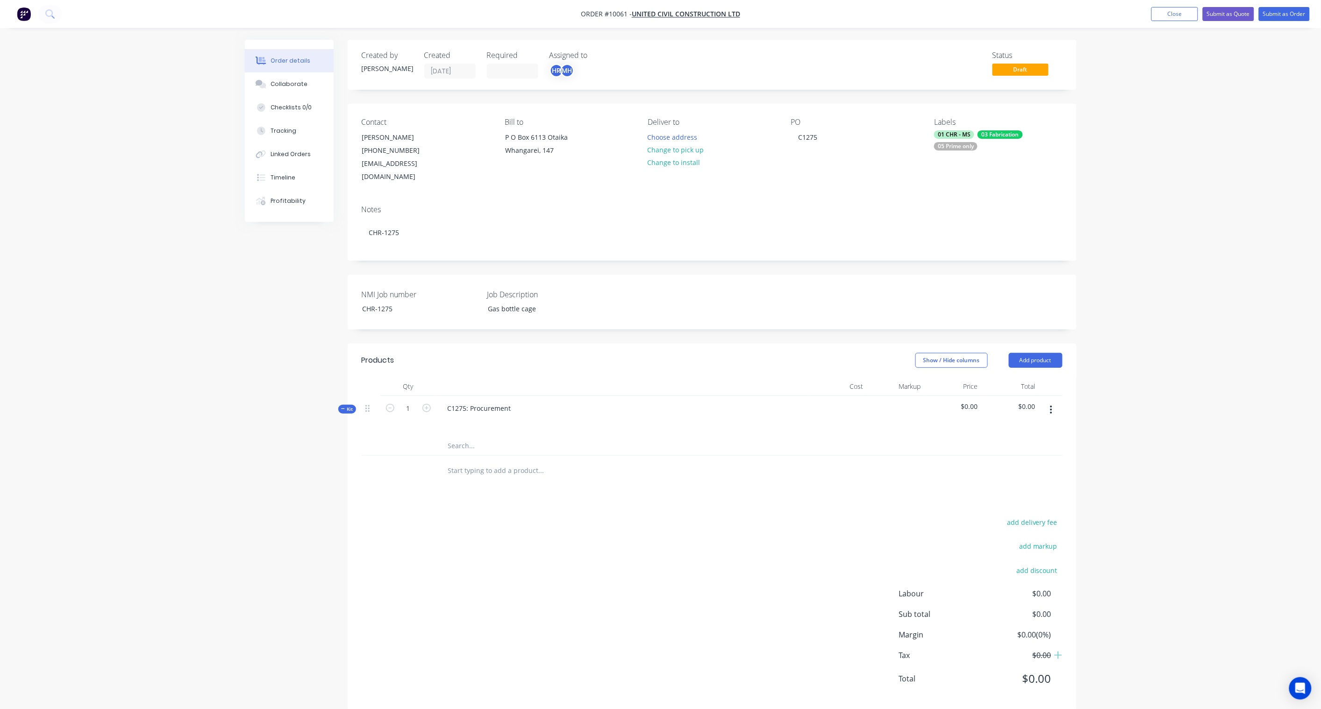
click at [601, 501] on div "Products Show / Hide columns Add product Qty Cost Markup Price Total Kit 1 C127…" at bounding box center [712, 526] width 729 height 367
click at [1049, 401] on button "button" at bounding box center [1051, 409] width 22 height 17
click at [1026, 465] on div "Add sub kit to kit" at bounding box center [1018, 472] width 72 height 14
click at [479, 461] on div at bounding box center [477, 468] width 74 height 14
click at [596, 526] on div "Products Show / Hide columns Add product Qty Cost Markup Price Total Kit 1 C127…" at bounding box center [712, 550] width 729 height 414
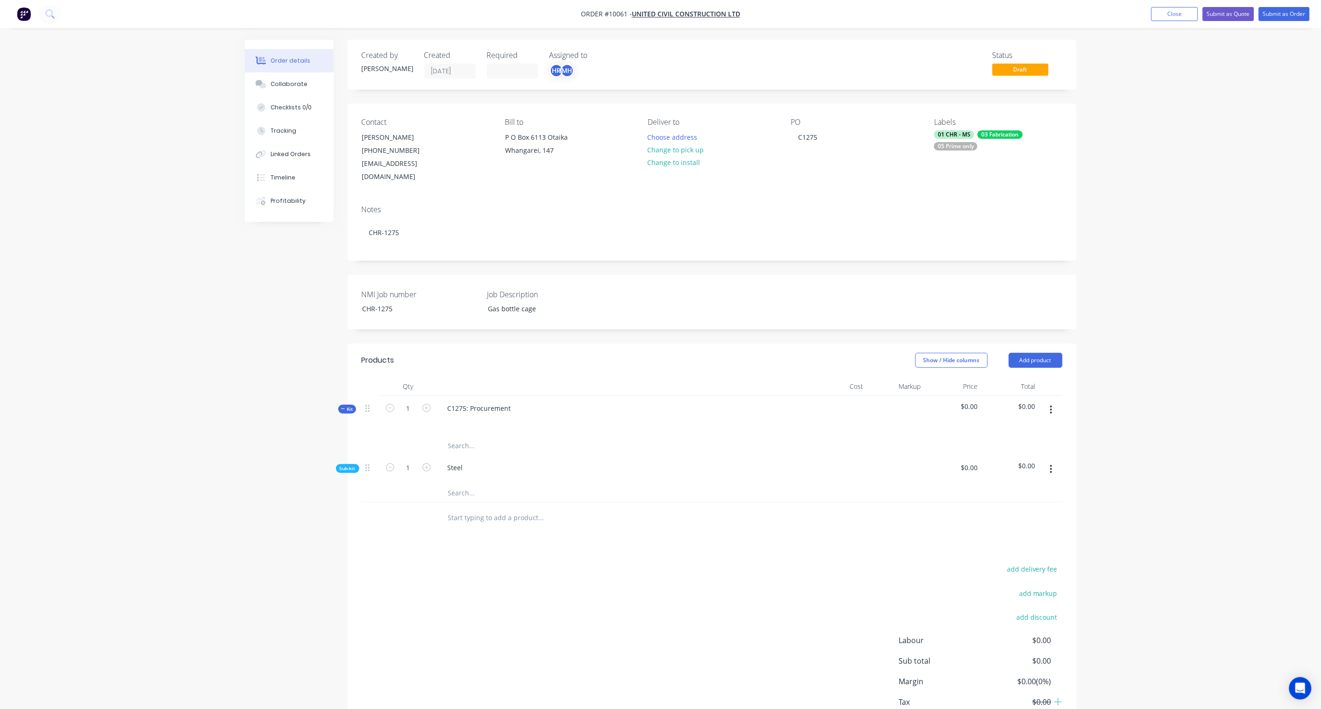
click at [1054, 401] on button "button" at bounding box center [1051, 409] width 22 height 17
click at [1108, 408] on div "Order details Collaborate Checklists 0/0 Tracking Linked Orders Timeline Profit…" at bounding box center [660, 385] width 1321 height 771
click at [1053, 353] on button "Add product" at bounding box center [1036, 360] width 54 height 15
click at [1026, 377] on div "Product catalogue" at bounding box center [1018, 384] width 72 height 14
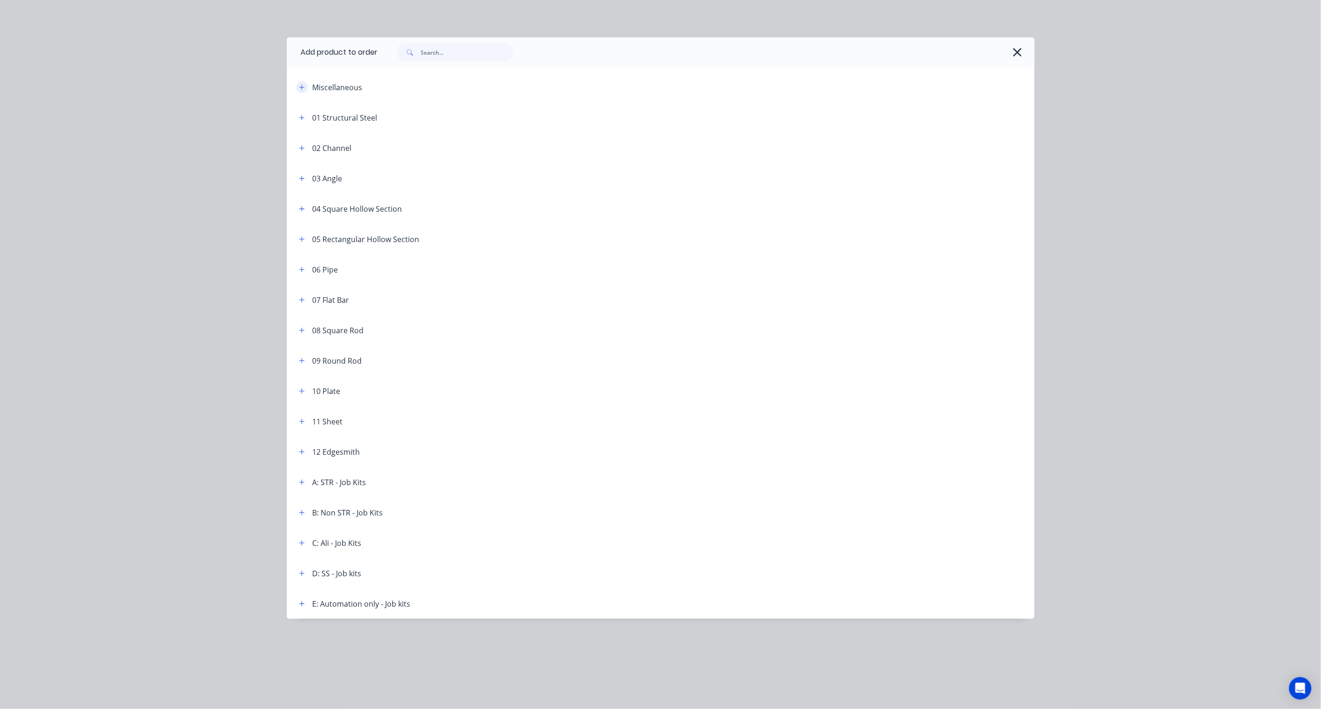
click at [304, 87] on icon "button" at bounding box center [301, 87] width 5 height 5
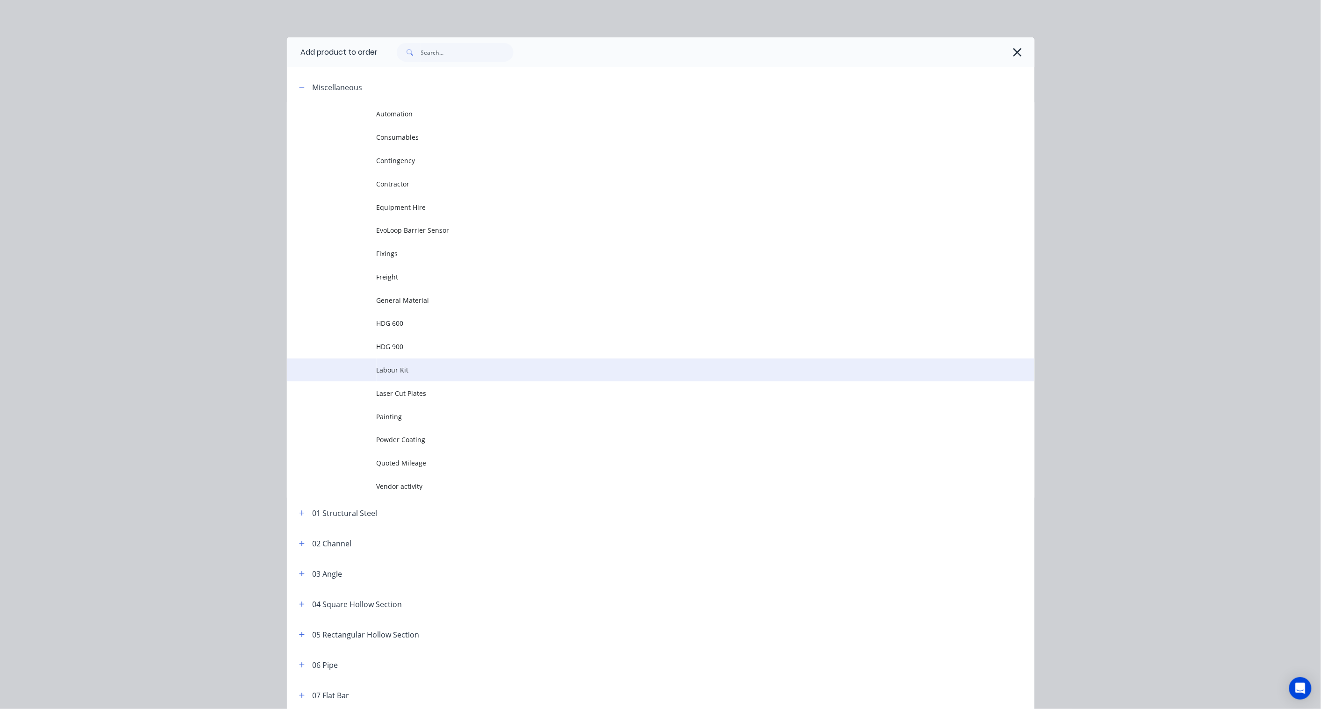
click at [390, 369] on span "Labour Kit" at bounding box center [640, 370] width 526 height 10
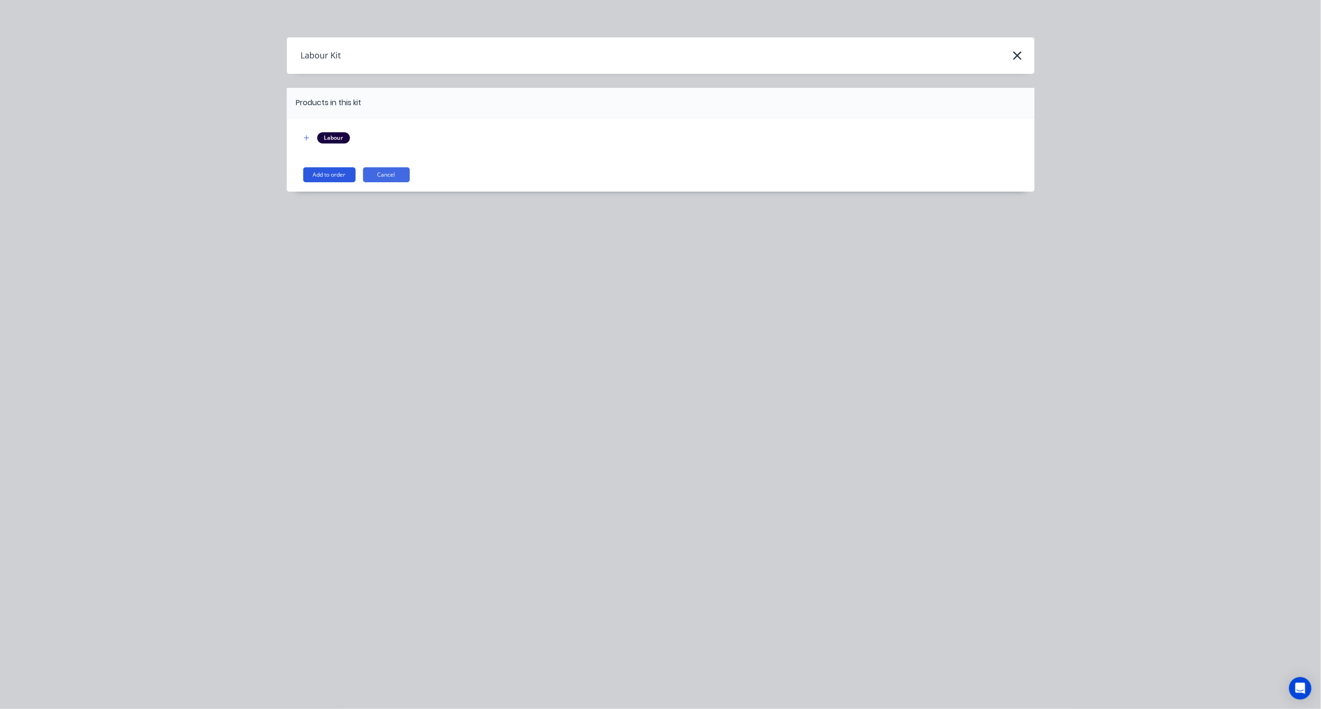
click at [325, 171] on button "Add to order" at bounding box center [329, 174] width 52 height 15
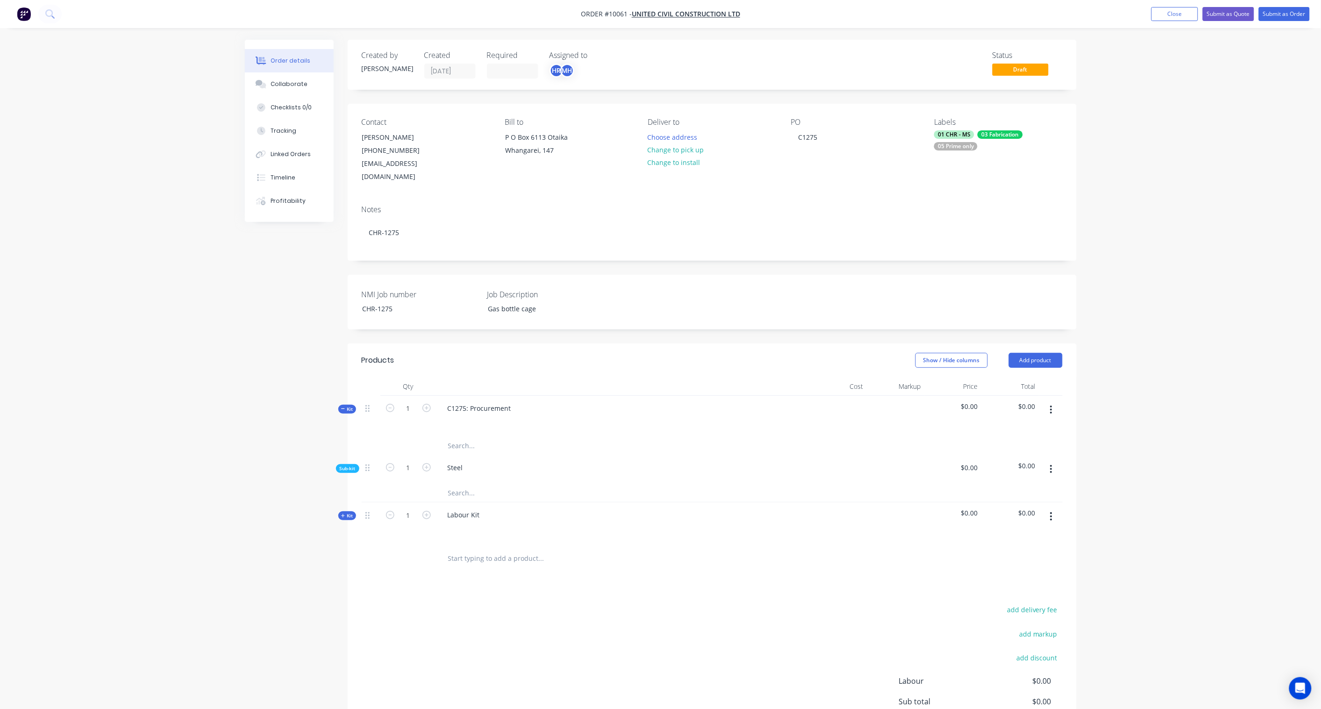
click at [1052, 511] on icon "button" at bounding box center [1051, 516] width 2 height 10
click at [1009, 590] on div "Delete" at bounding box center [1018, 597] width 72 height 14
click at [1051, 465] on icon "button" at bounding box center [1051, 469] width 2 height 8
click at [1001, 506] on div "Delete" at bounding box center [1018, 513] width 72 height 14
click at [1053, 401] on button "button" at bounding box center [1051, 409] width 22 height 17
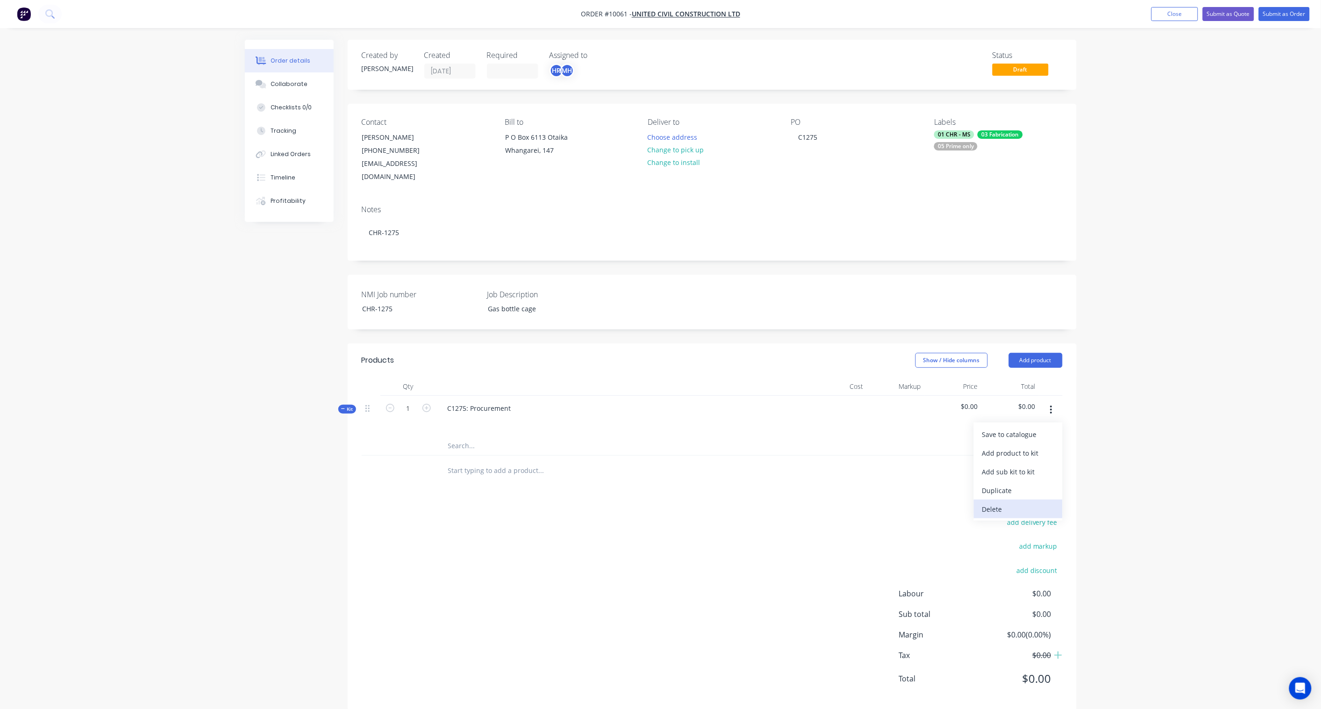
click at [999, 502] on div "Delete" at bounding box center [1018, 509] width 72 height 14
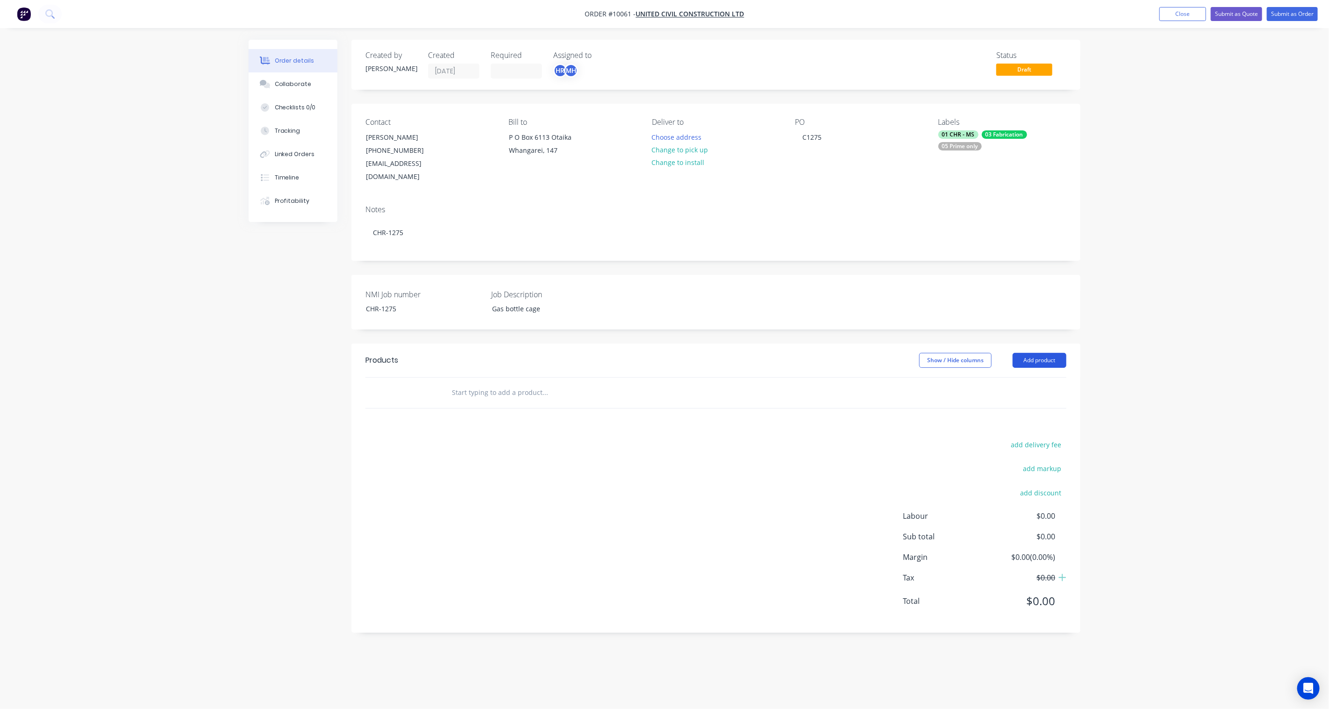
click at [1052, 353] on button "Add product" at bounding box center [1039, 360] width 54 height 15
click at [1024, 396] on div "Basic product" at bounding box center [1022, 403] width 72 height 14
click at [494, 401] on div at bounding box center [483, 408] width 78 height 14
click at [688, 549] on div "add delivery fee add markup add discount Labour $0.00 Sub total $0.00 Margin $0…" at bounding box center [715, 589] width 701 height 180
click at [1058, 401] on button "button" at bounding box center [1055, 409] width 22 height 17
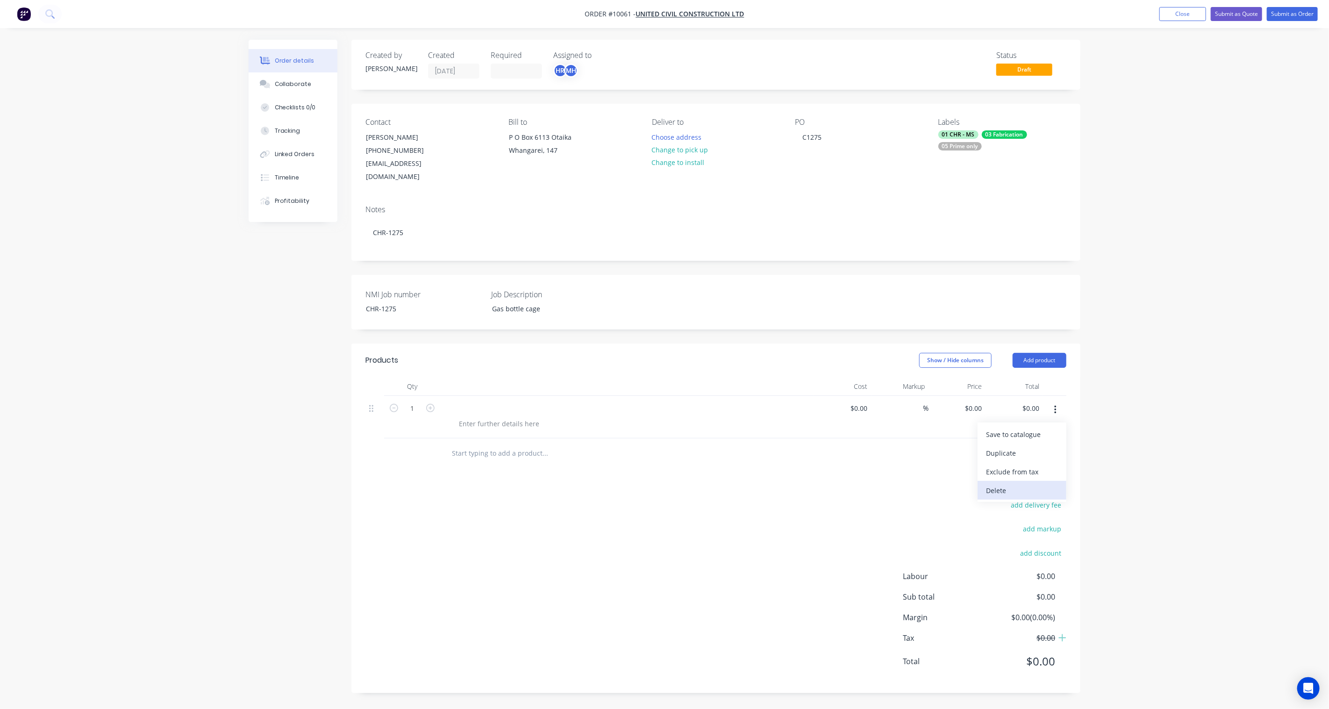
click at [1010, 484] on div "Delete" at bounding box center [1022, 491] width 72 height 14
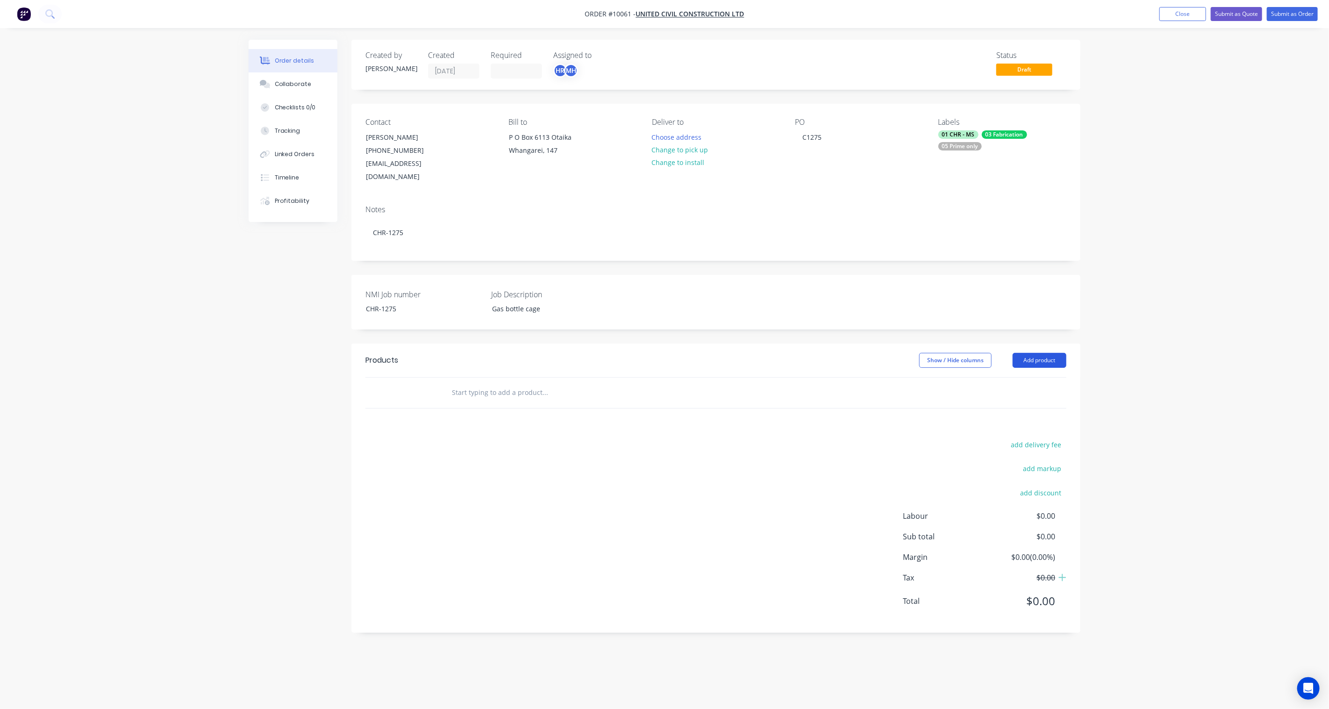
click at [1053, 353] on button "Add product" at bounding box center [1039, 360] width 54 height 15
click at [1020, 414] on div "Product Kit" at bounding box center [1022, 421] width 72 height 14
click at [1020, 396] on div "Standard pricing" at bounding box center [1022, 403] width 72 height 14
click at [477, 401] on div at bounding box center [474, 408] width 61 height 14
click at [501, 482] on div "Products Show / Hide columns Add product Qty Cost Markup Price Total Kit 1 C127…" at bounding box center [715, 517] width 729 height 348
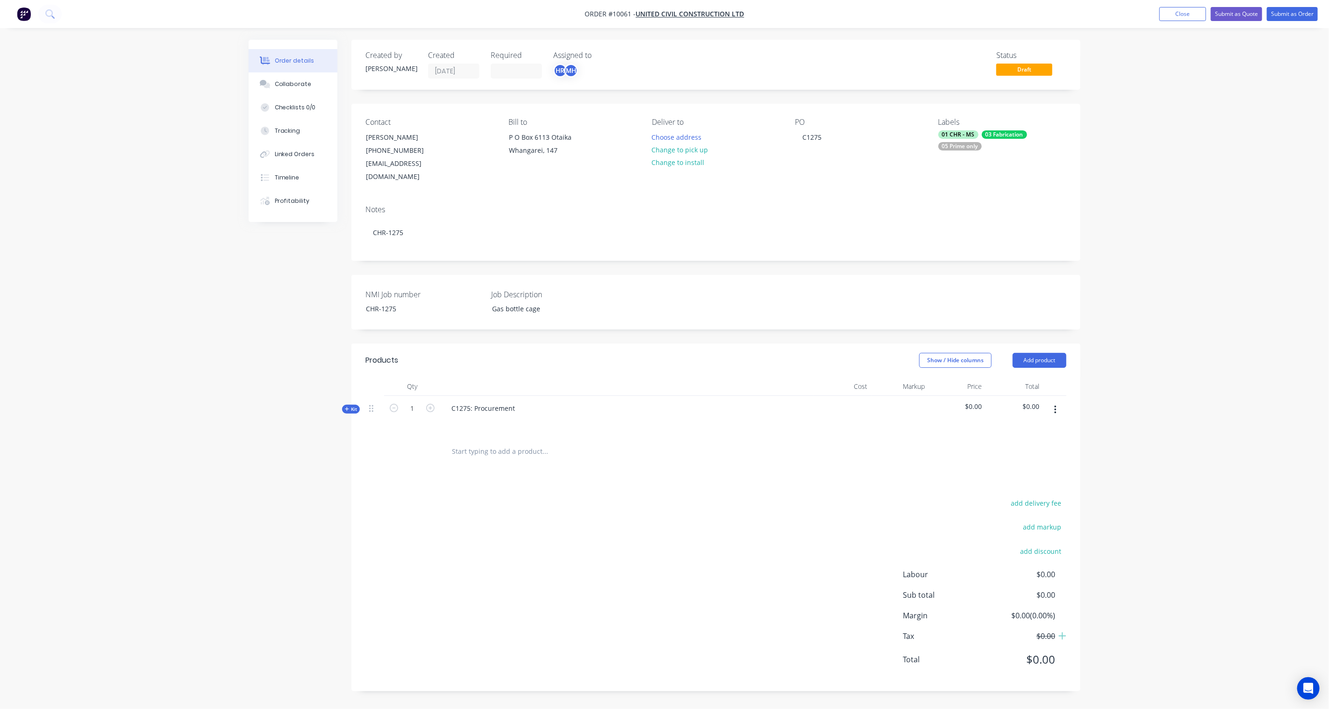
click at [1055, 405] on icon "button" at bounding box center [1055, 410] width 2 height 10
click at [1147, 405] on div "Order details Collaborate Checklists 0/0 Tracking Linked Orders Timeline Profit…" at bounding box center [664, 354] width 1329 height 709
click at [352, 406] on span "Kit" at bounding box center [351, 409] width 12 height 7
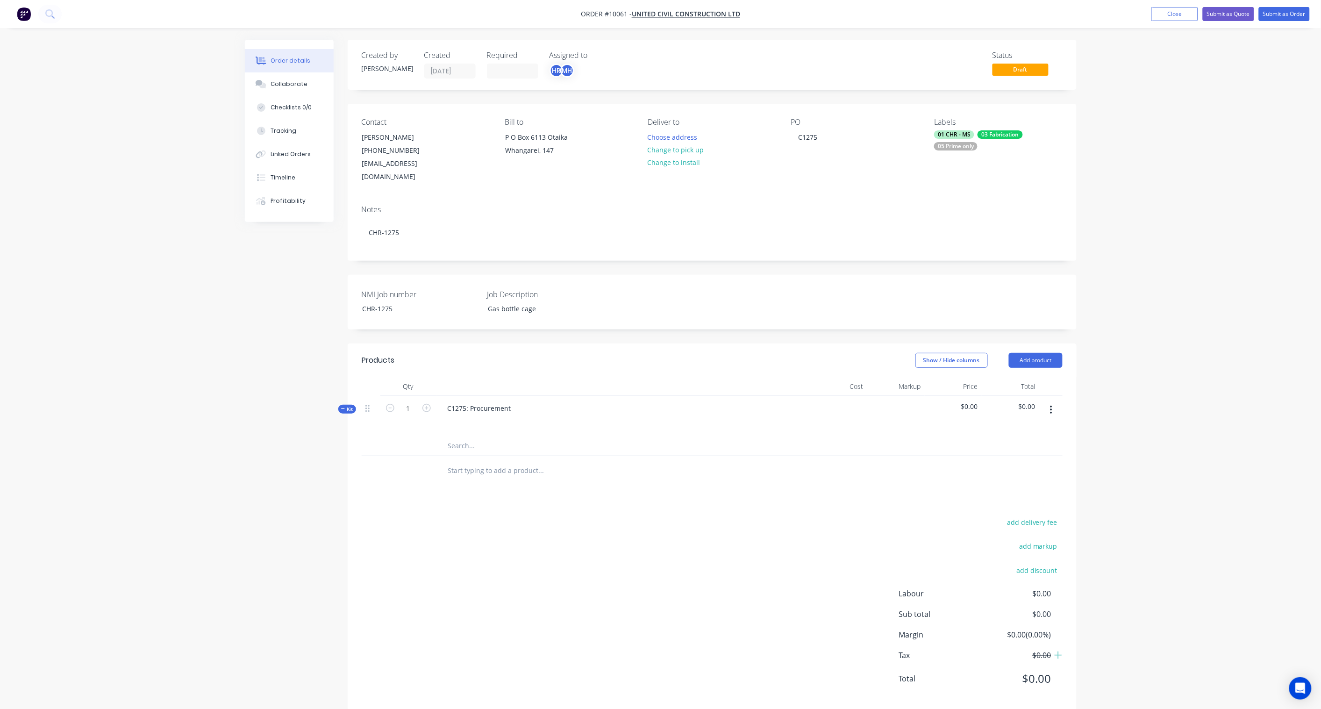
click at [353, 406] on span "Kit" at bounding box center [347, 409] width 12 height 7
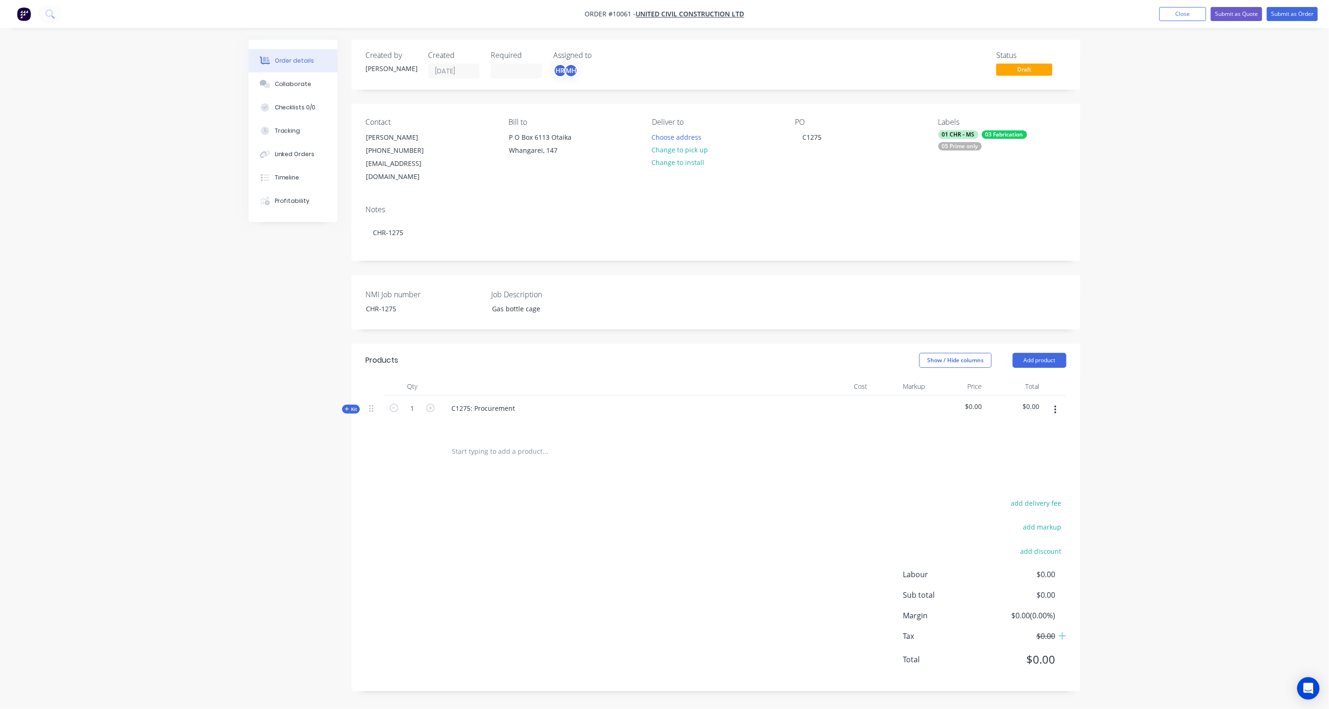
click at [1056, 401] on button "button" at bounding box center [1055, 409] width 22 height 17
click at [1022, 465] on div "Add sub kit to kit" at bounding box center [1022, 472] width 72 height 14
click at [342, 405] on div "Kit" at bounding box center [351, 409] width 18 height 9
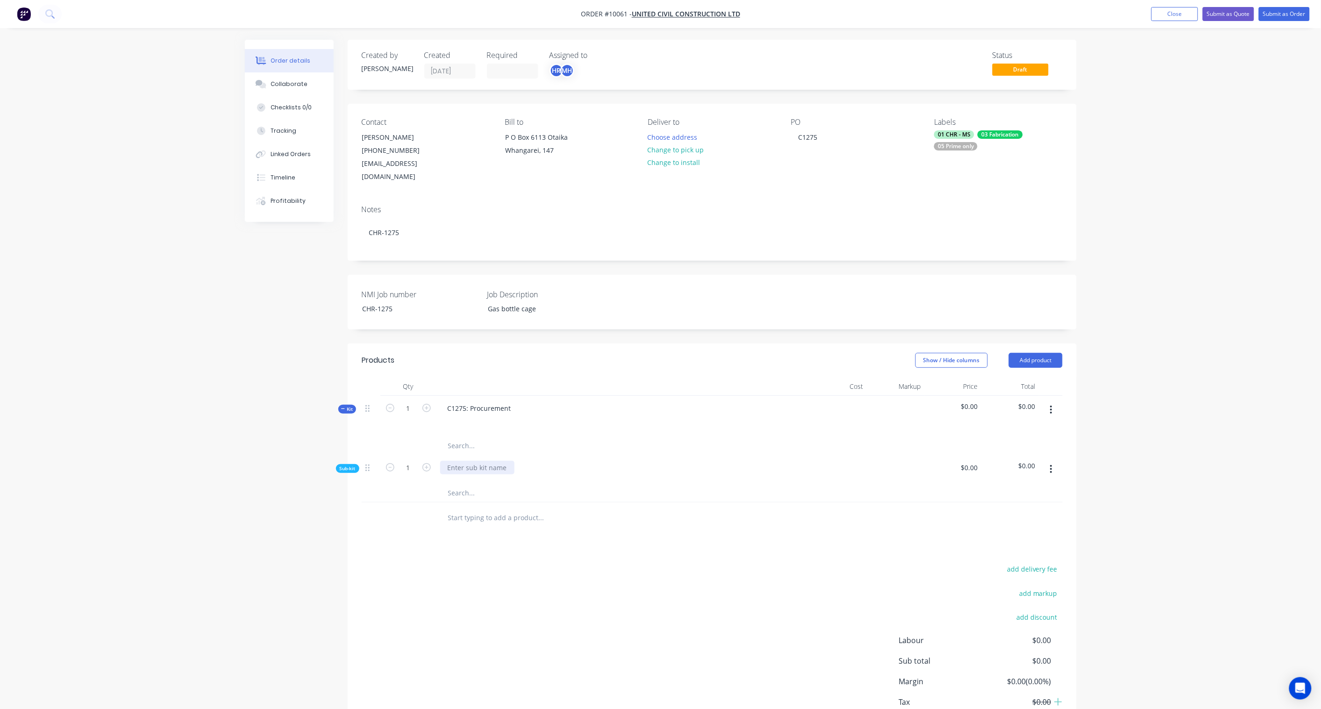
click at [459, 461] on div at bounding box center [477, 468] width 74 height 14
click at [520, 563] on div "add delivery fee add markup add discount Labour $0.00 Sub total $0.00 Margin $0…" at bounding box center [712, 653] width 701 height 180
click at [1050, 464] on icon "button" at bounding box center [1051, 469] width 2 height 10
click at [1011, 487] on div "Add product to kit" at bounding box center [1018, 494] width 72 height 14
click at [1010, 524] on div "Product catalogue" at bounding box center [1018, 531] width 72 height 14
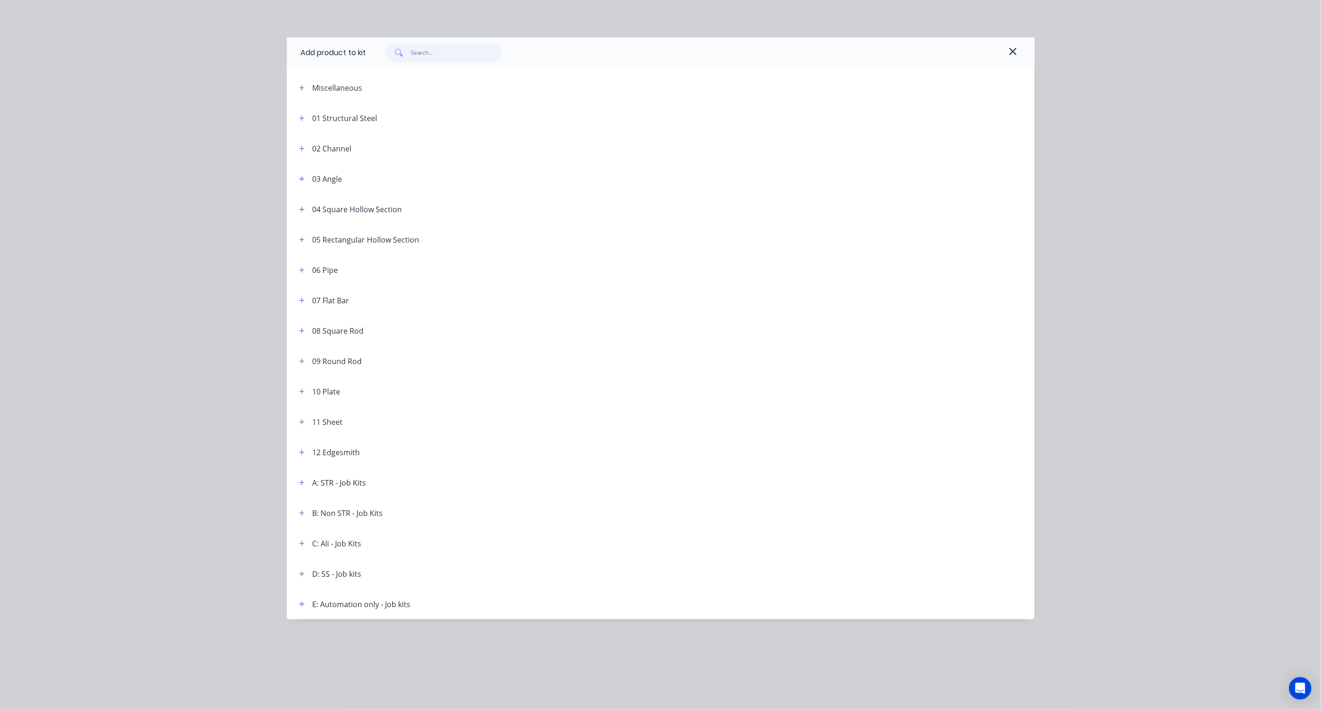
click at [430, 55] on input "text" at bounding box center [456, 52] width 91 height 19
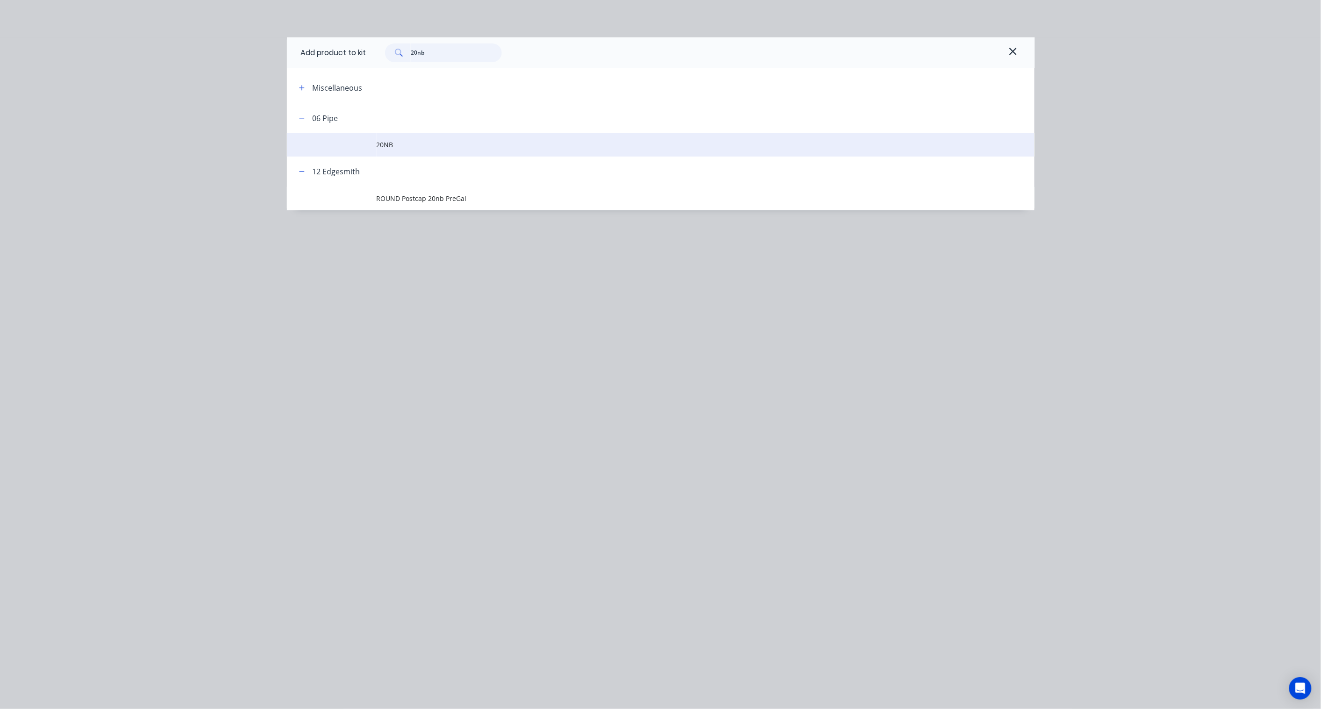
type input "20nb"
click at [394, 142] on span "20NB" at bounding box center [640, 145] width 526 height 10
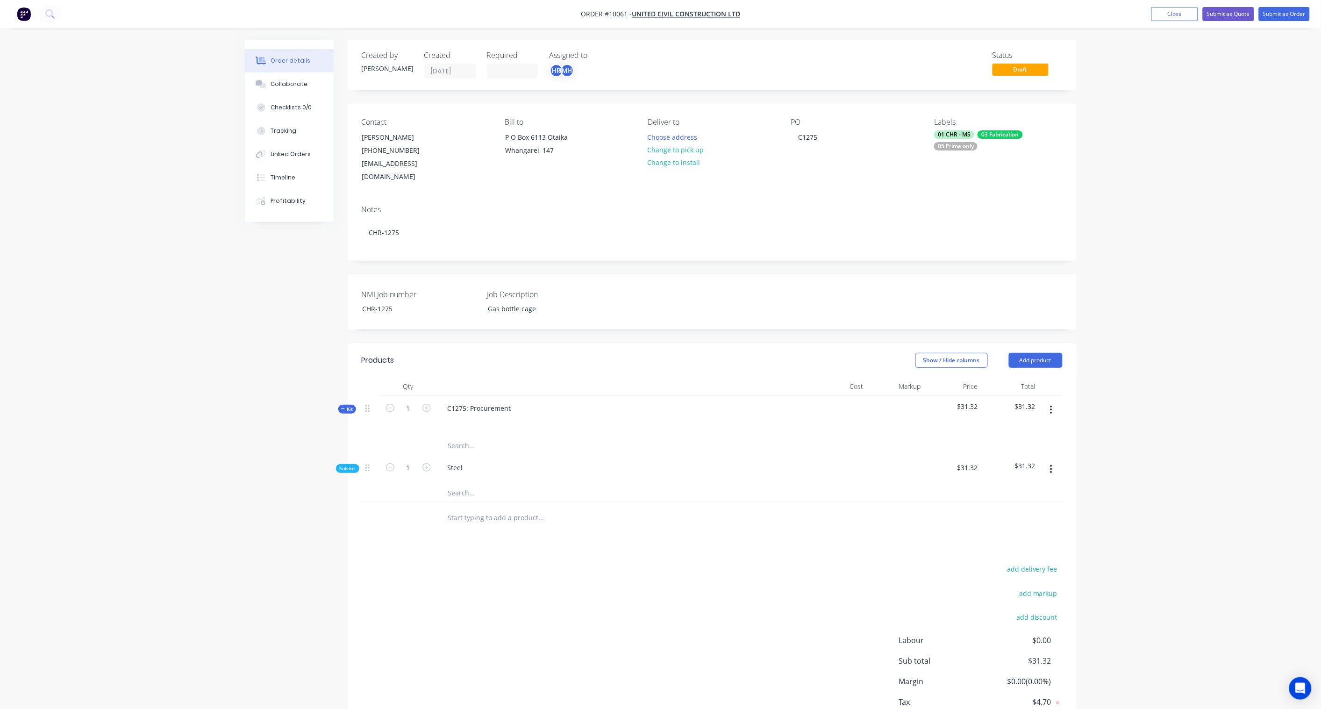
click at [1056, 401] on button "button" at bounding box center [1051, 409] width 22 height 17
click at [1091, 435] on div "Order details Collaborate Checklists 0/0 Tracking Linked Orders Timeline Profit…" at bounding box center [660, 385] width 1321 height 771
click at [340, 465] on span "Sub-kit" at bounding box center [348, 468] width 16 height 7
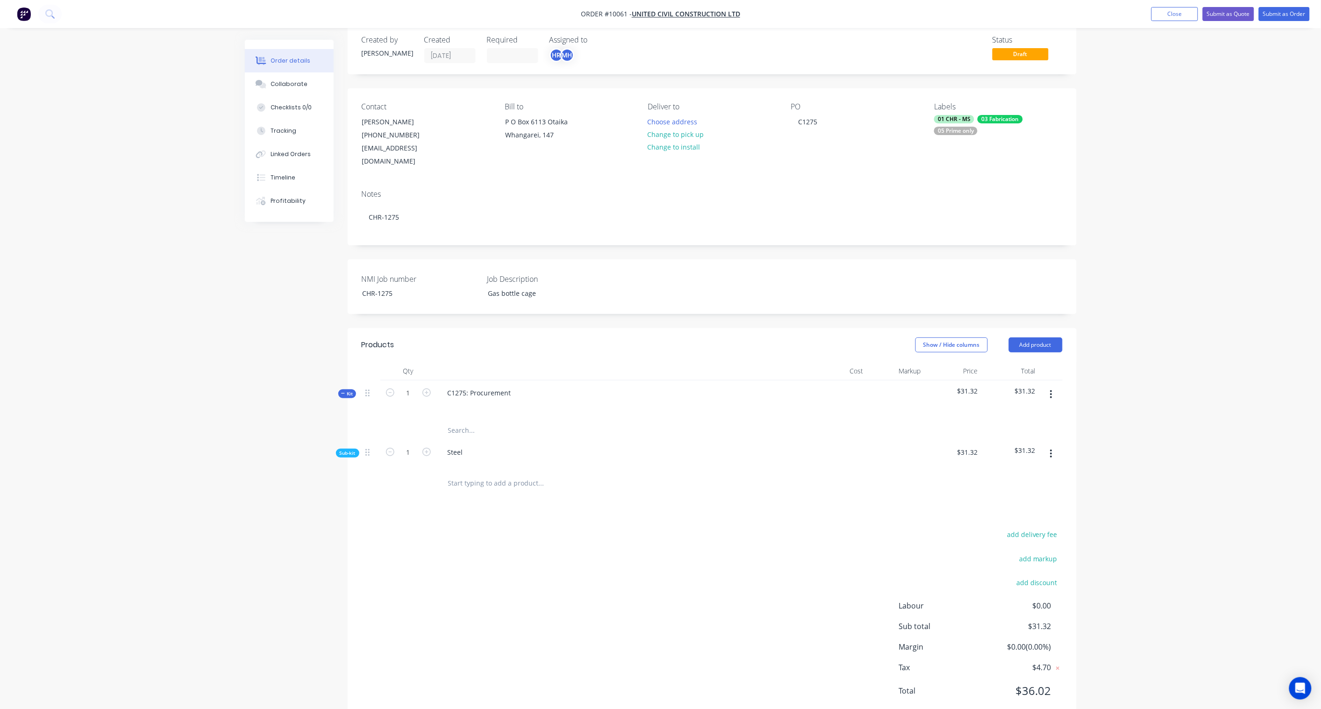
scroll to position [0, 0]
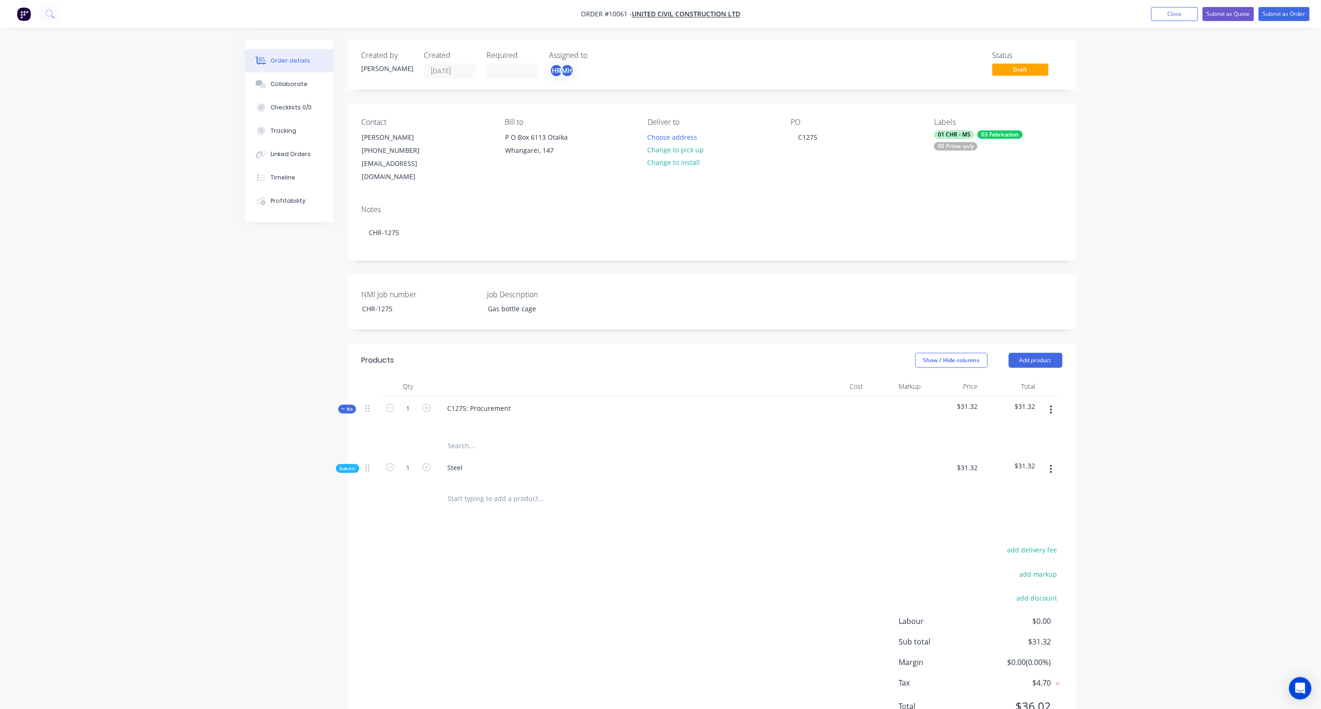
click at [340, 465] on span "Sub-kit" at bounding box center [348, 468] width 16 height 7
click at [1047, 461] on button "button" at bounding box center [1051, 469] width 22 height 17
click at [1013, 487] on div "Add product to kit" at bounding box center [1018, 494] width 72 height 14
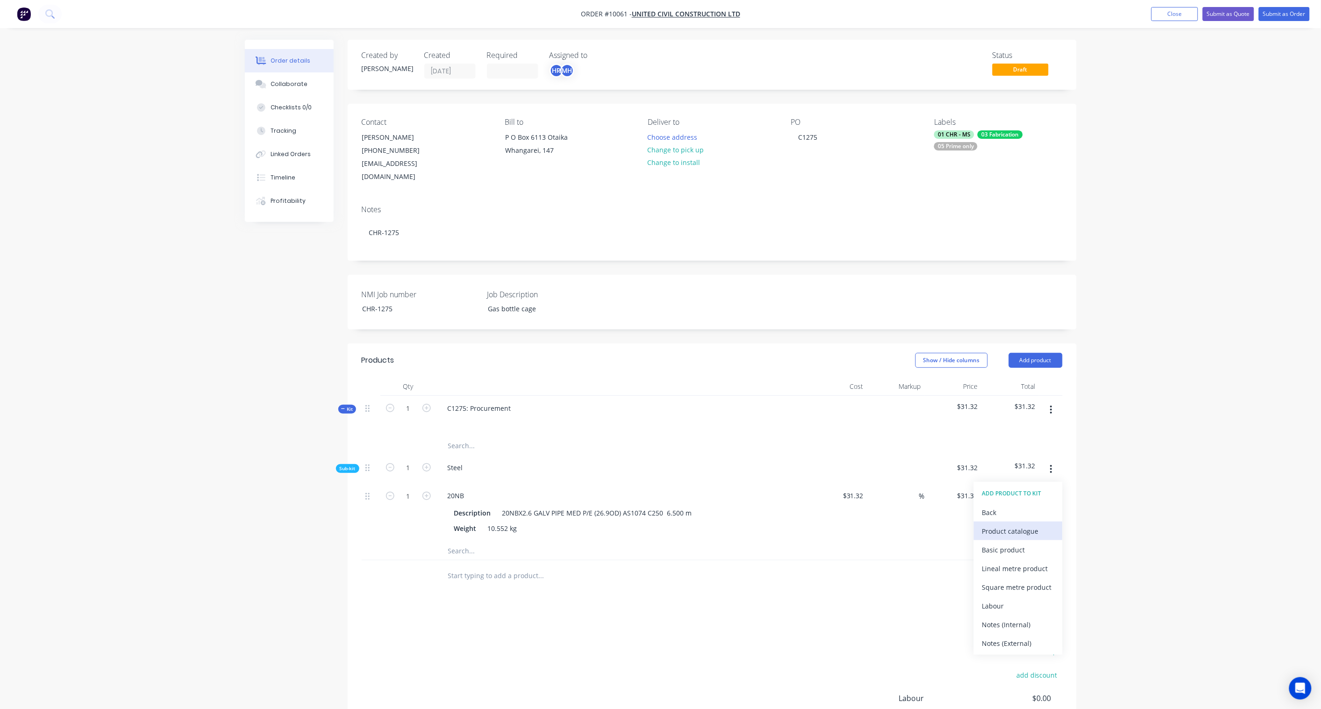
click at [1007, 524] on div "Product catalogue" at bounding box center [1018, 531] width 72 height 14
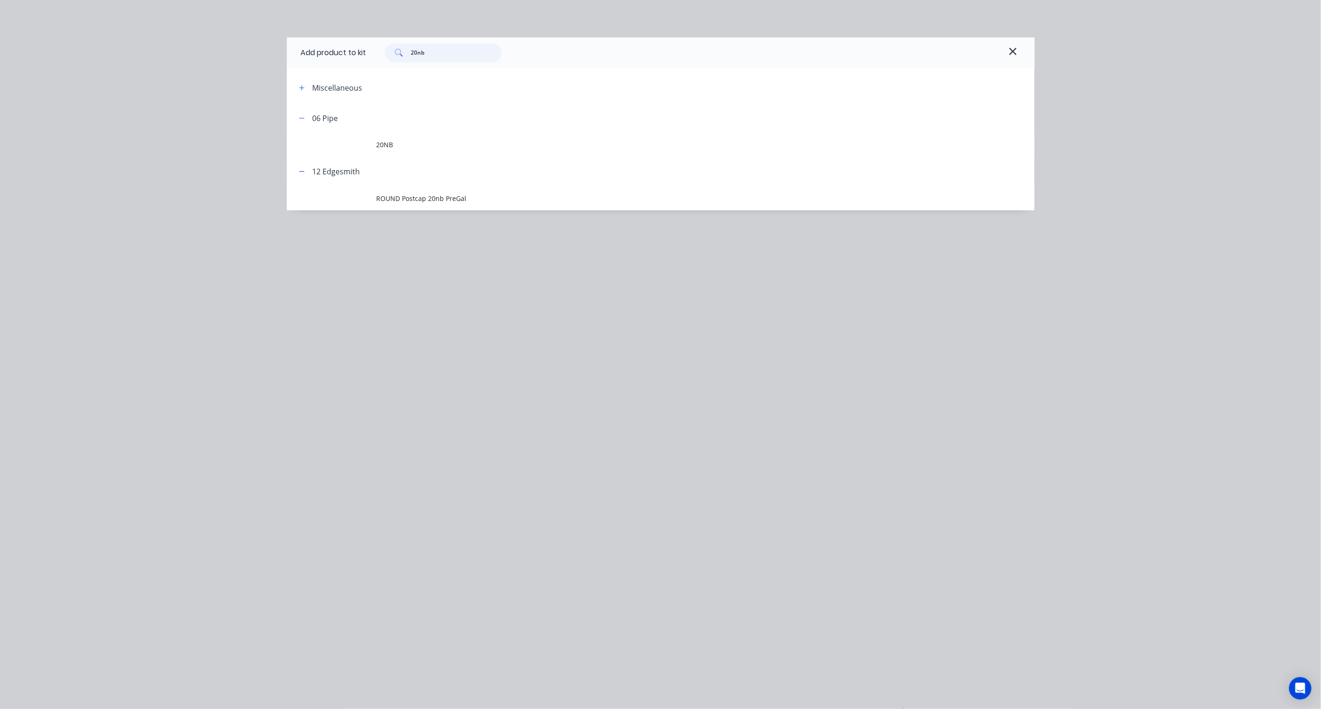
drag, startPoint x: 428, startPoint y: 53, endPoint x: 365, endPoint y: 53, distance: 62.6
click at [365, 53] on div "Add product to kit 20nb" at bounding box center [661, 52] width 748 height 30
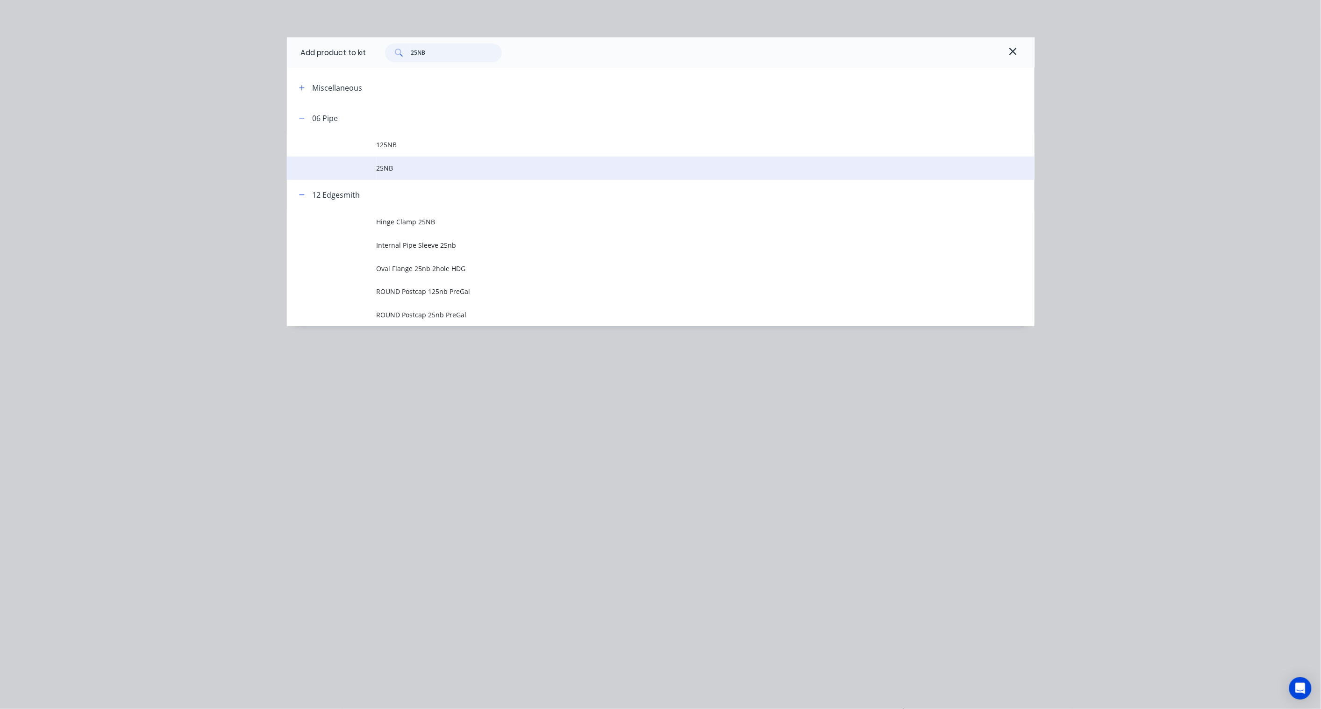
type input "25NB"
click at [402, 172] on span "25NB" at bounding box center [640, 168] width 526 height 10
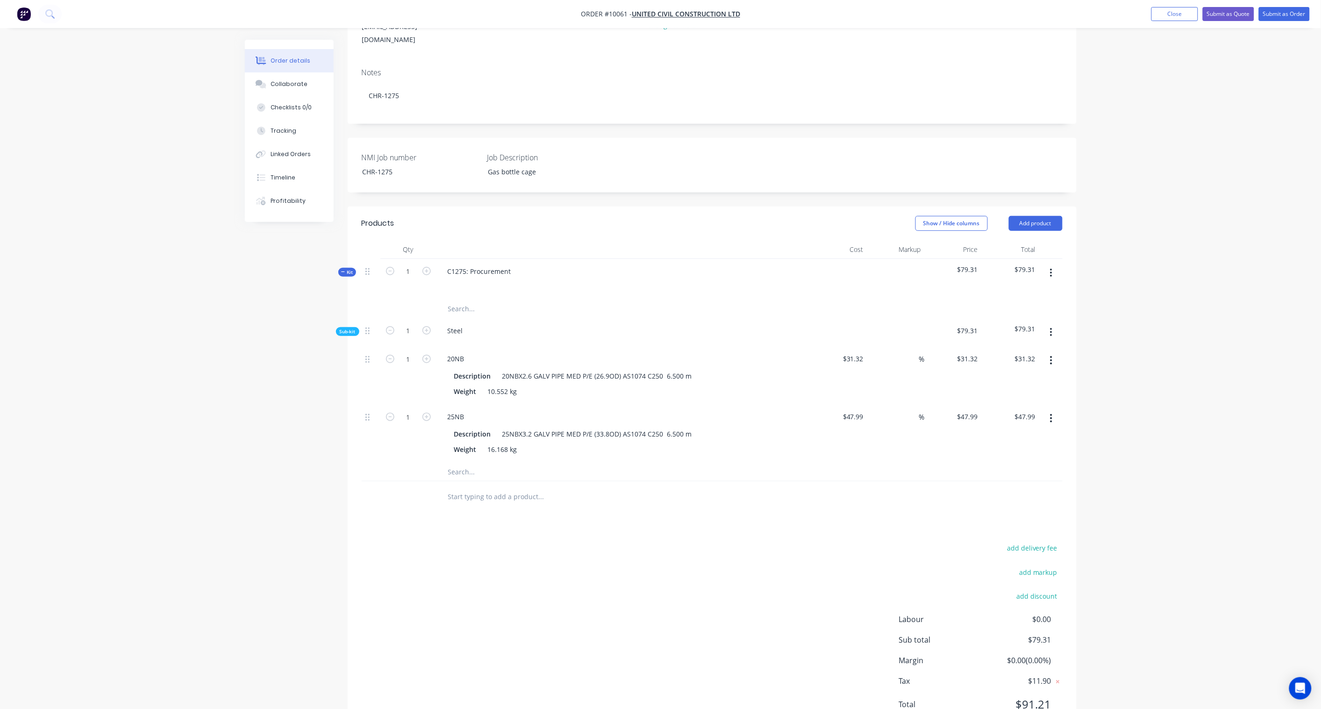
scroll to position [156, 0]
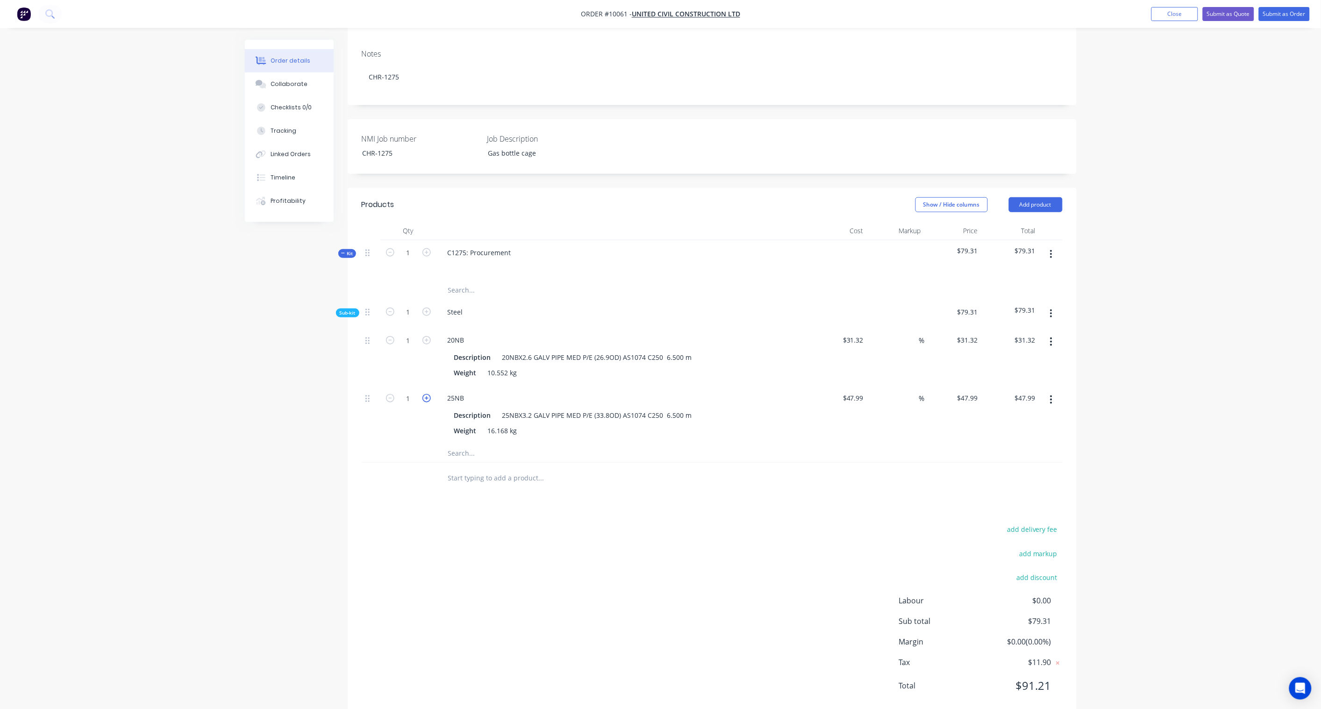
click at [428, 394] on icon "button" at bounding box center [426, 398] width 8 height 8
type input "2"
type input "$95.98"
click at [1053, 246] on button "button" at bounding box center [1051, 254] width 22 height 17
click at [1098, 236] on div "Order details Collaborate Checklists 0/0 Tracking Linked Orders Timeline Profit…" at bounding box center [660, 287] width 1321 height 887
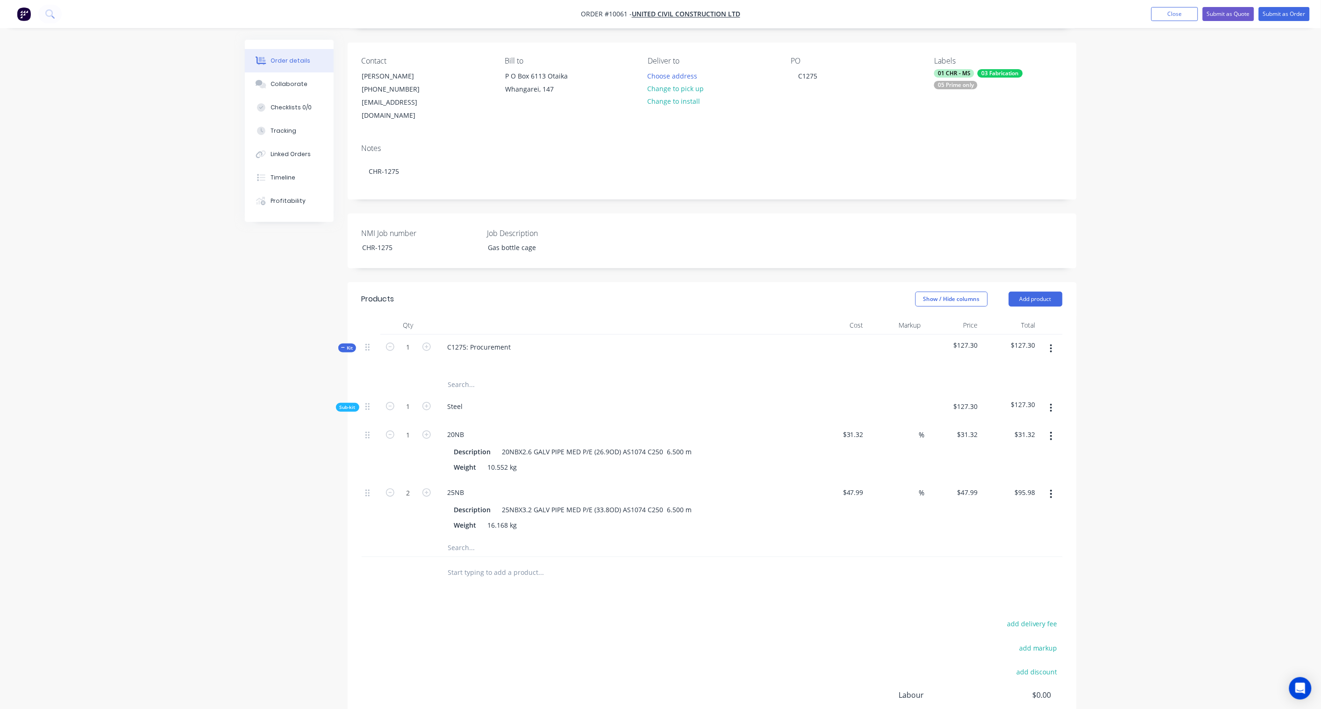
scroll to position [52, 0]
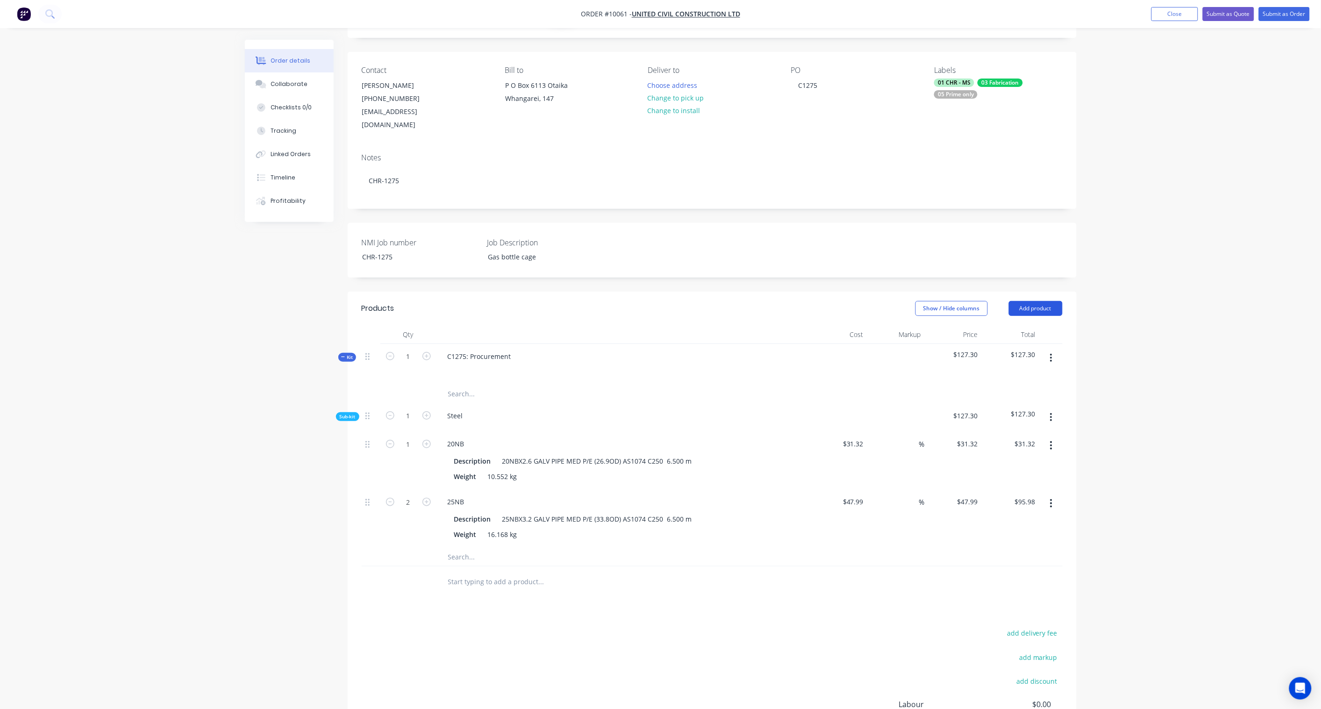
click at [1045, 301] on button "Add product" at bounding box center [1036, 308] width 54 height 15
click at [1025, 325] on div "Product catalogue" at bounding box center [1018, 332] width 72 height 14
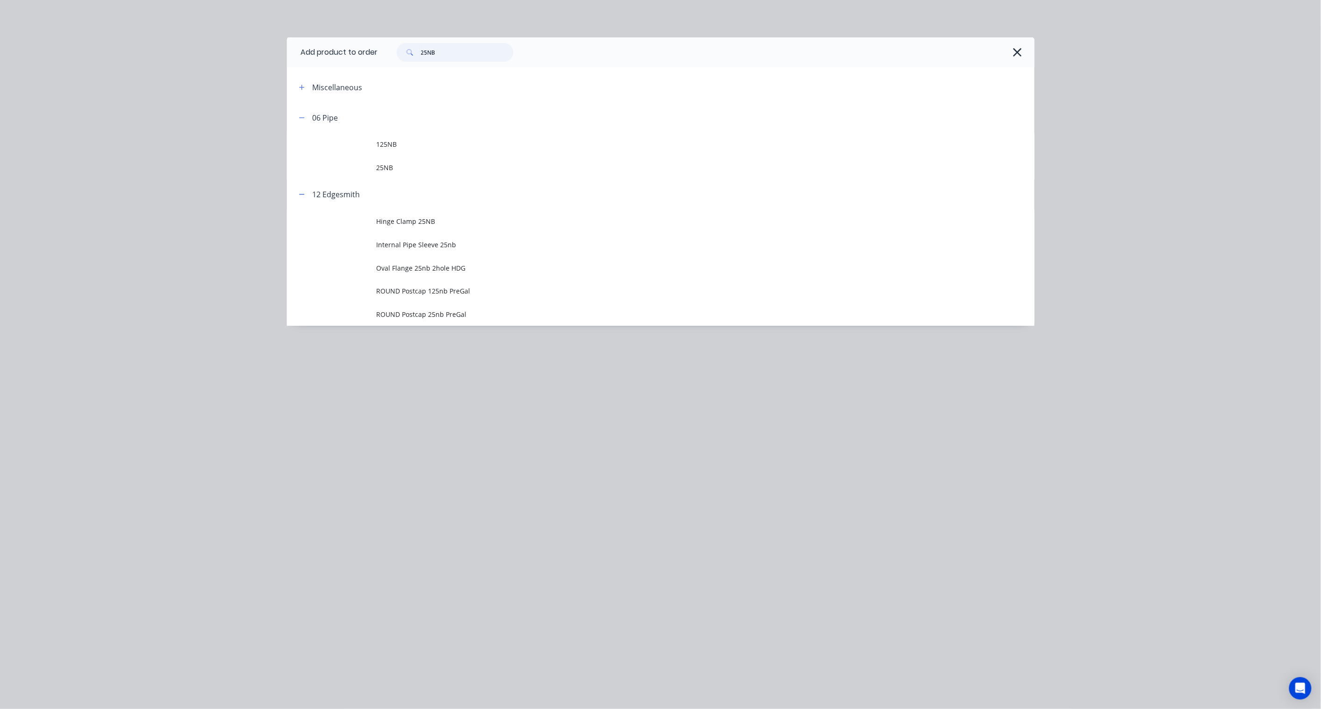
drag, startPoint x: 447, startPoint y: 53, endPoint x: 335, endPoint y: 47, distance: 111.8
click at [335, 47] on header "Add product to order 25NB" at bounding box center [661, 52] width 748 height 30
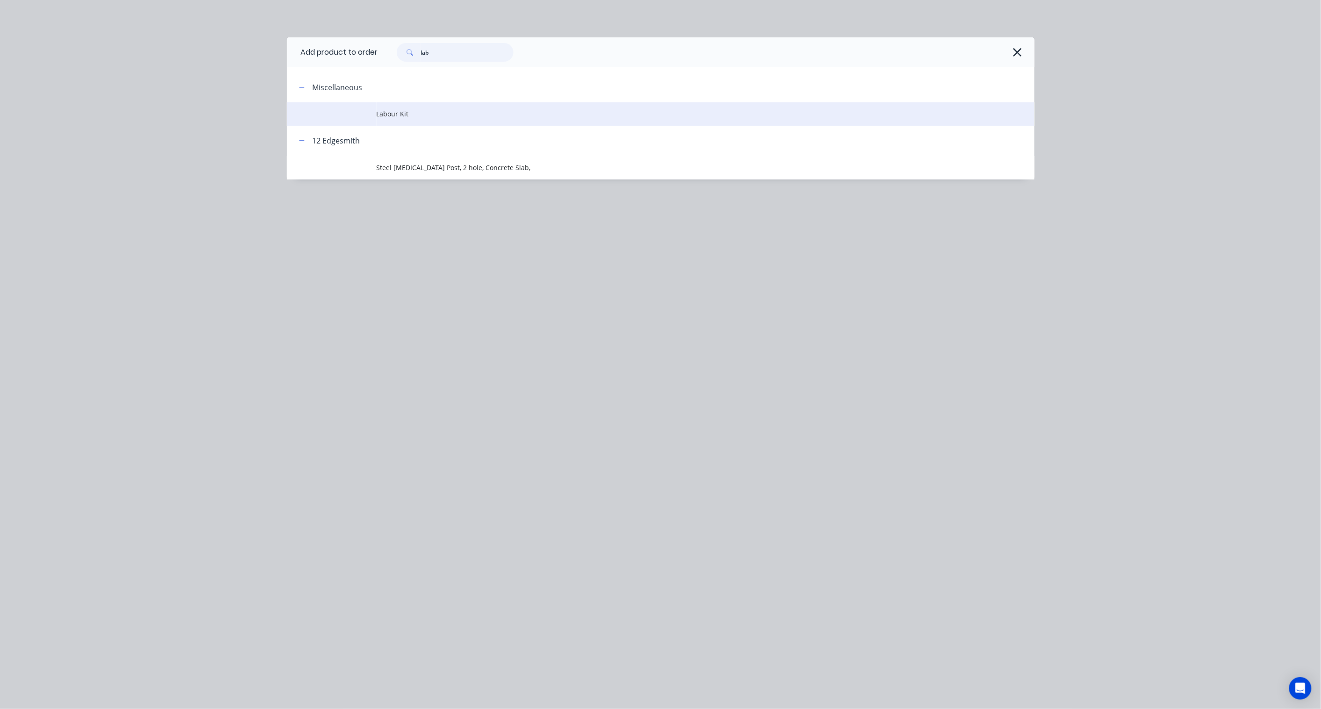
type input "lab"
click at [407, 115] on span "Labour Kit" at bounding box center [640, 114] width 526 height 10
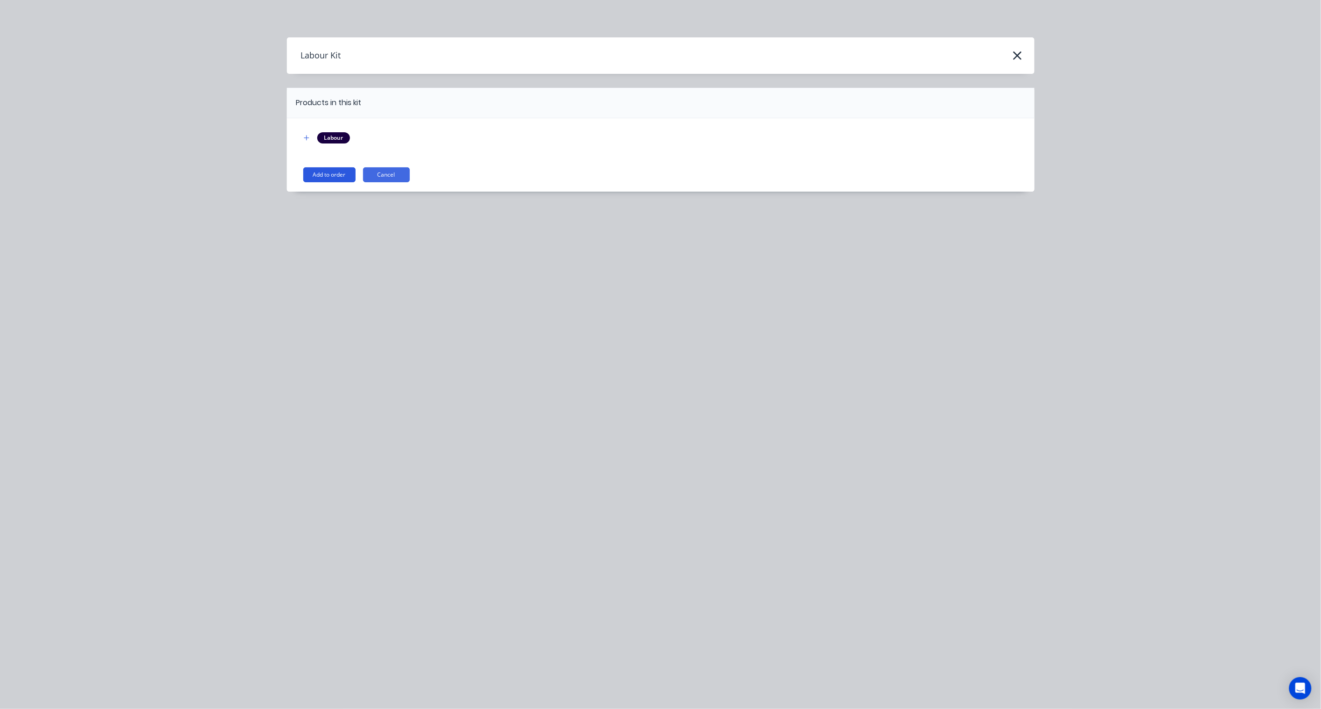
click at [329, 178] on button "Add to order" at bounding box center [329, 174] width 52 height 15
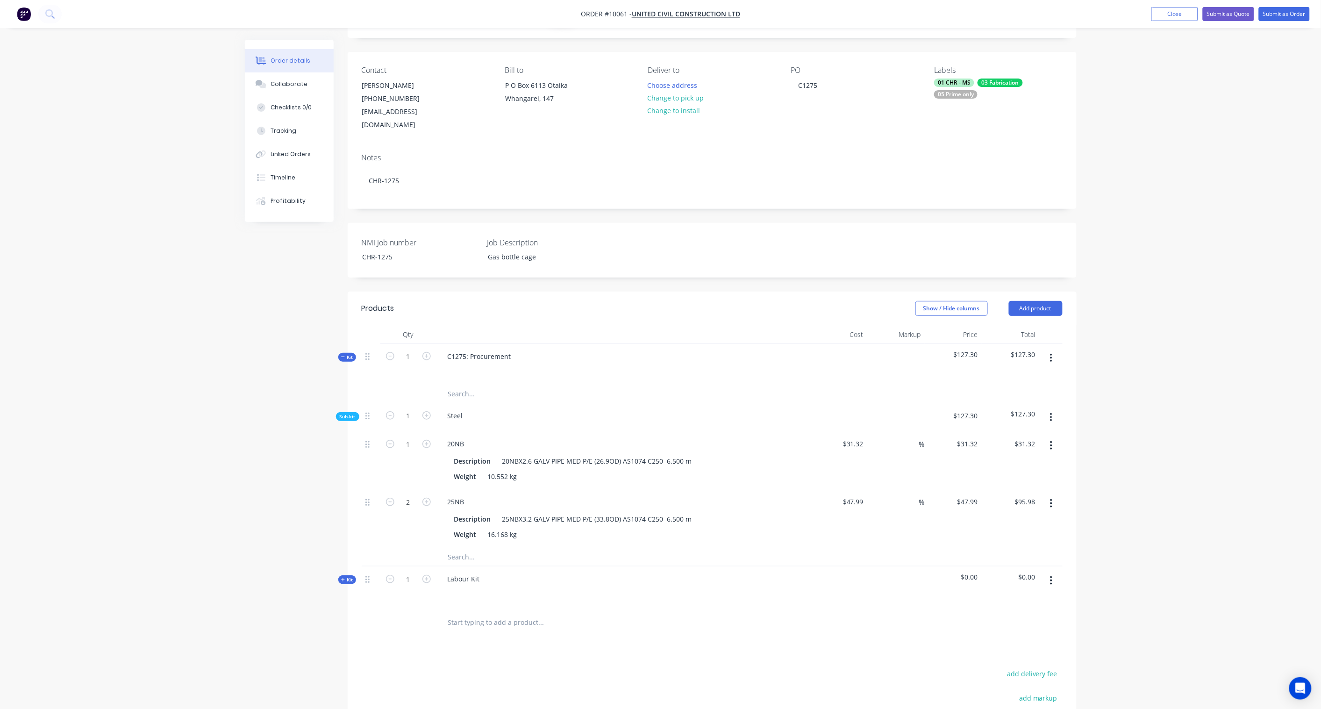
click at [341, 576] on span "Kit" at bounding box center [347, 579] width 12 height 7
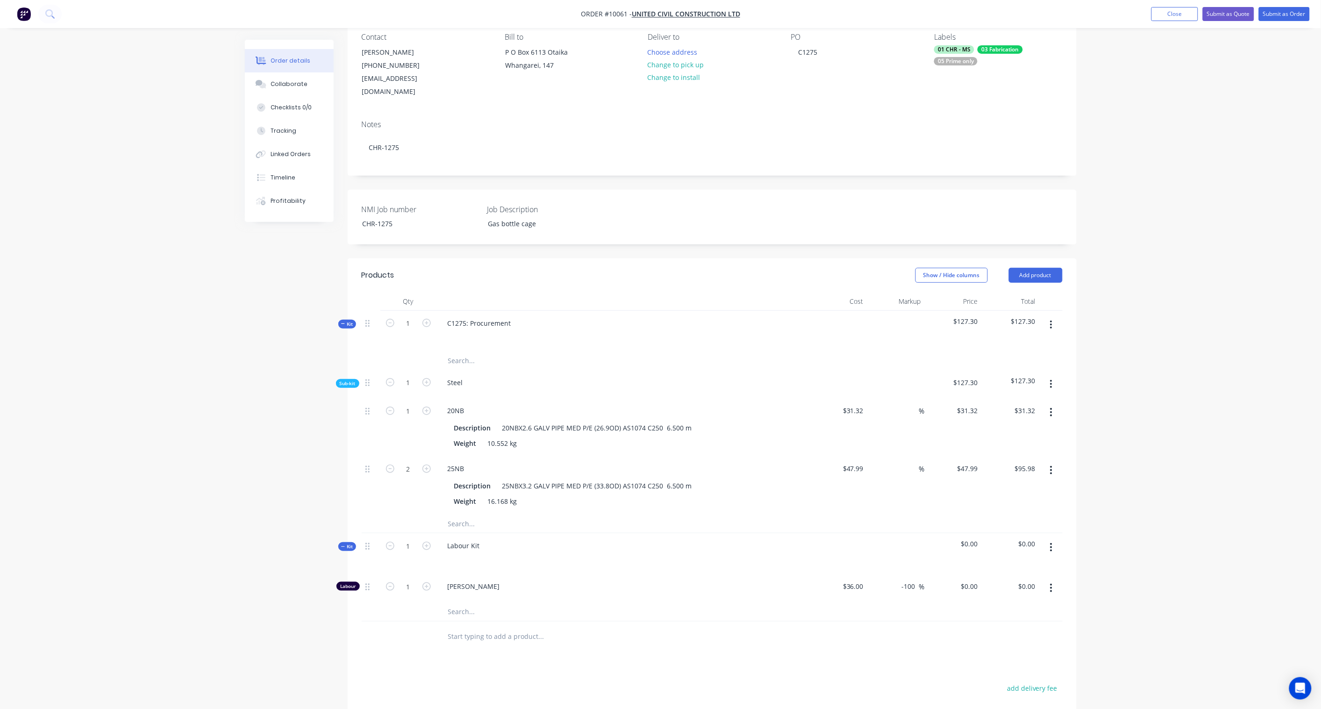
scroll to position [207, 0]
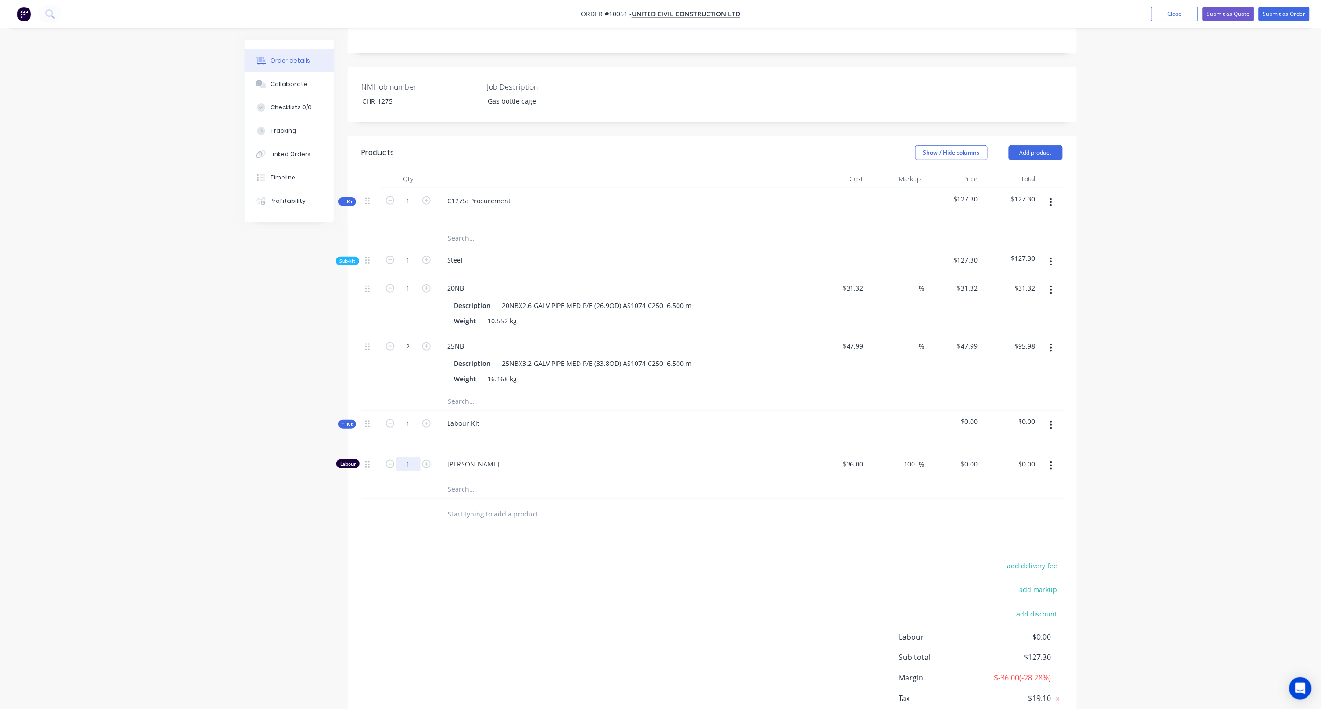
click at [416, 295] on input "1" at bounding box center [408, 288] width 24 height 14
type input "8"
click at [606, 646] on div "add delivery fee add markup add discount Labour $0.00 Sub total $127.30 Margin …" at bounding box center [712, 649] width 701 height 180
click at [973, 457] on input "0" at bounding box center [970, 464] width 21 height 14
type input "100"
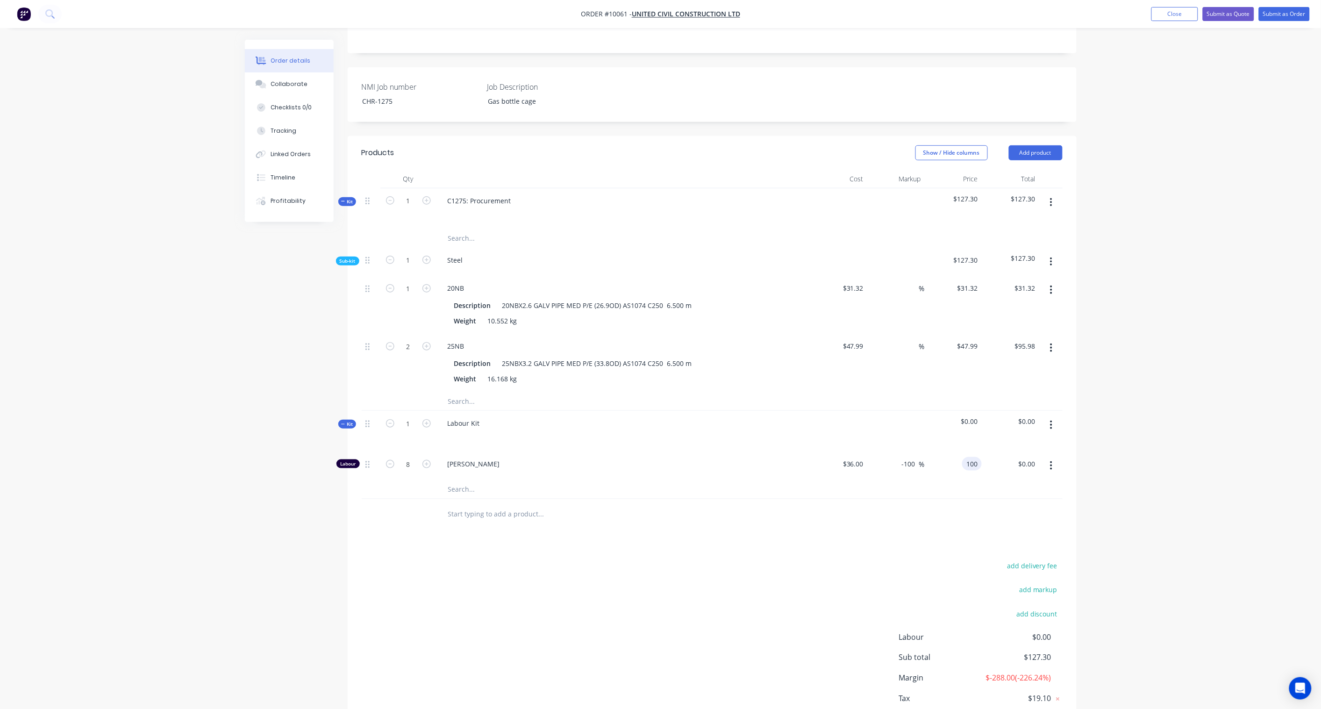
type input "177.78"
type input "$100.00"
type input "$800.00"
click at [1103, 427] on div "Order details Collaborate Checklists 0/0 Tracking Linked Orders Timeline Profit…" at bounding box center [660, 280] width 1321 height 975
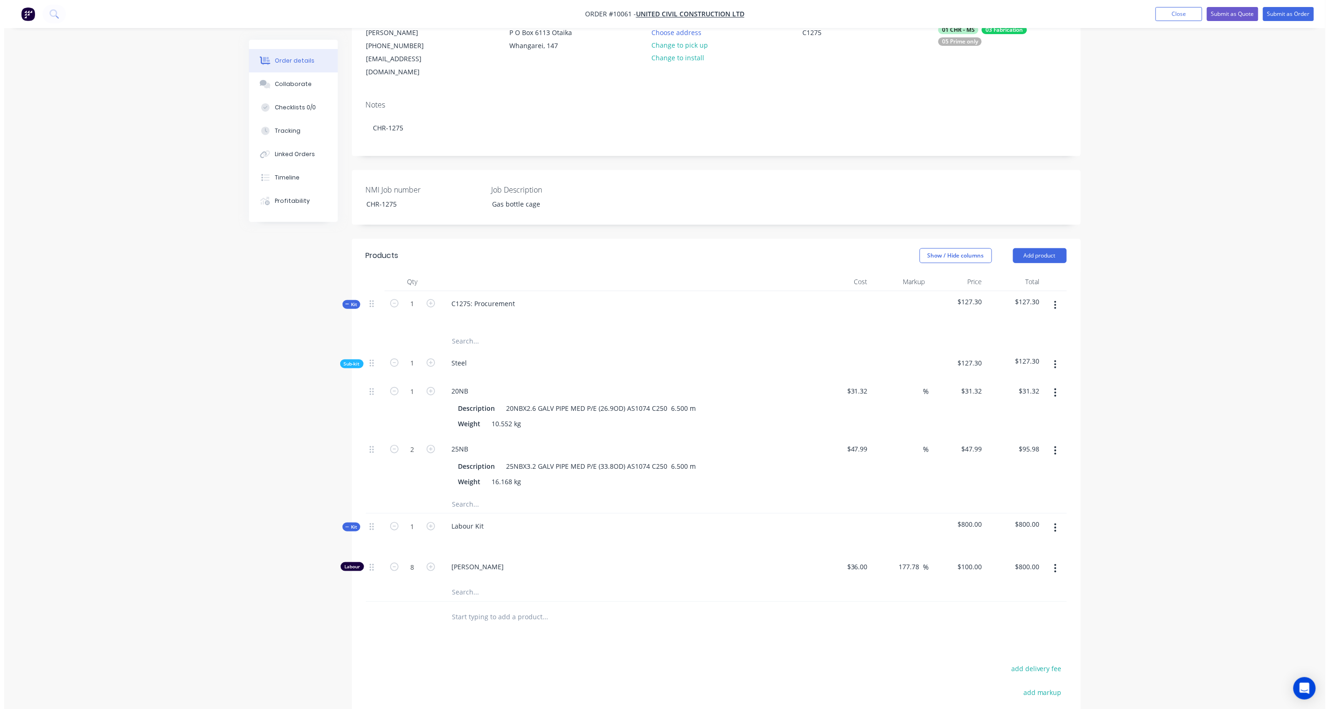
scroll to position [0, 0]
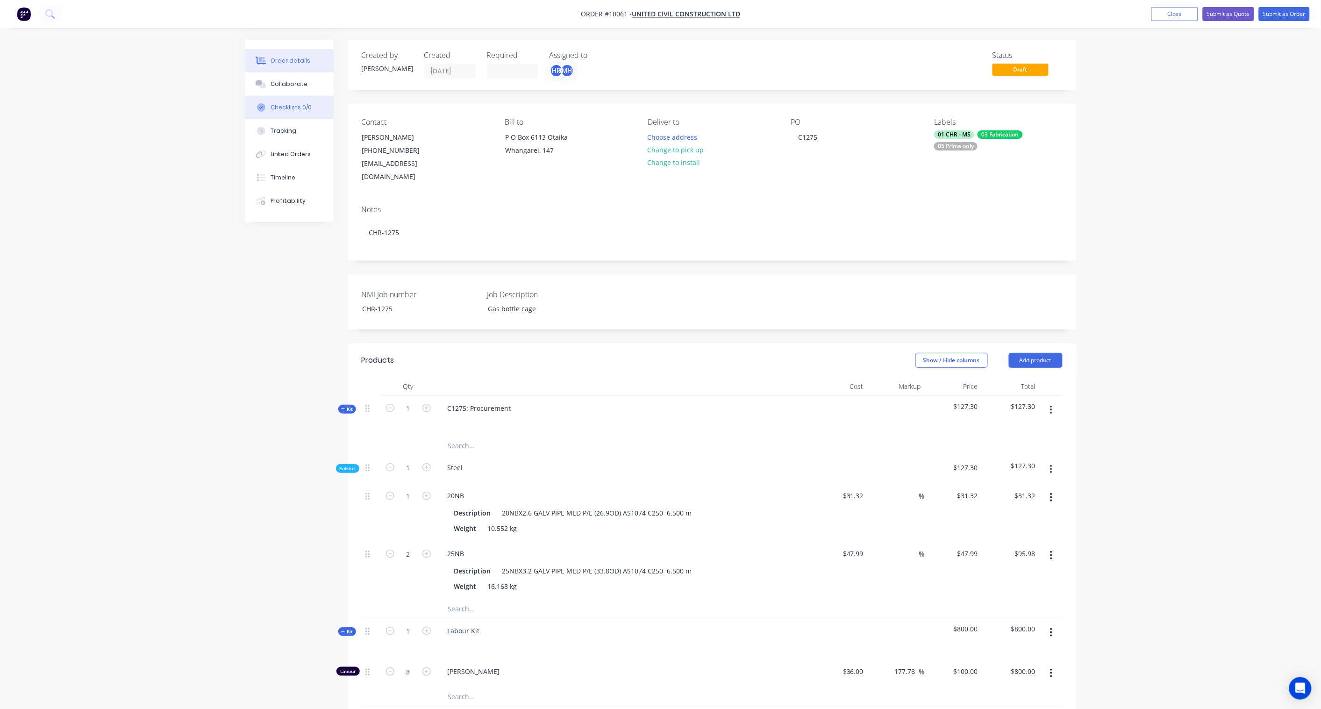
click at [298, 109] on div "Checklists 0/0" at bounding box center [291, 107] width 41 height 8
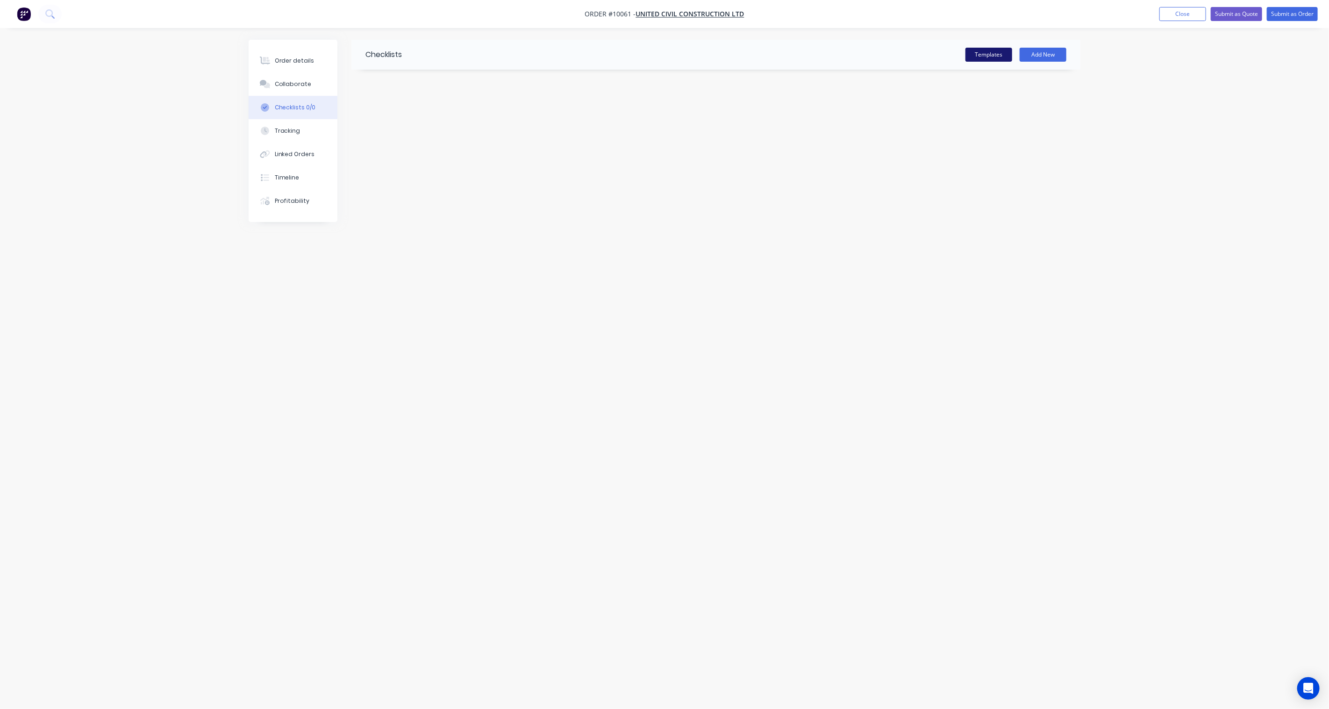
click at [983, 53] on button "Templates" at bounding box center [988, 55] width 47 height 14
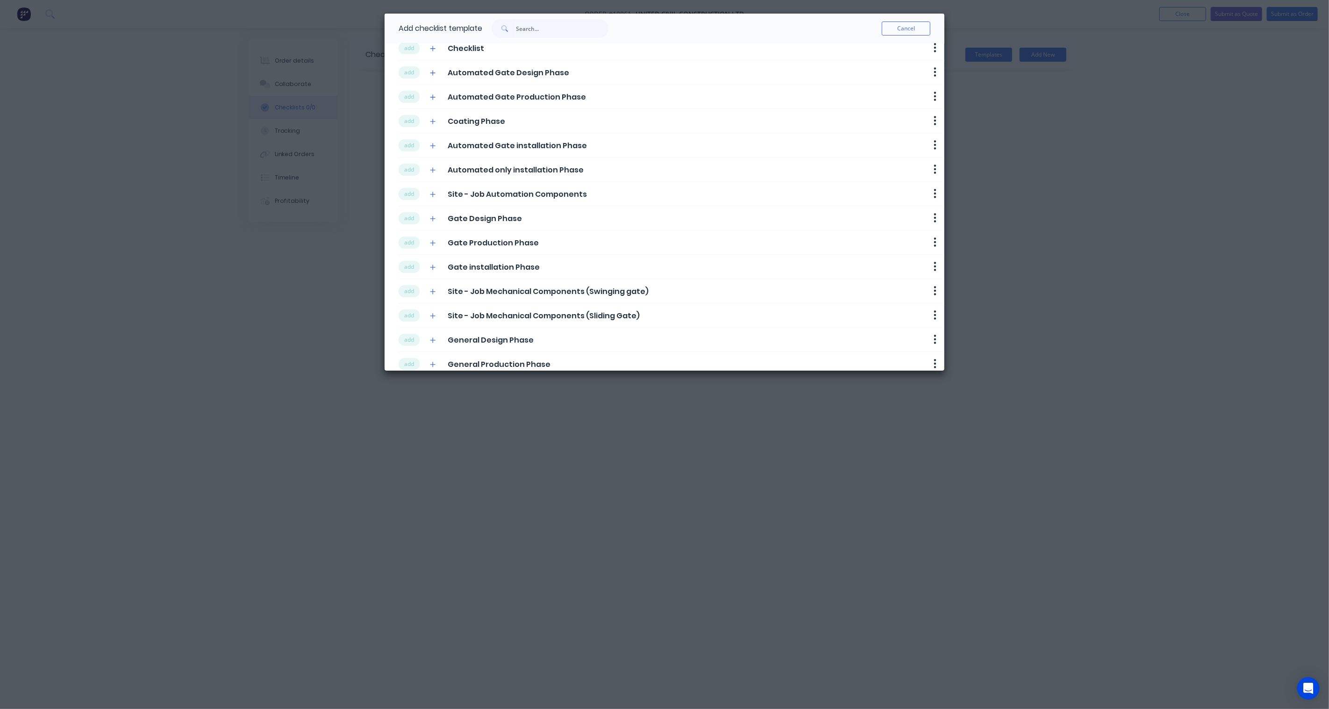
scroll to position [99, 0]
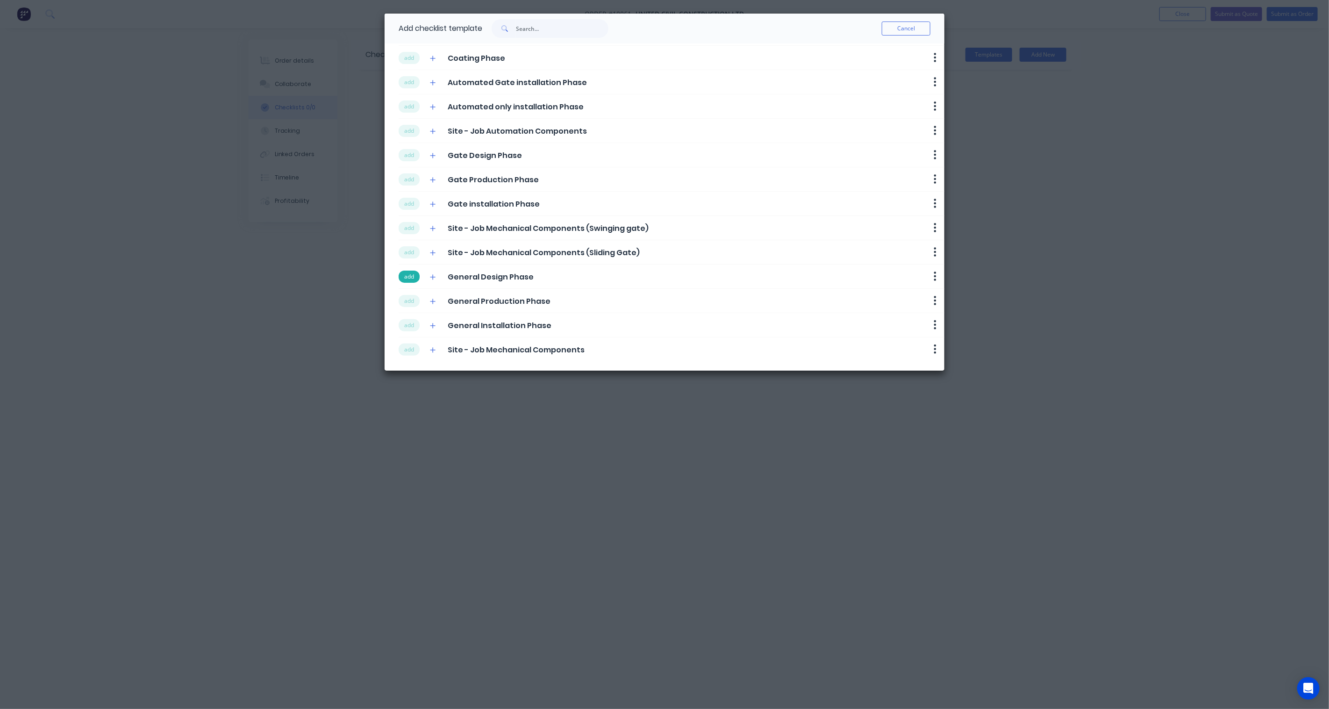
click at [408, 278] on button "add" at bounding box center [409, 277] width 21 height 12
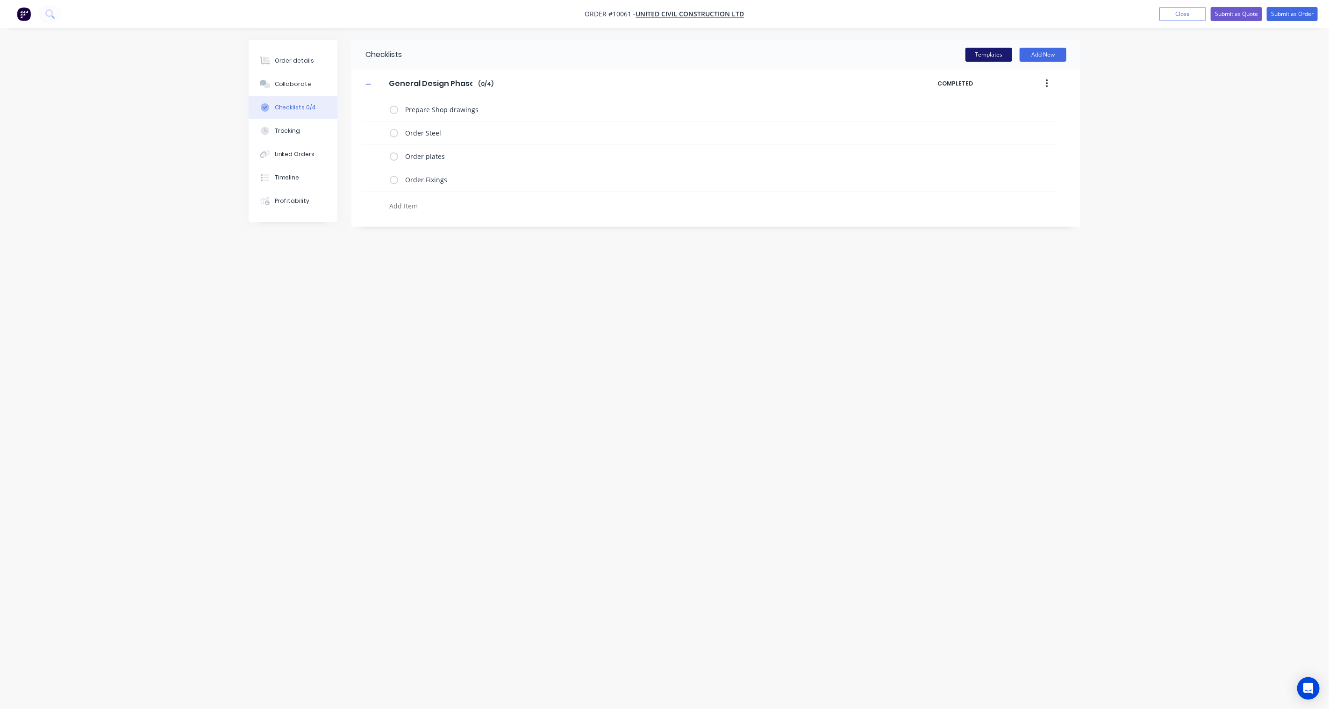
click at [996, 52] on button "Templates" at bounding box center [988, 55] width 47 height 14
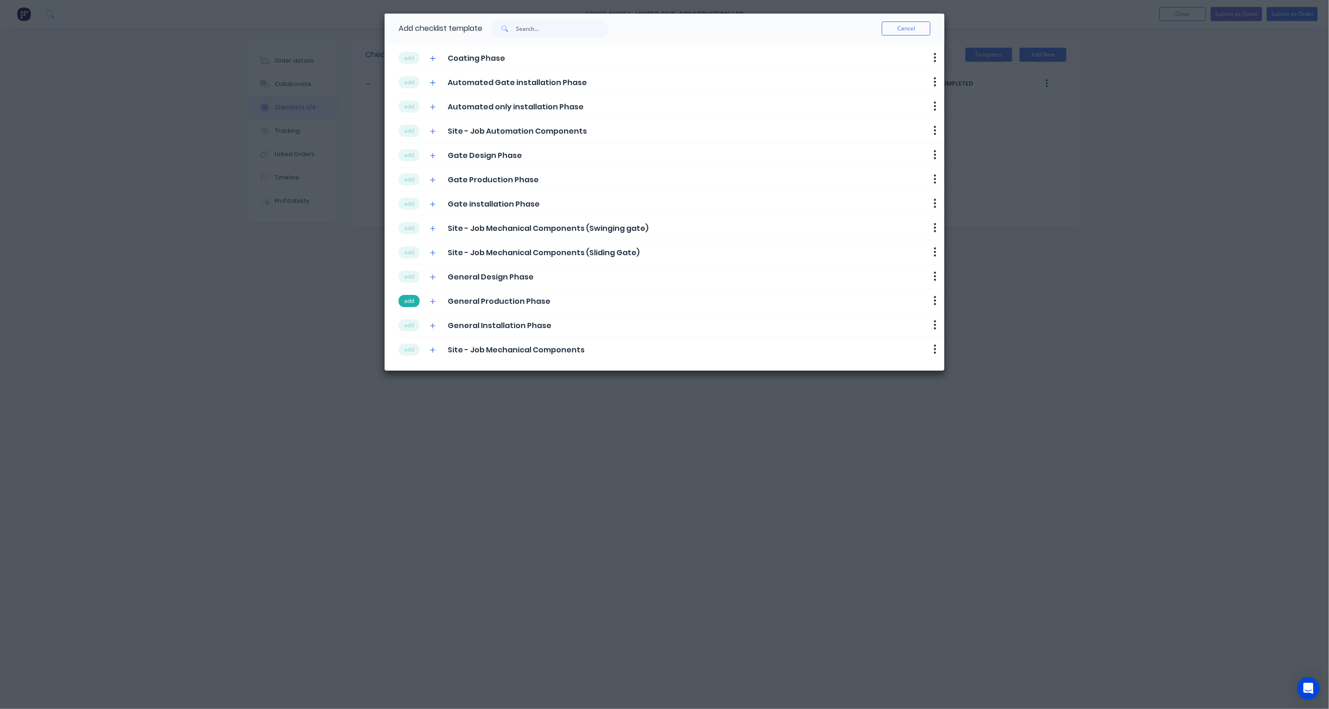
click at [409, 302] on button "add" at bounding box center [409, 301] width 21 height 12
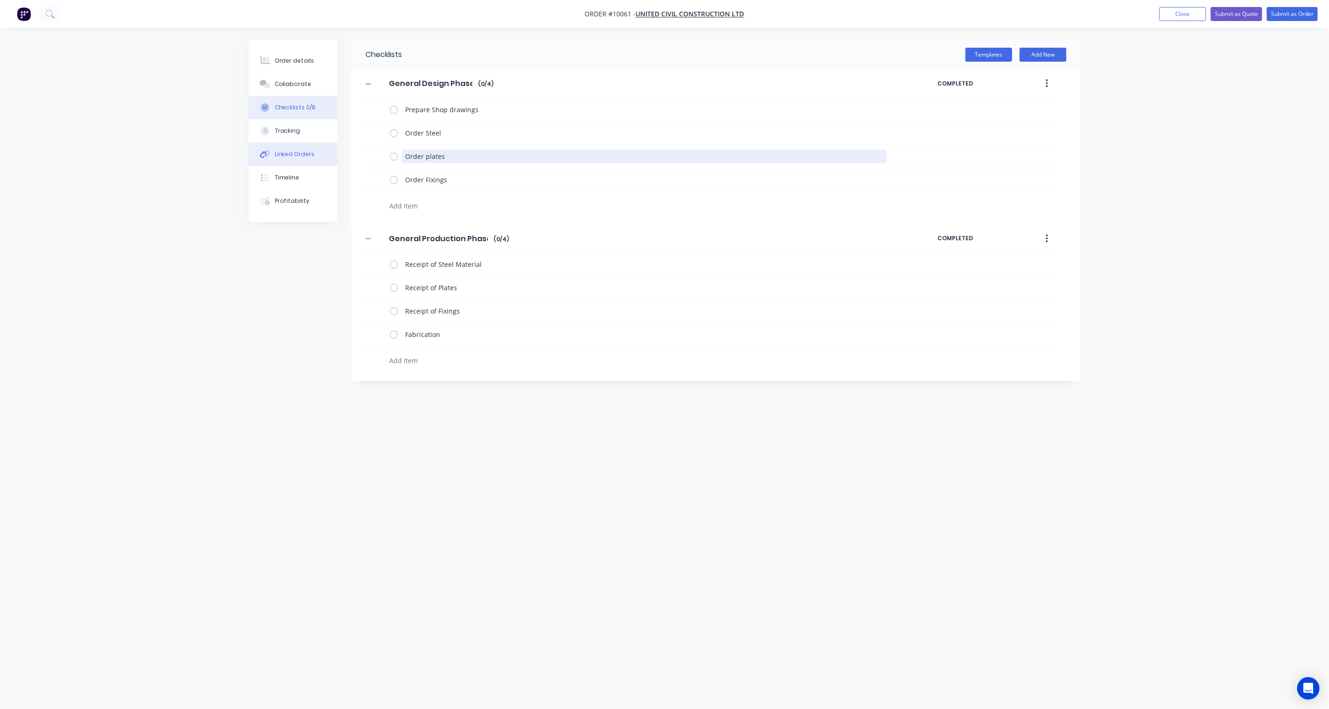
drag, startPoint x: 481, startPoint y: 156, endPoint x: 336, endPoint y: 158, distance: 144.8
click at [336, 158] on div "Order details Collaborate Checklists 0/8 Tracking Linked Orders Timeline Profit…" at bounding box center [664, 337] width 850 height 594
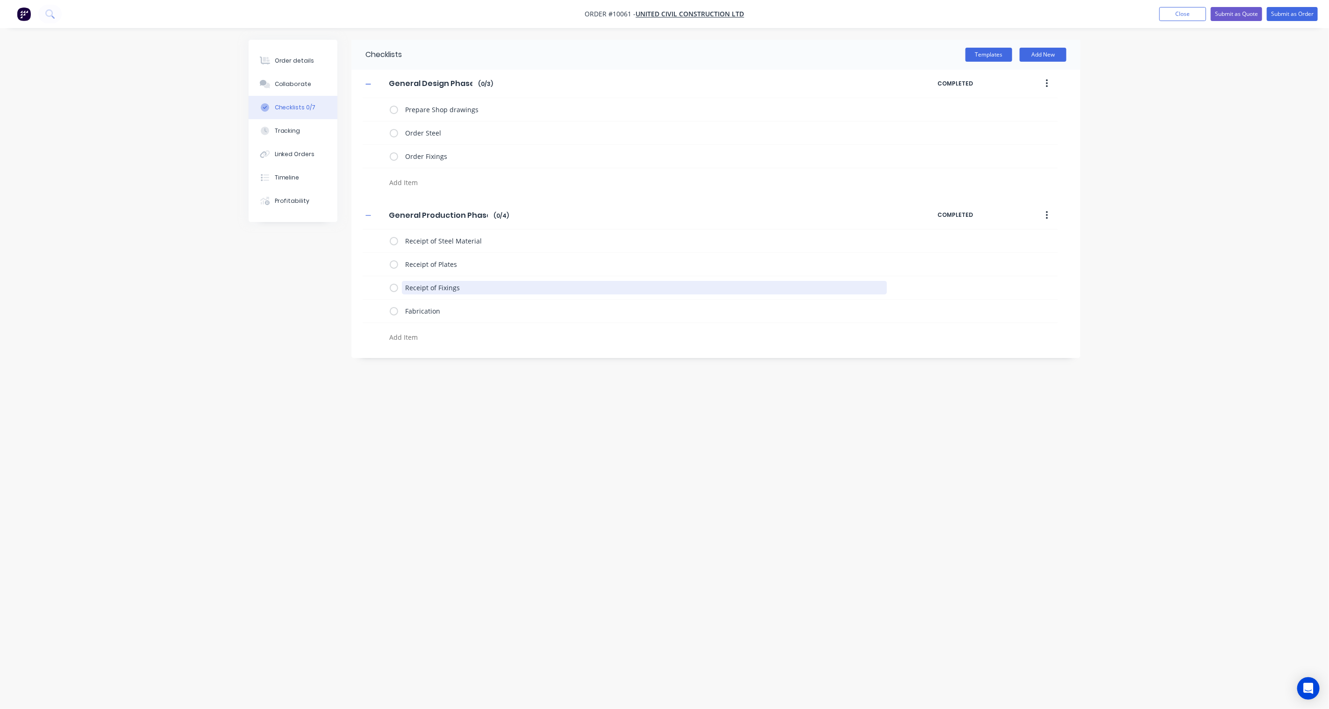
drag, startPoint x: 474, startPoint y: 292, endPoint x: 361, endPoint y: 292, distance: 113.1
click at [361, 292] on div "General Production Phase General Production Phase Enter Checklist name ( 0 / 4 …" at bounding box center [715, 274] width 729 height 146
click at [468, 256] on div "Receipt of Plates" at bounding box center [640, 264] width 501 height 19
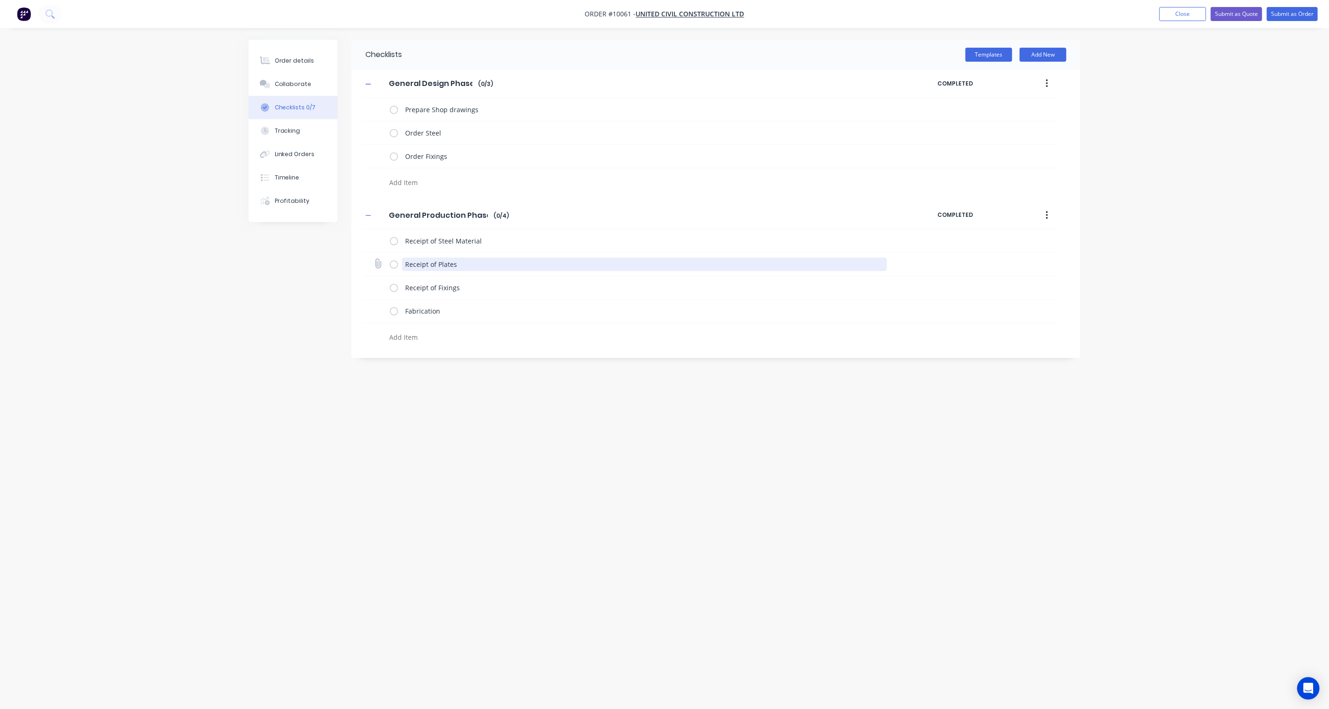
click at [468, 263] on textarea "Receipt of Plates" at bounding box center [644, 264] width 485 height 14
drag, startPoint x: 394, startPoint y: 263, endPoint x: 388, endPoint y: 263, distance: 6.1
click at [388, 263] on div "Receipt of Plates" at bounding box center [710, 264] width 695 height 23
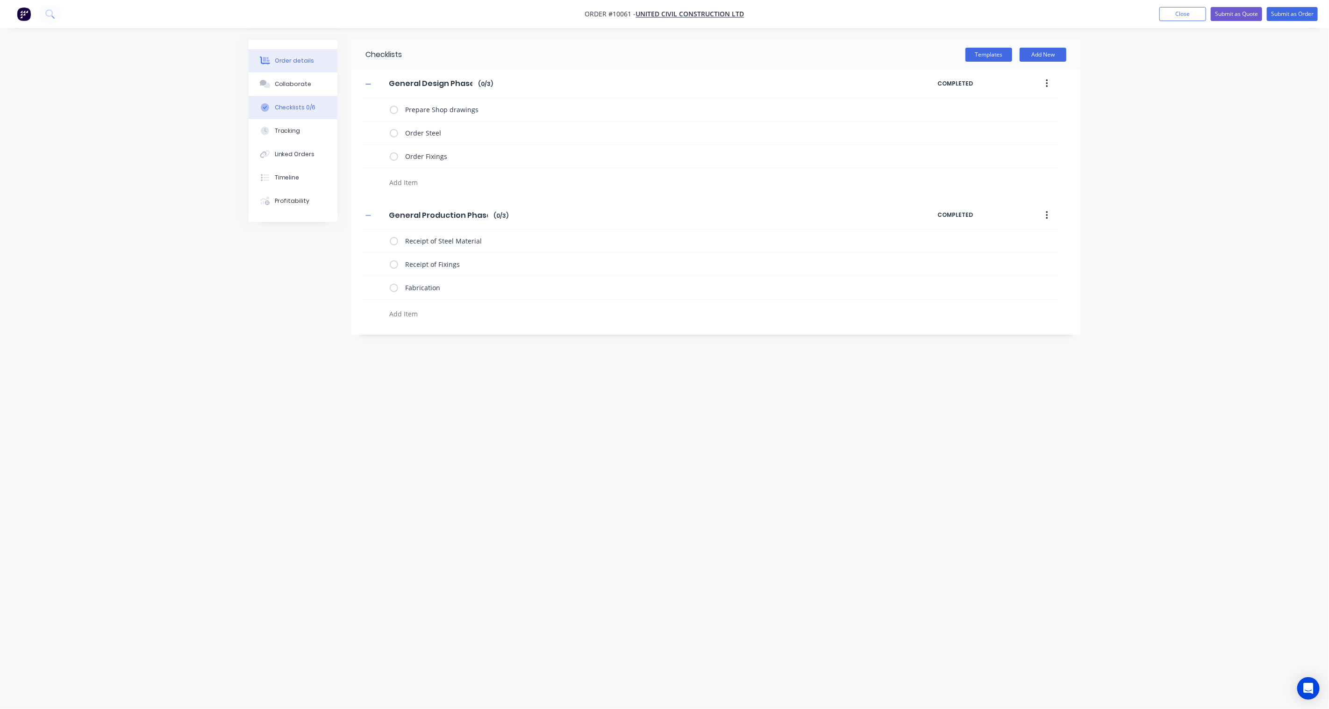
click at [292, 61] on div "Order details" at bounding box center [295, 61] width 40 height 8
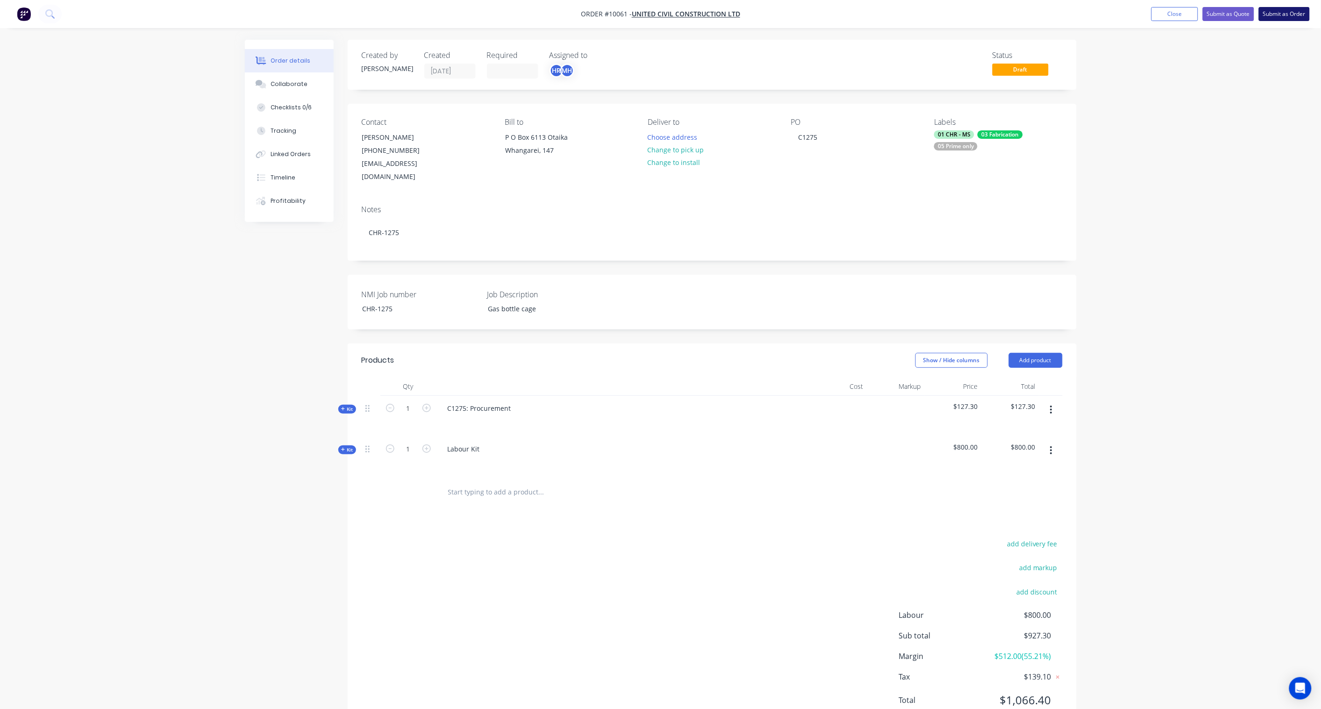
click at [1283, 16] on button "Submit as Order" at bounding box center [1284, 14] width 51 height 14
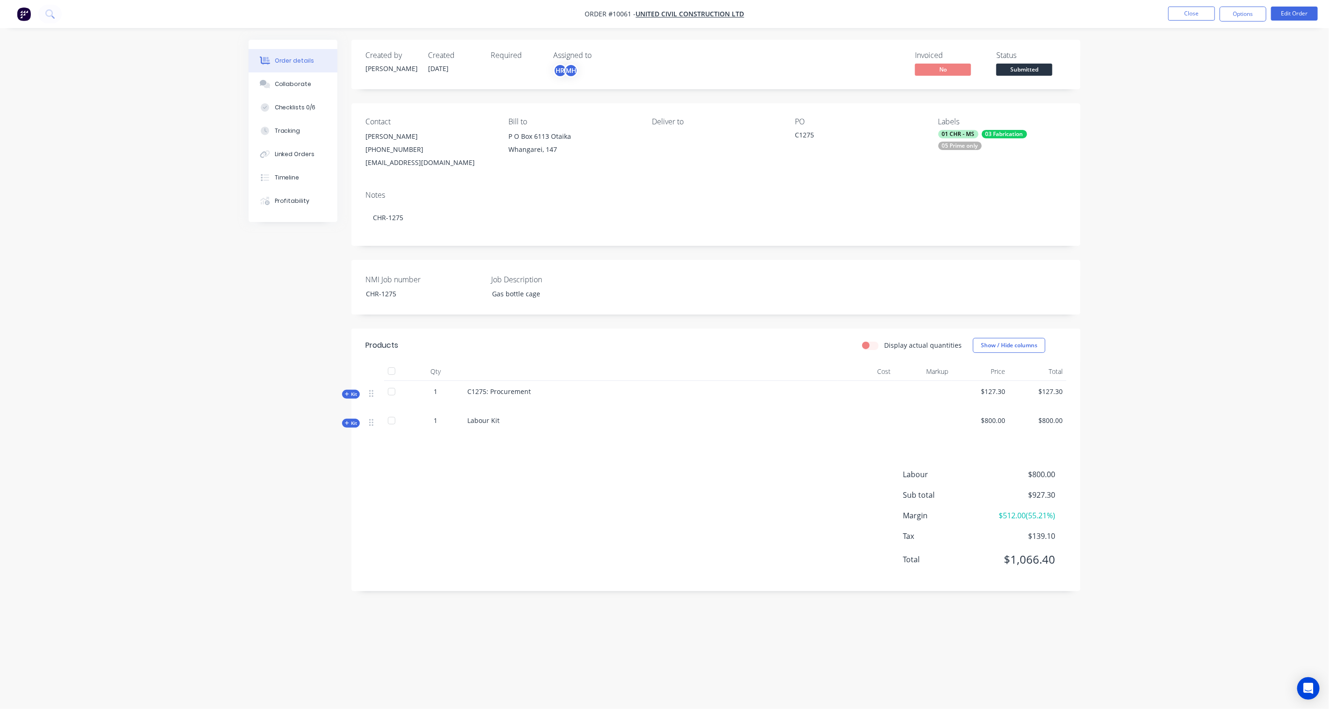
click at [1028, 71] on span "Submitted" at bounding box center [1024, 70] width 56 height 12
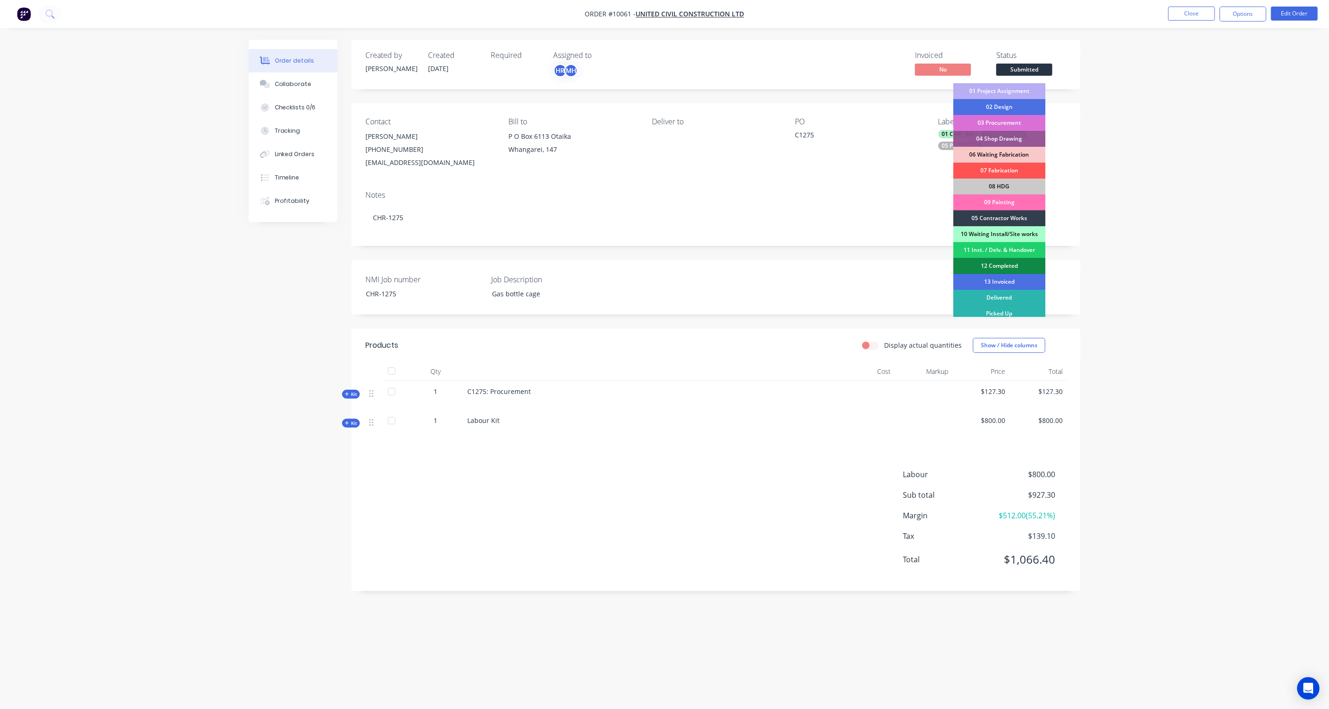
click at [1006, 122] on div "03 Procurement" at bounding box center [999, 123] width 92 height 16
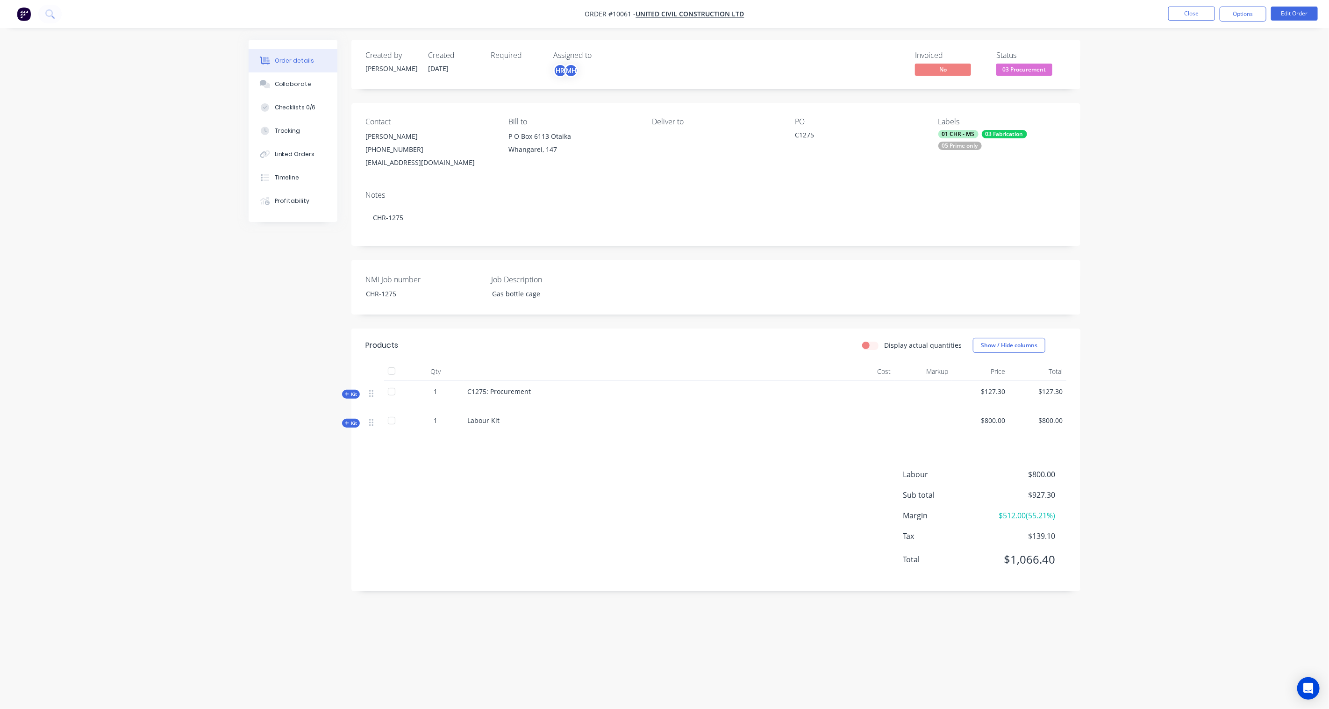
click at [1189, 137] on div "Order details Collaborate Checklists 0/6 Tracking Linked Orders Timeline Profit…" at bounding box center [664, 354] width 1329 height 709
click at [1250, 17] on button "Options" at bounding box center [1242, 14] width 47 height 15
click at [1210, 167] on div "Purchase Products" at bounding box center [1215, 169] width 86 height 14
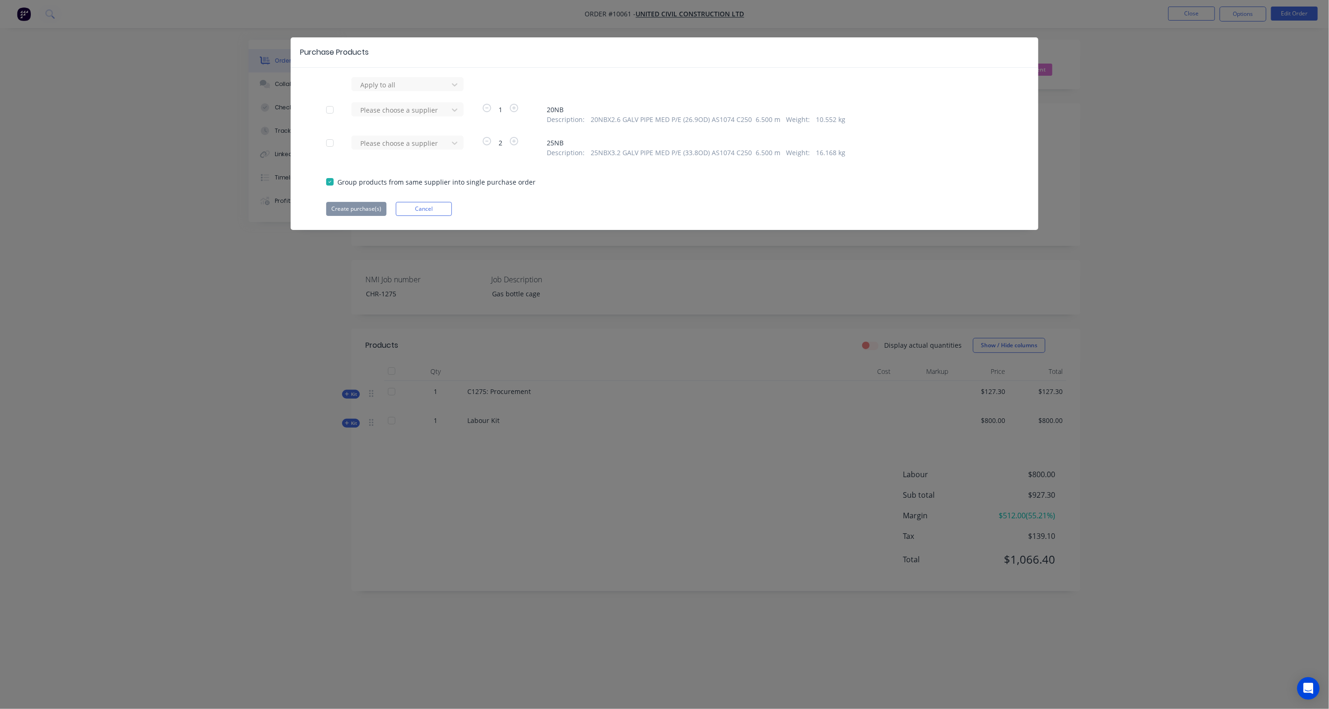
click at [328, 108] on div at bounding box center [330, 109] width 19 height 19
click at [328, 142] on div at bounding box center [330, 143] width 19 height 19
click at [453, 89] on icon at bounding box center [454, 84] width 9 height 9
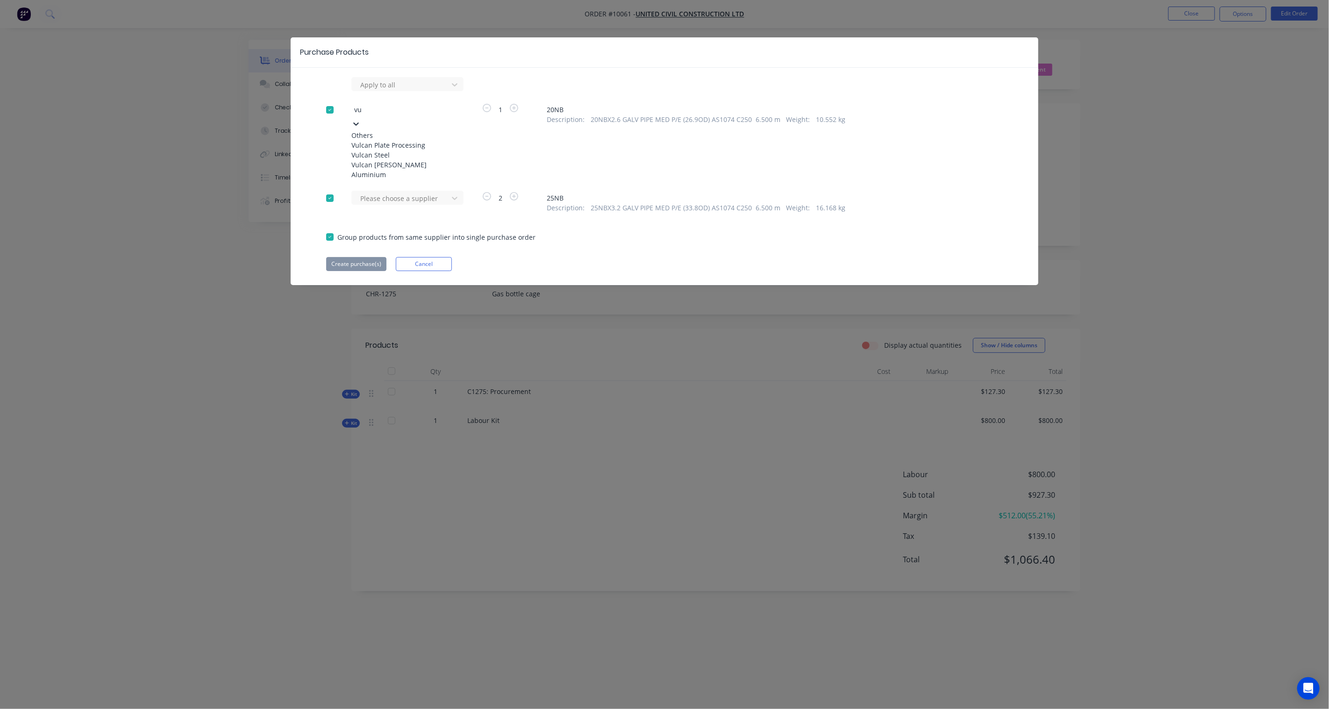
type input "vul"
click at [389, 160] on div "Vulcan Steel" at bounding box center [402, 155] width 103 height 10
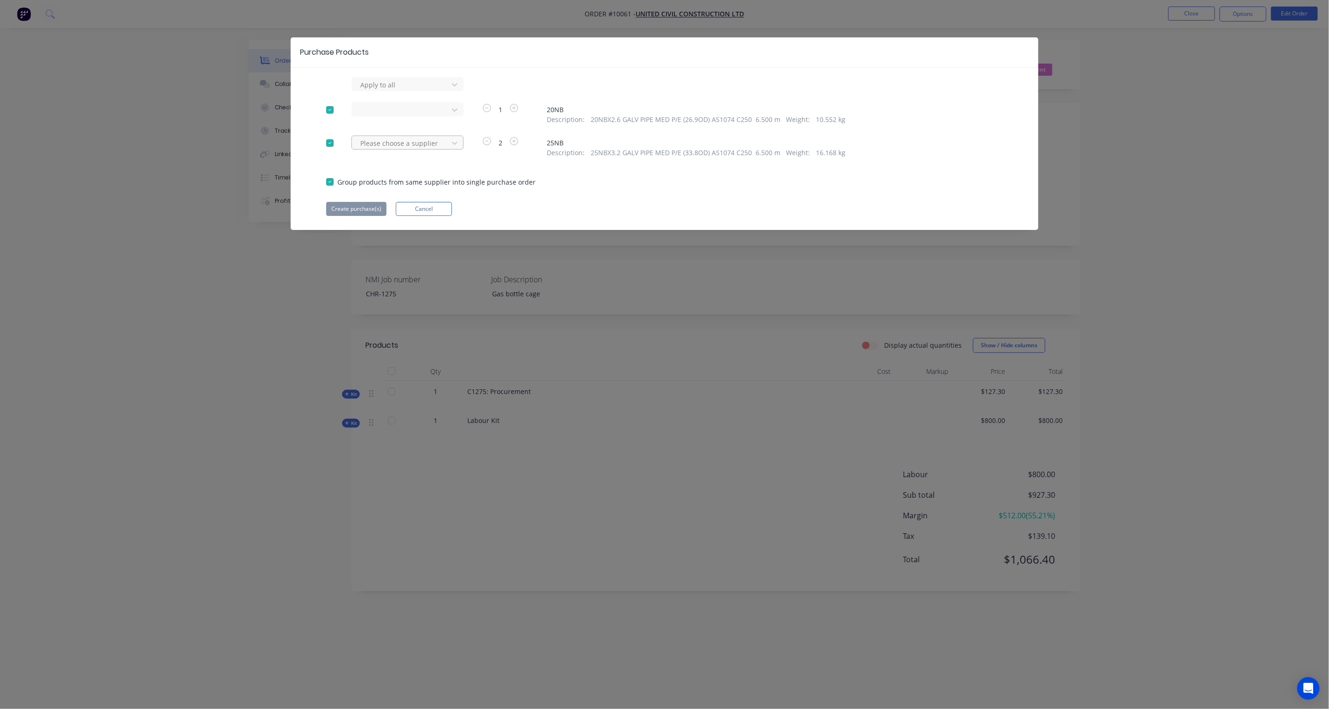
click at [433, 91] on div at bounding box center [401, 85] width 84 height 12
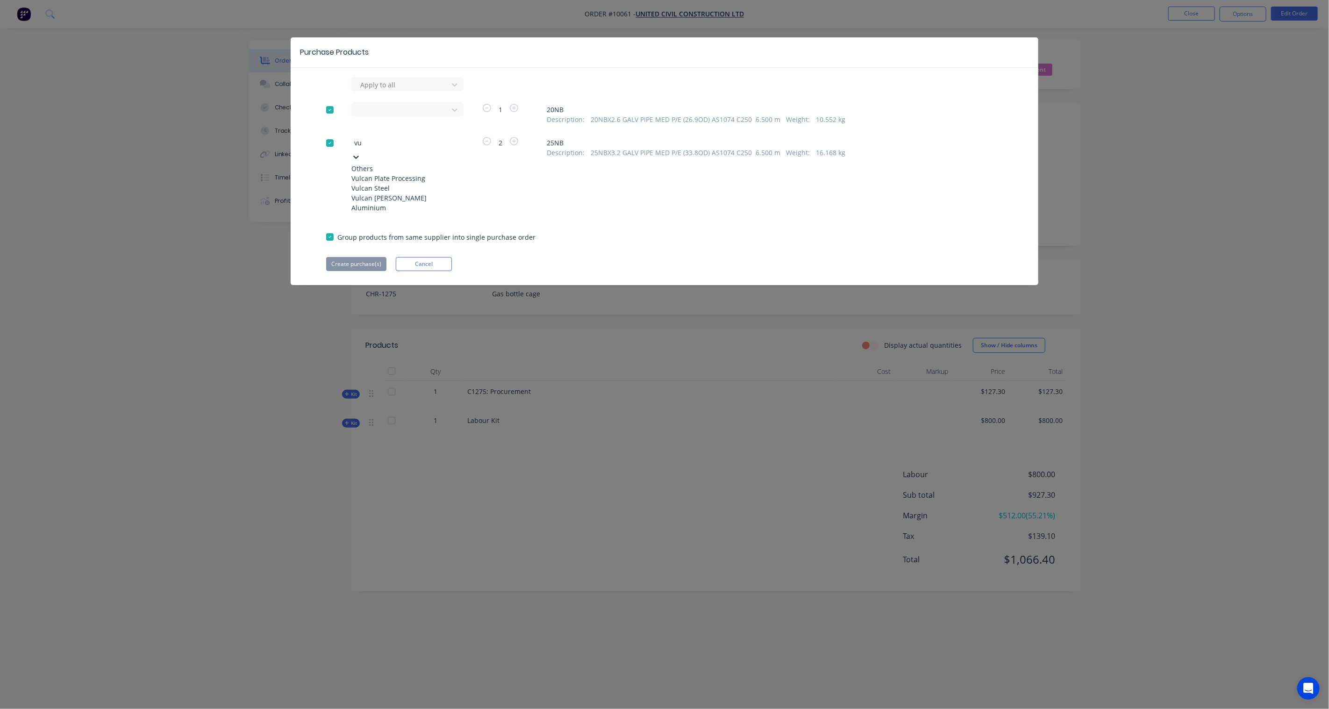
type input "vul"
click at [416, 193] on div "Vulcan Steel" at bounding box center [402, 188] width 103 height 10
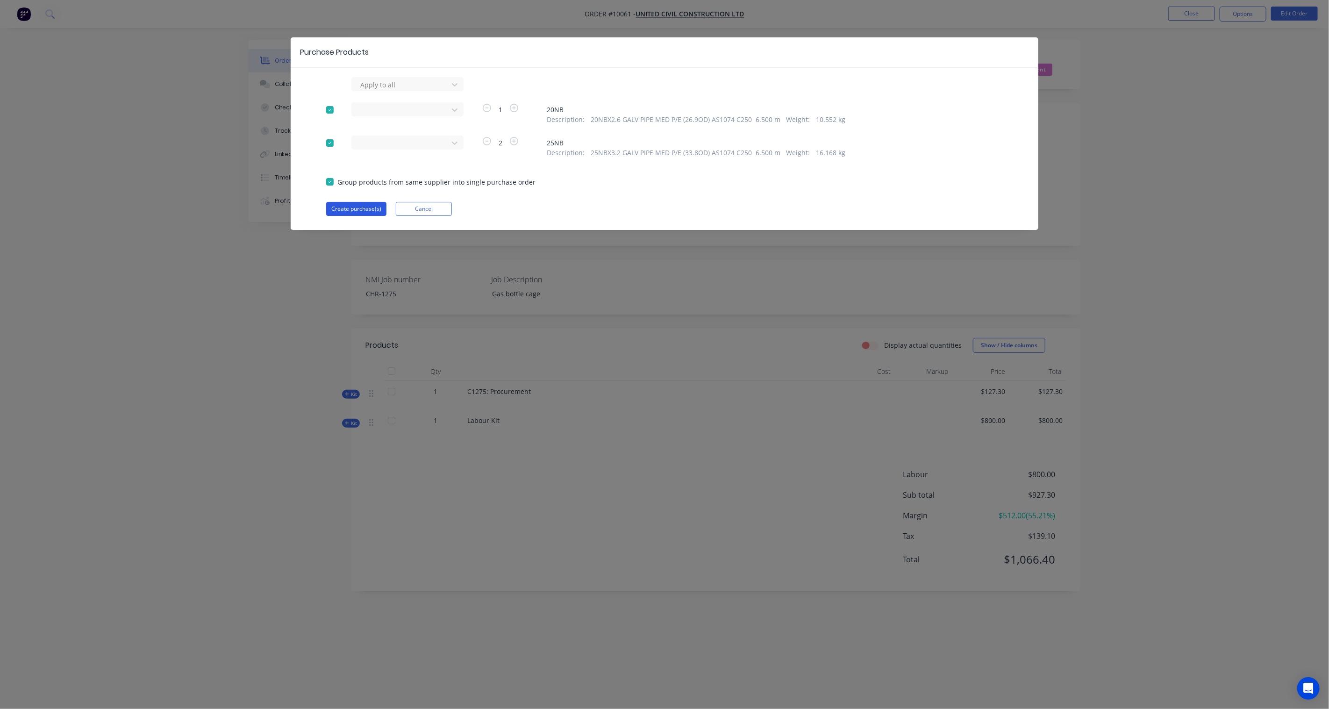
click at [347, 207] on button "Create purchase(s)" at bounding box center [356, 209] width 60 height 14
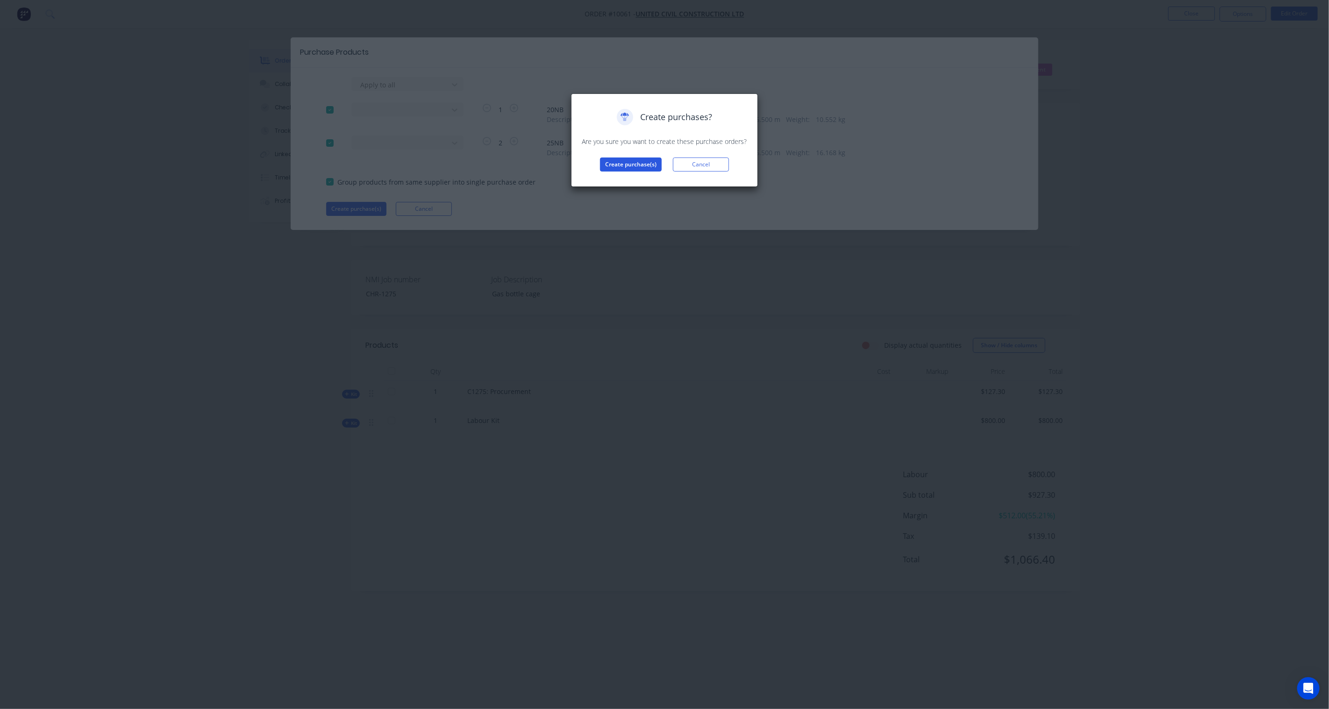
click at [638, 164] on button "Create purchase(s)" at bounding box center [631, 164] width 62 height 14
click at [631, 184] on button "View purchase(s)" at bounding box center [631, 179] width 56 height 14
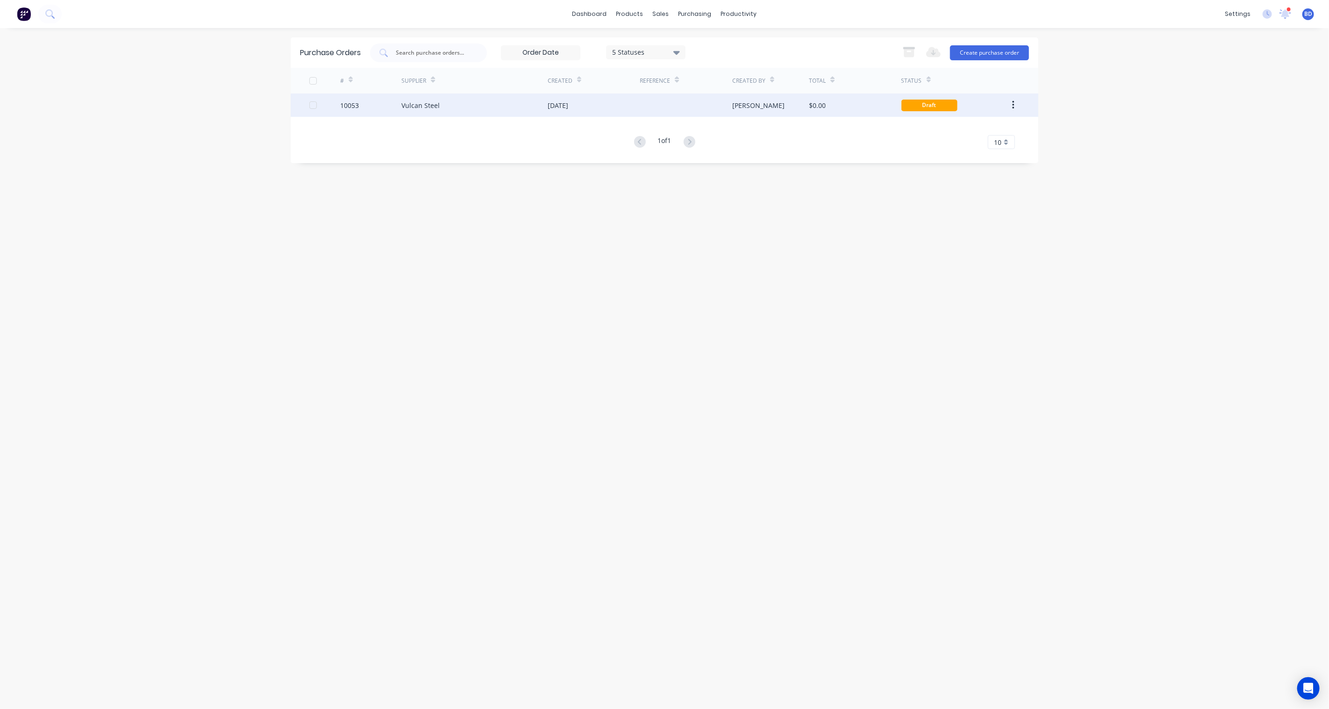
click at [349, 104] on div "10053" at bounding box center [349, 105] width 19 height 10
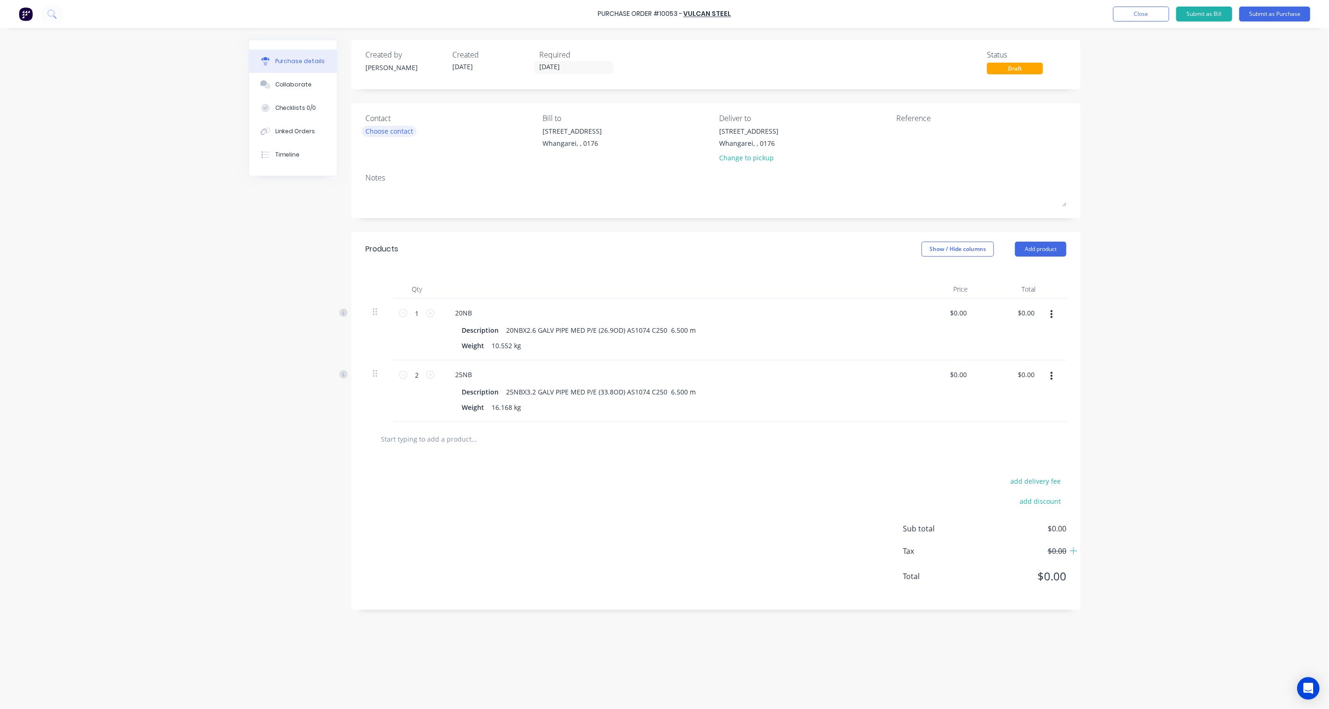
click at [398, 131] on div "Choose contact" at bounding box center [389, 131] width 48 height 10
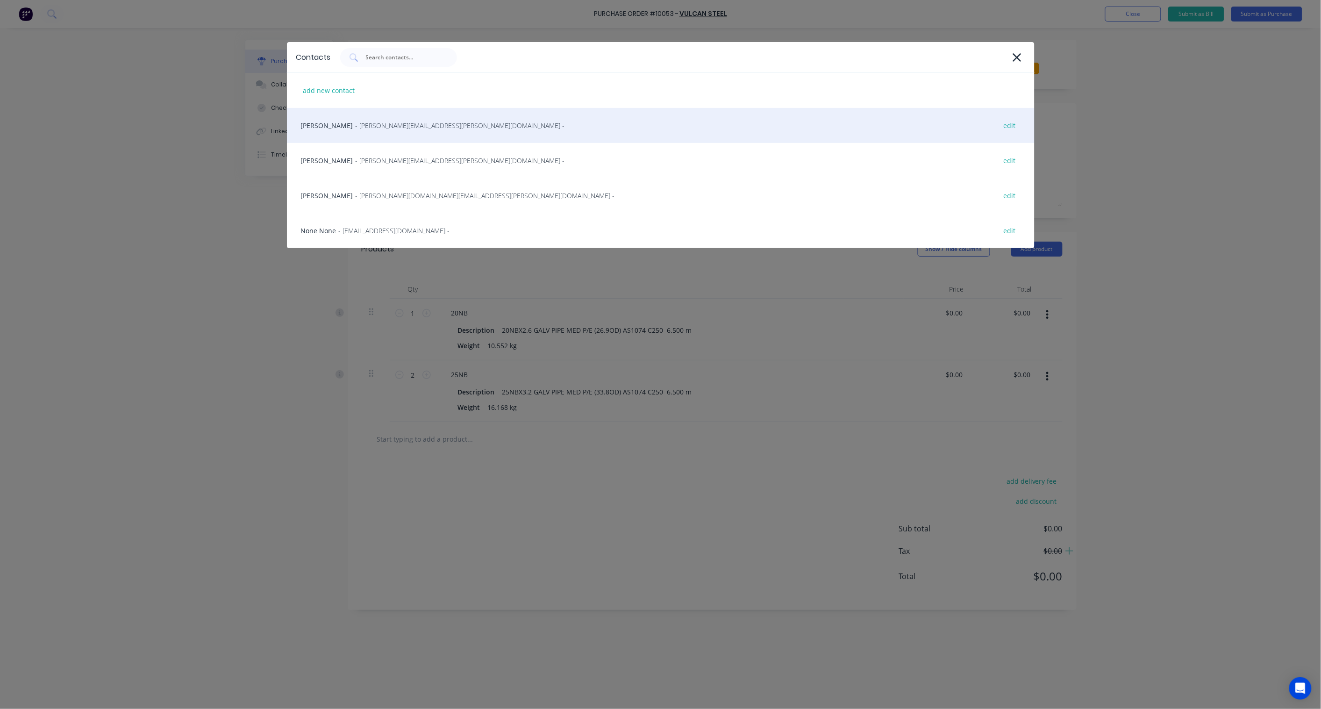
click at [391, 127] on span "- steve.cowan@vulcan.co -" at bounding box center [460, 126] width 209 height 10
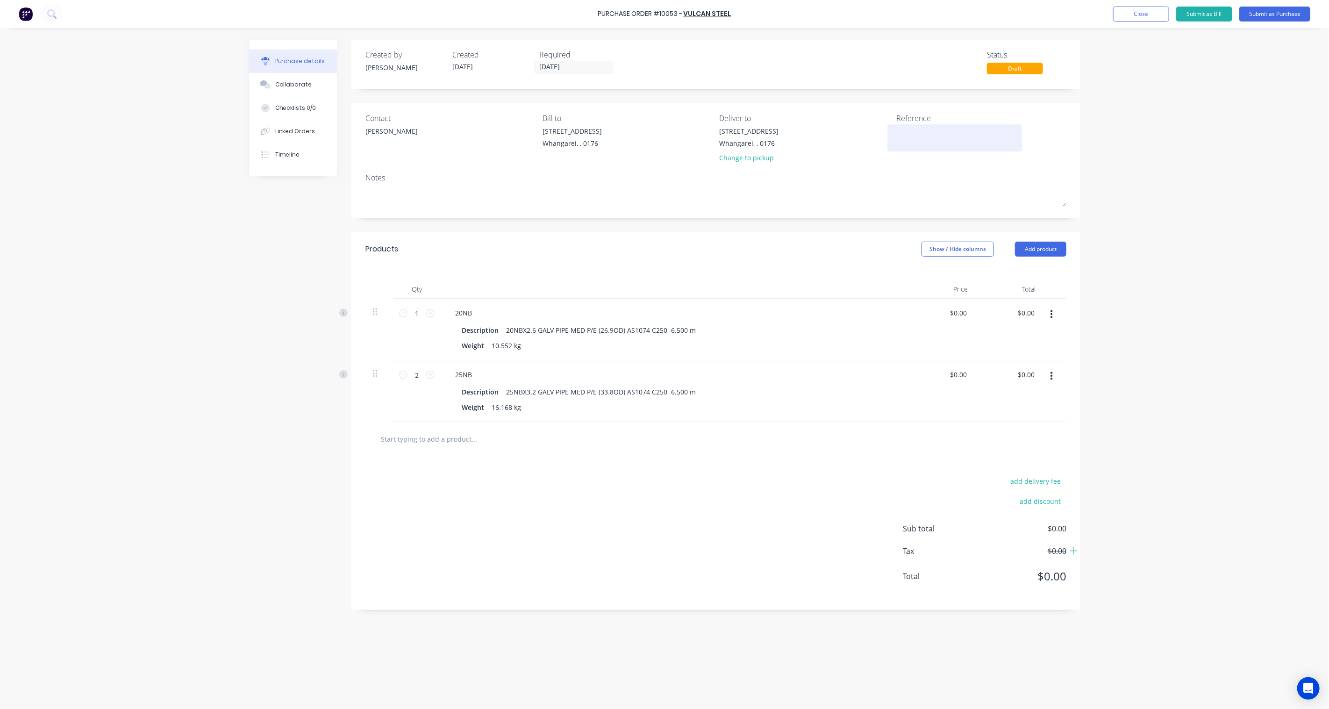
click at [917, 136] on textarea at bounding box center [954, 136] width 117 height 21
type textarea "C1275"
click at [1201, 176] on div "Purchase Order #10053 - Vulcan Steel Add product Close Submit as Bill Submit as…" at bounding box center [664, 354] width 1329 height 709
click at [1271, 15] on button "Submit as Purchase" at bounding box center [1274, 14] width 71 height 15
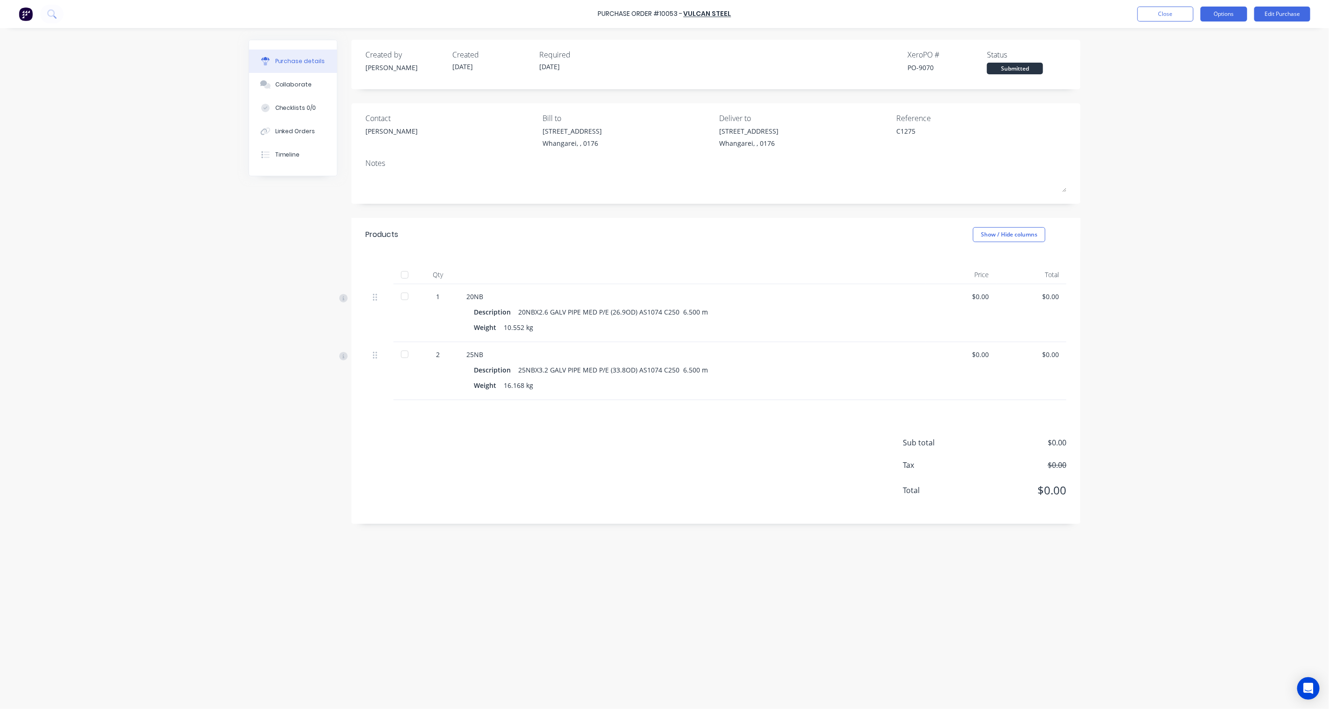
click at [1221, 16] on button "Options" at bounding box center [1223, 14] width 47 height 15
click at [1209, 38] on div "Print / Email" at bounding box center [1203, 38] width 72 height 14
click at [1209, 79] on div "Without pricing" at bounding box center [1203, 76] width 72 height 14
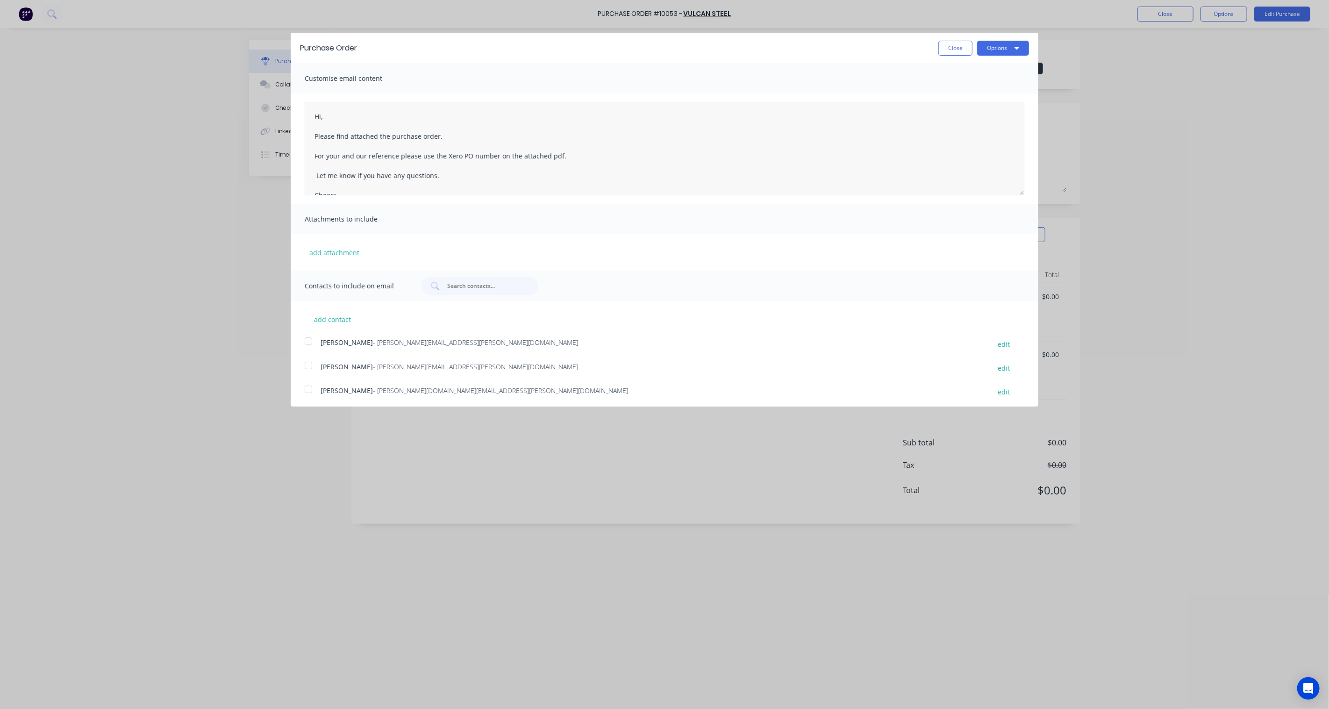
scroll to position [24, 0]
click at [308, 339] on div at bounding box center [308, 341] width 19 height 19
click at [1004, 48] on button "Options" at bounding box center [1003, 48] width 52 height 15
click at [969, 86] on div "Email" at bounding box center [984, 91] width 72 height 14
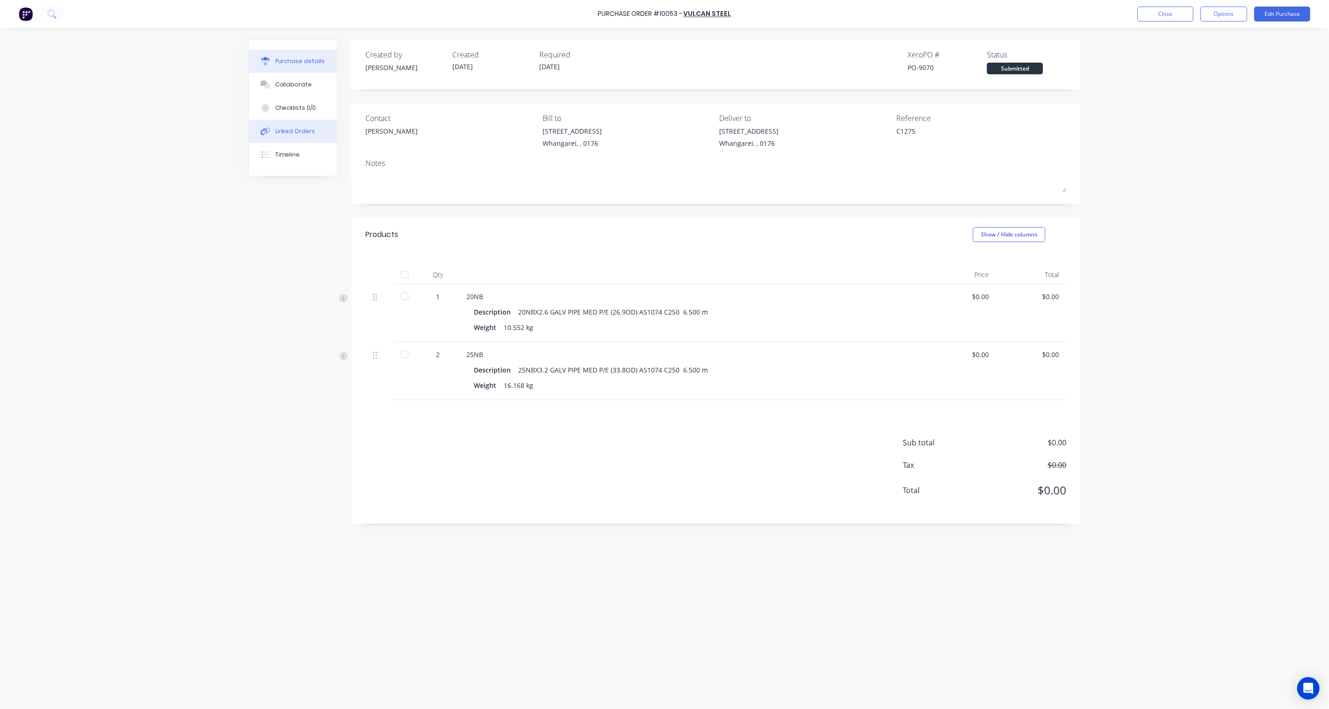
click at [290, 133] on div "Linked Orders" at bounding box center [295, 131] width 40 height 8
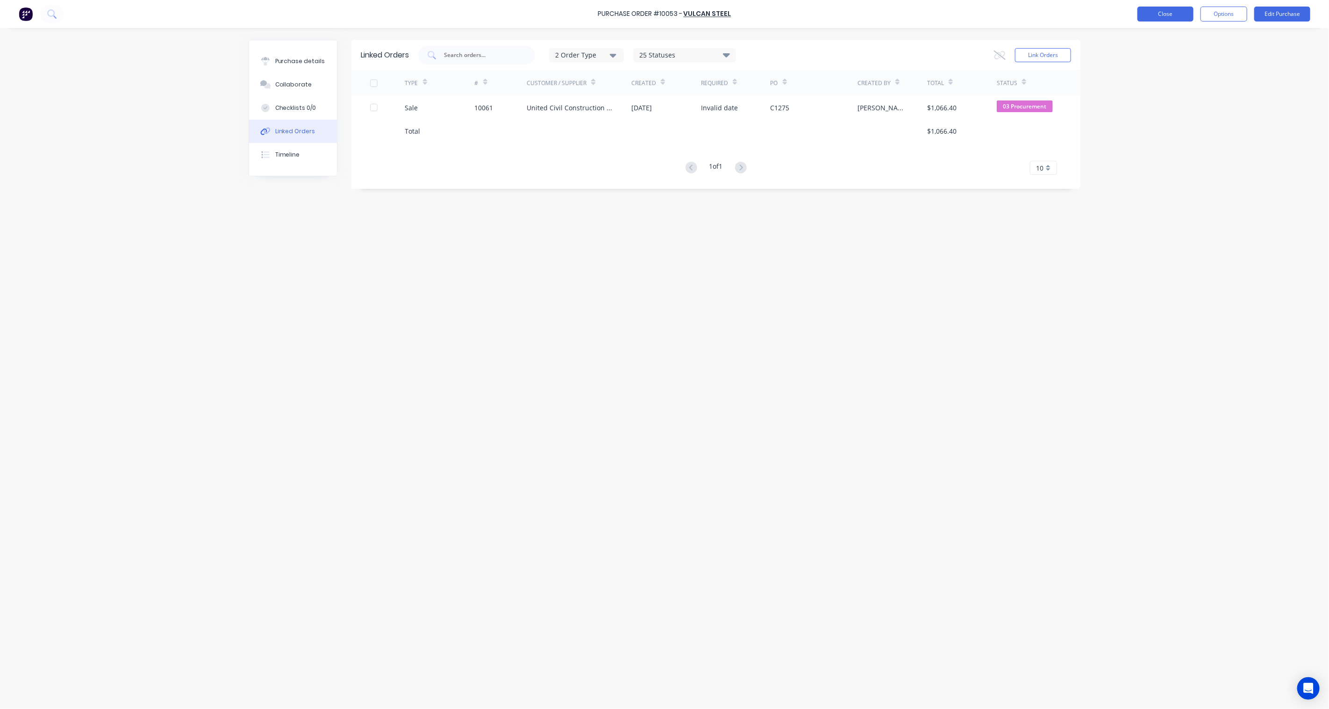
click at [1178, 19] on button "Close" at bounding box center [1165, 14] width 56 height 15
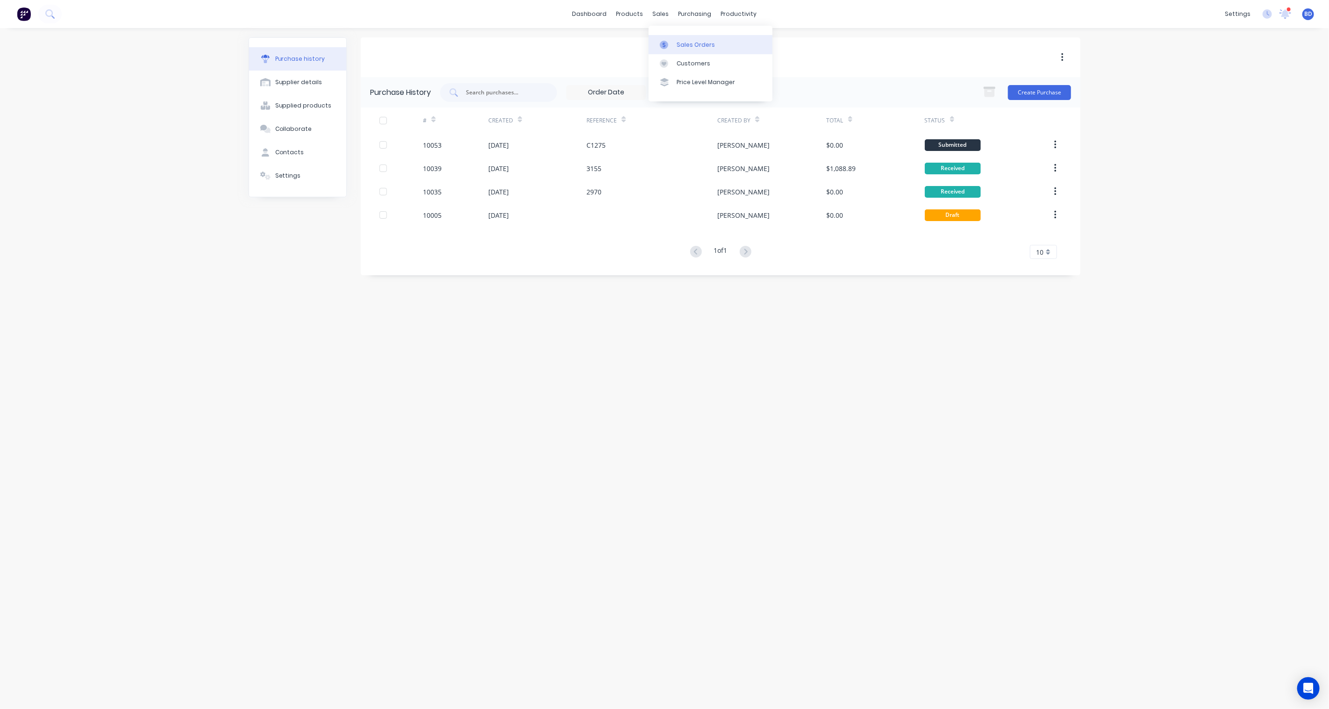
click at [687, 41] on div "Sales Orders" at bounding box center [696, 45] width 38 height 8
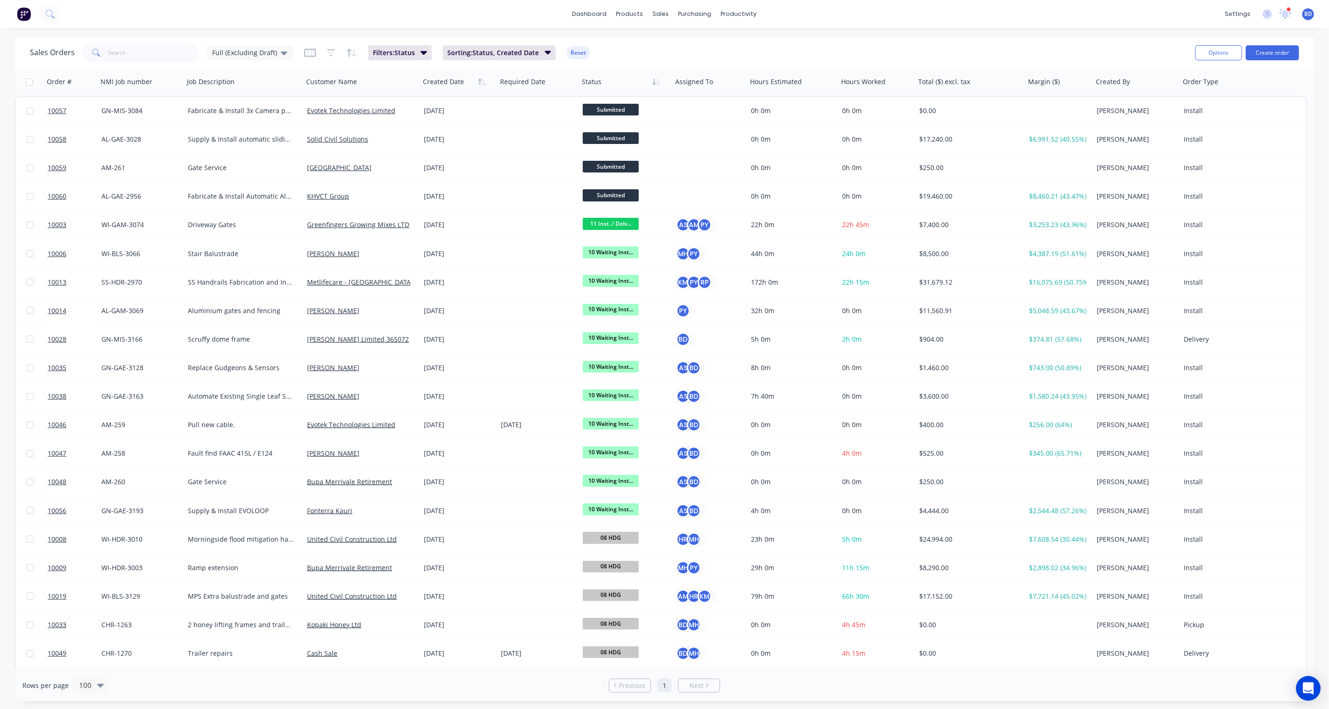
click at [1312, 691] on icon "Open Intercom Messenger" at bounding box center [1308, 688] width 11 height 12
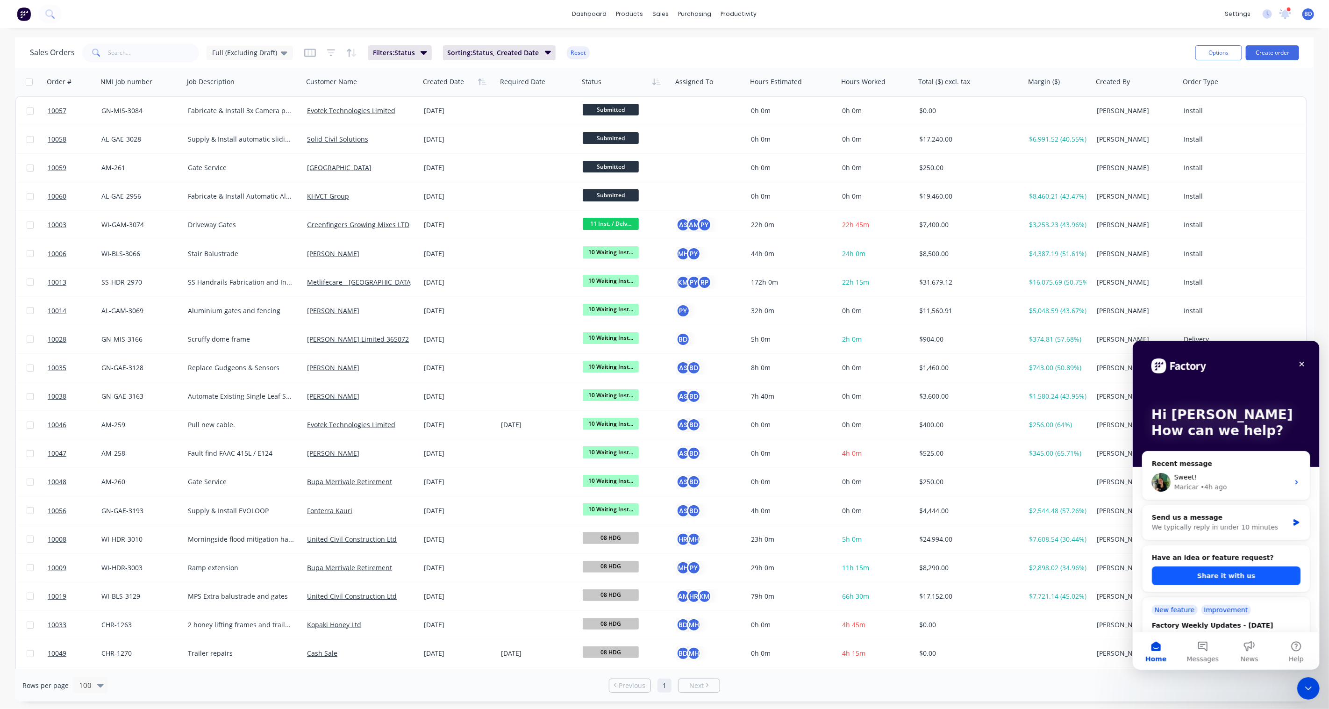
click at [1237, 576] on button "Share it with us" at bounding box center [1225, 575] width 149 height 19
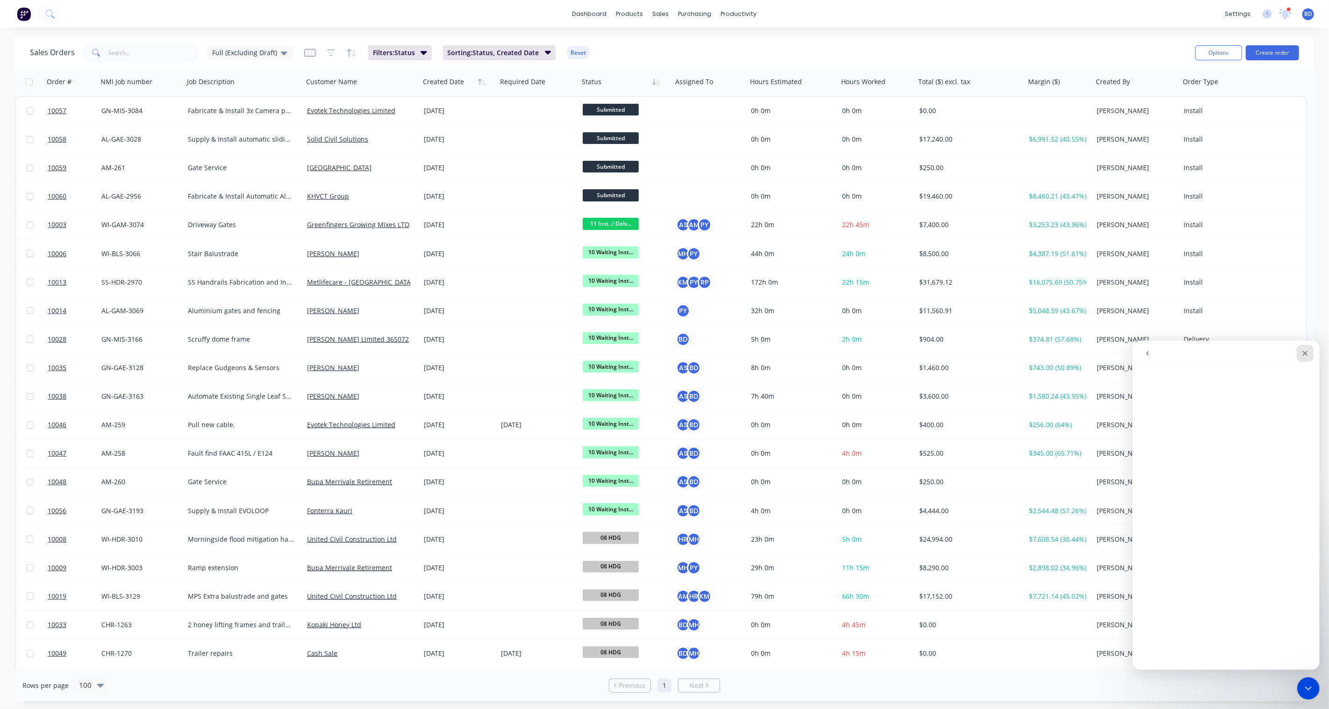
click at [1306, 354] on icon "Close" at bounding box center [1304, 352] width 5 height 5
